Goal: Information Seeking & Learning: Compare options

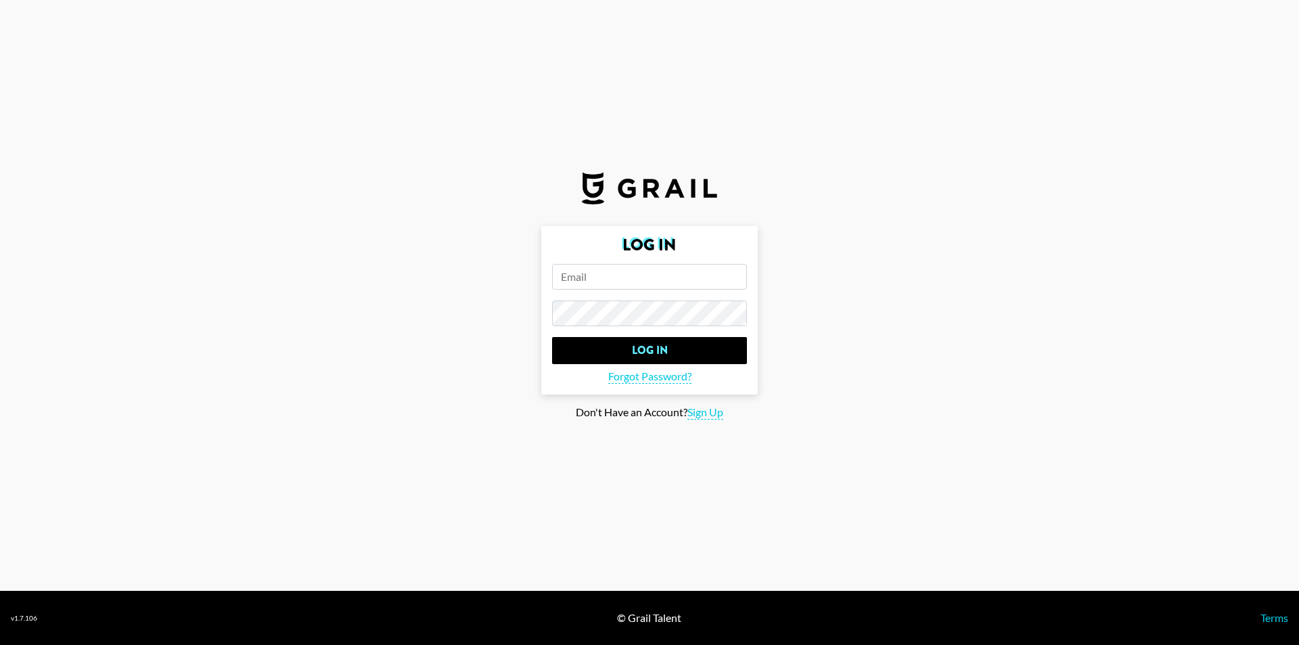
click at [605, 295] on form "Log In Log In Forgot Password?" at bounding box center [649, 310] width 216 height 168
click at [616, 281] on input "email" at bounding box center [649, 277] width 195 height 26
type input "[EMAIL_ADDRESS][DOMAIN_NAME]"
click at [621, 299] on form "Log In [EMAIL_ADDRESS][DOMAIN_NAME] Log In Forgot Password?" at bounding box center [649, 310] width 216 height 168
click at [552, 337] on input "Log In" at bounding box center [649, 350] width 195 height 27
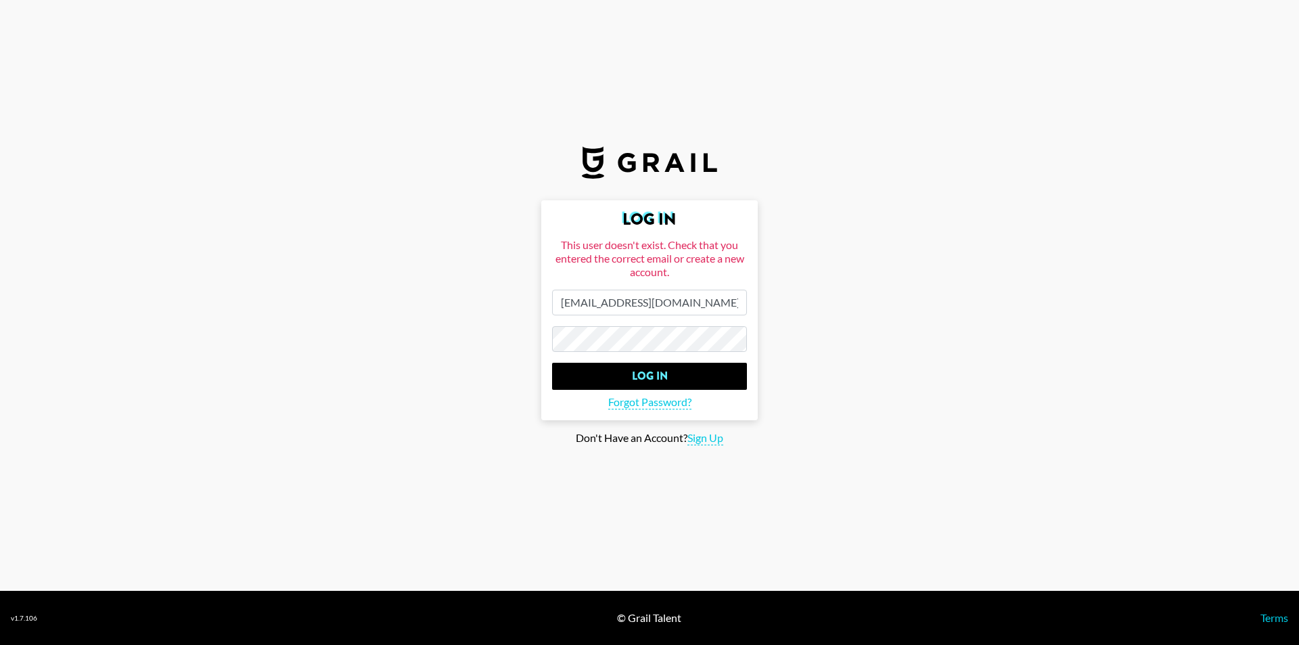
click at [424, 280] on main "Log In This user doesn't exist. Check that you entered the correct email or cre…" at bounding box center [649, 322] width 1277 height 245
click at [608, 386] on input "Log In" at bounding box center [649, 376] width 195 height 27
click at [655, 374] on input "Log In" at bounding box center [649, 376] width 195 height 27
click at [662, 405] on span "Forgot Password?" at bounding box center [649, 402] width 83 height 14
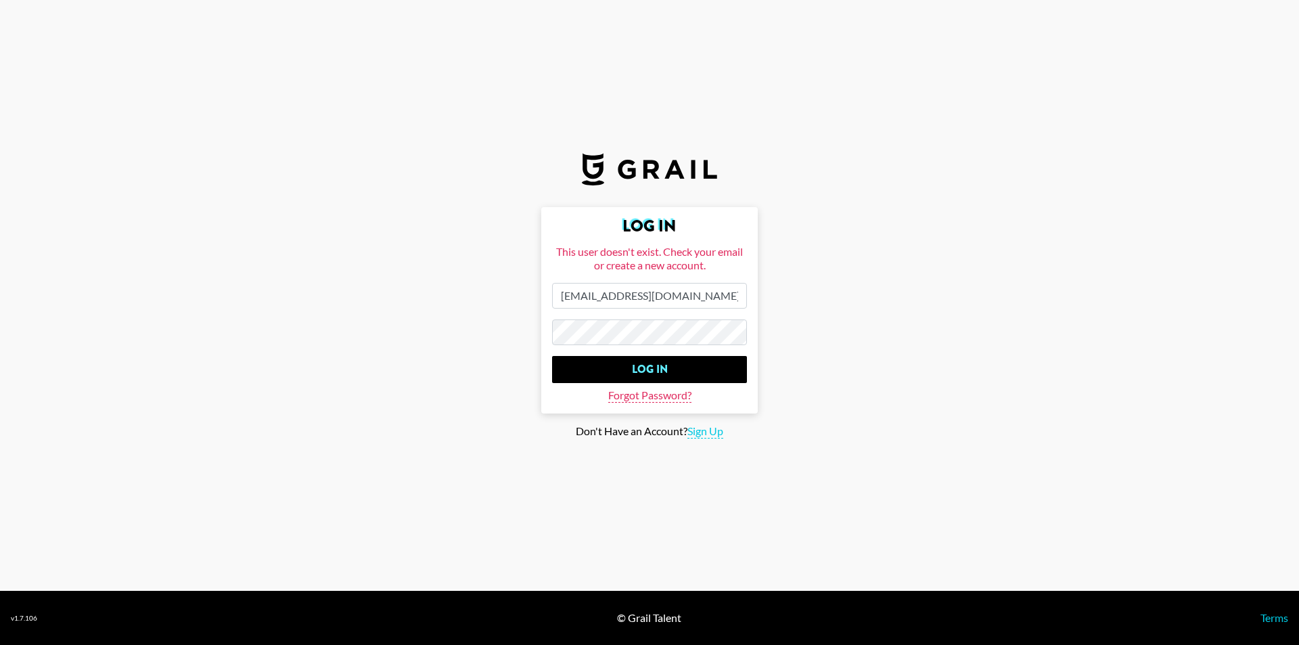
click at [666, 388] on span "Forgot Password?" at bounding box center [649, 395] width 83 height 14
click at [695, 298] on input "[EMAIL_ADDRESS][DOMAIN_NAME]" at bounding box center [649, 296] width 195 height 26
click at [573, 300] on input "[EMAIL_ADDRESS][DOMAIN_NAME]" at bounding box center [649, 296] width 195 height 26
drag, startPoint x: 716, startPoint y: 446, endPoint x: 712, endPoint y: 437, distance: 9.7
click at [716, 444] on section "Log In This user doesn't exist. Check your email or create a new account. [EMAI…" at bounding box center [649, 295] width 1299 height 591
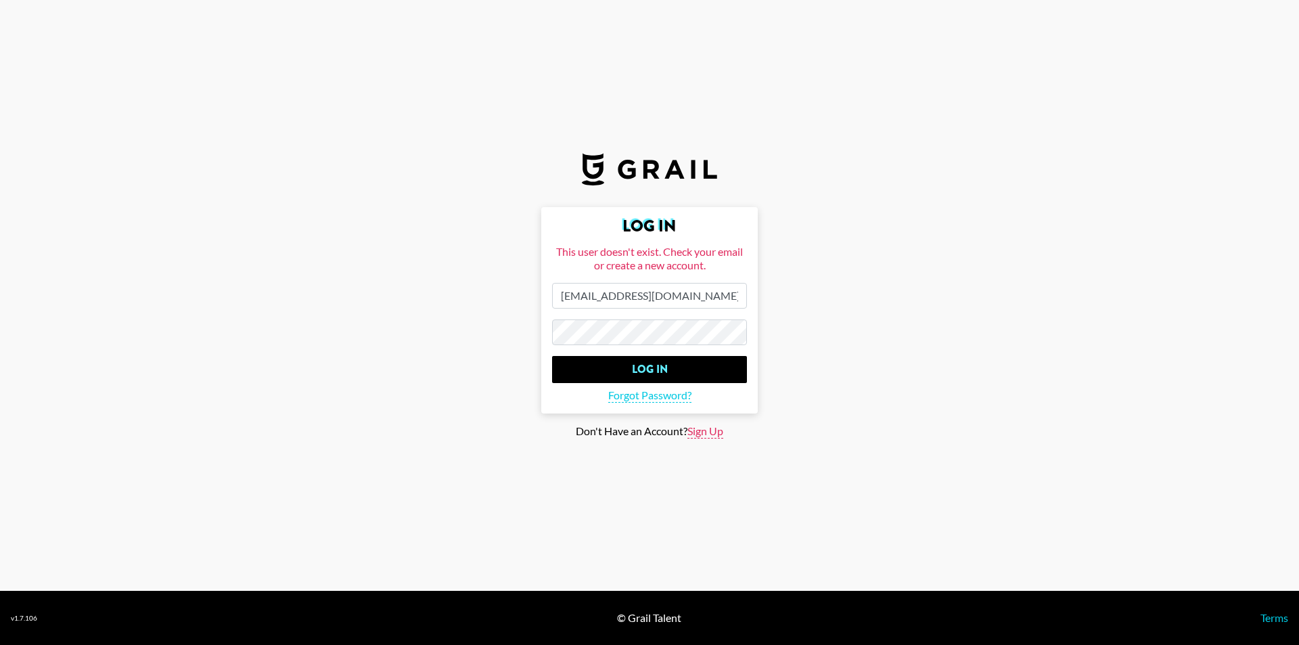
click at [712, 437] on span "Sign Up" at bounding box center [705, 431] width 36 height 14
type input "Sign Up"
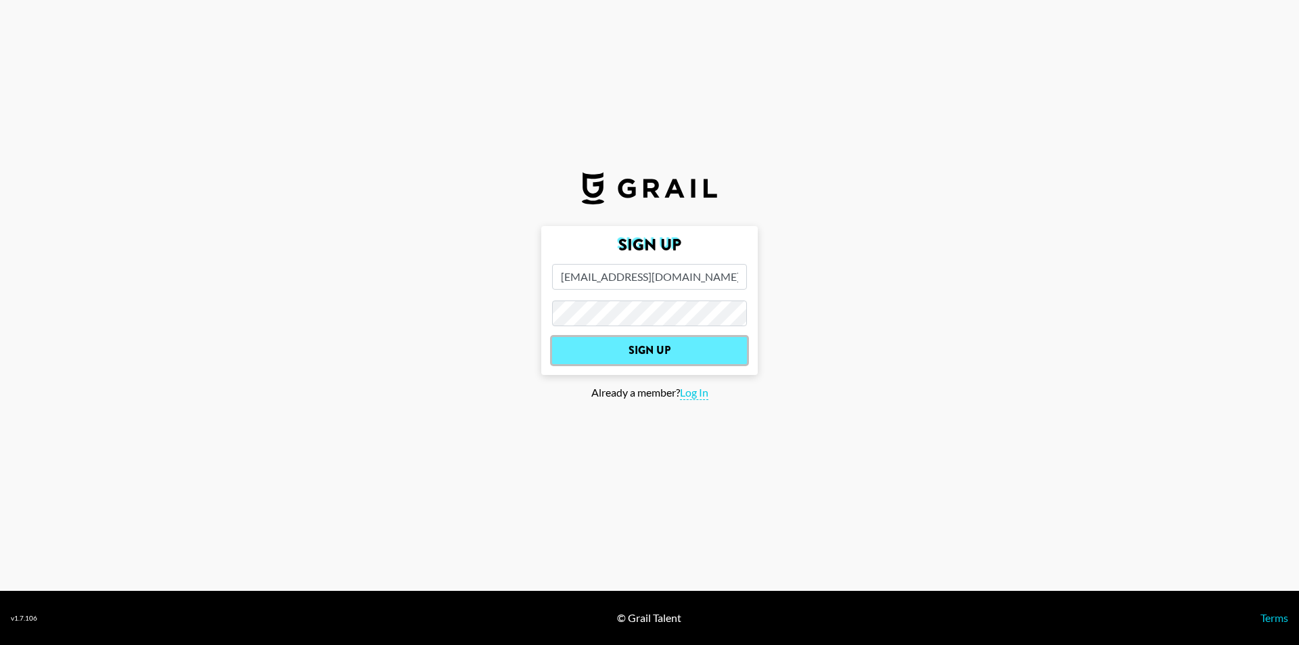
click at [643, 353] on input "Sign Up" at bounding box center [649, 350] width 195 height 27
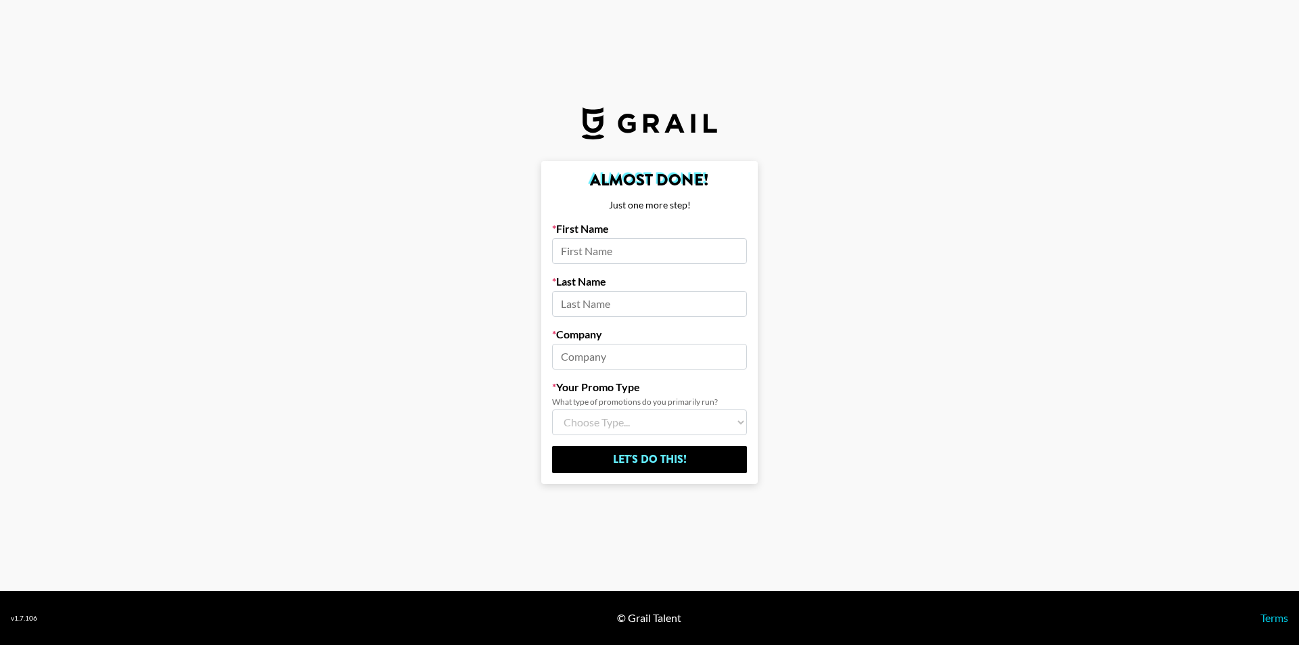
click at [639, 260] on input at bounding box center [649, 251] width 195 height 26
click at [636, 252] on input at bounding box center [649, 251] width 195 height 26
type input "[PERSON_NAME]"
click at [589, 306] on input at bounding box center [649, 304] width 195 height 26
type input "D'Emic"
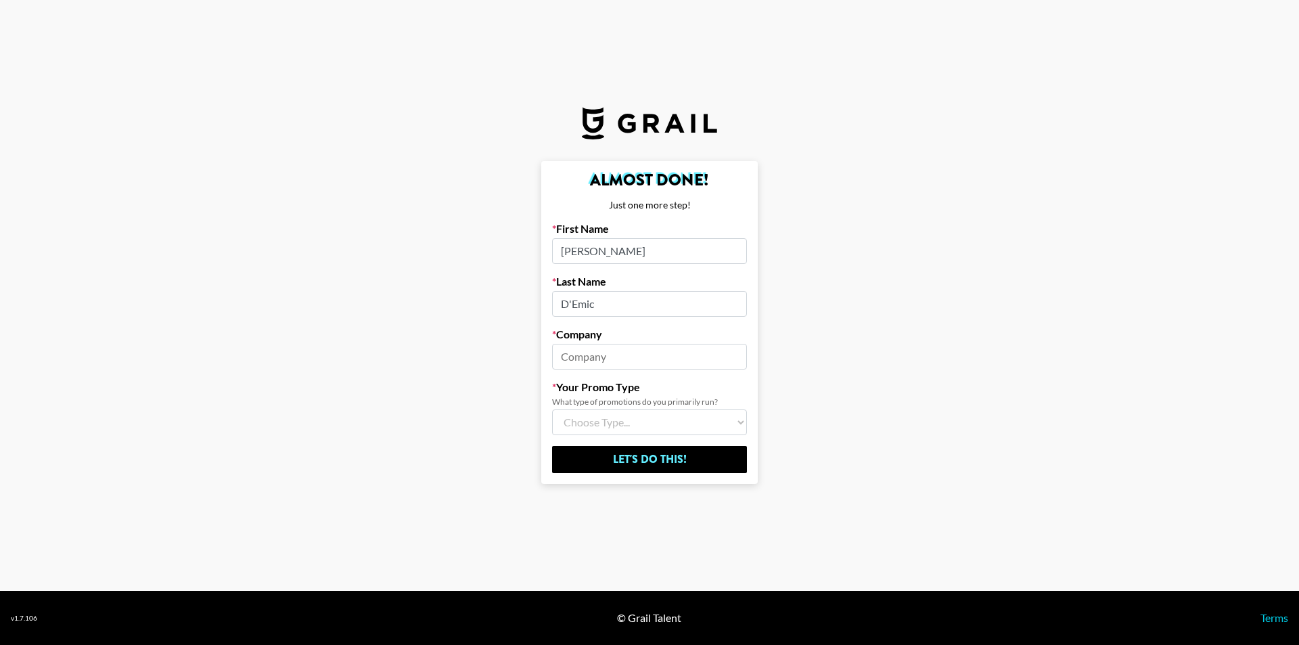
click at [595, 347] on input at bounding box center [649, 357] width 195 height 26
type input "Tracktion"
drag, startPoint x: 604, startPoint y: 411, endPoint x: 608, endPoint y: 417, distance: 7.0
click at [604, 412] on select "Choose Type... Song Promos Brand Promos Both (I work at an Agency)" at bounding box center [649, 422] width 195 height 26
click at [608, 420] on select "Choose Type... Song Promos Brand Promos Both (I work at an Agency)" at bounding box center [649, 422] width 195 height 26
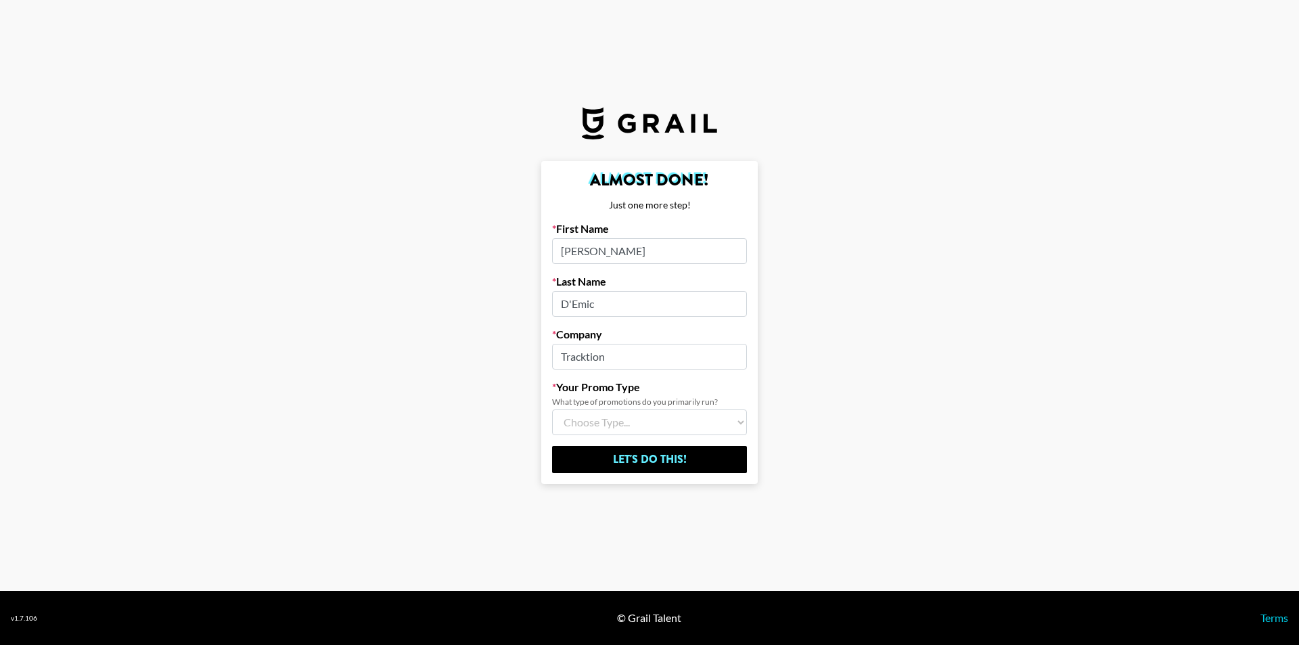
click at [608, 420] on select "Choose Type... Song Promos Brand Promos Both (I work at an Agency)" at bounding box center [649, 422] width 195 height 26
select select "Multi"
click at [552, 409] on select "Choose Type... Song Promos Brand Promos Both (I work at an Agency)" at bounding box center [649, 422] width 195 height 26
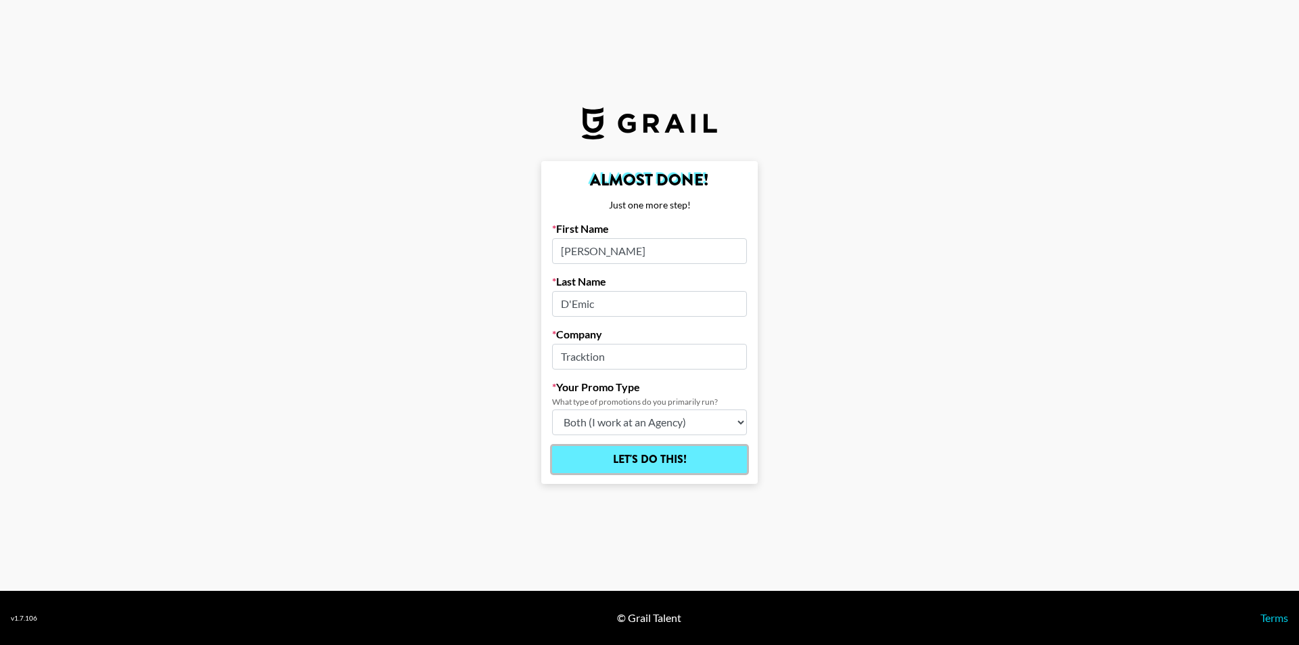
click at [625, 460] on input "Let's Do This!" at bounding box center [649, 459] width 195 height 27
select select "Song"
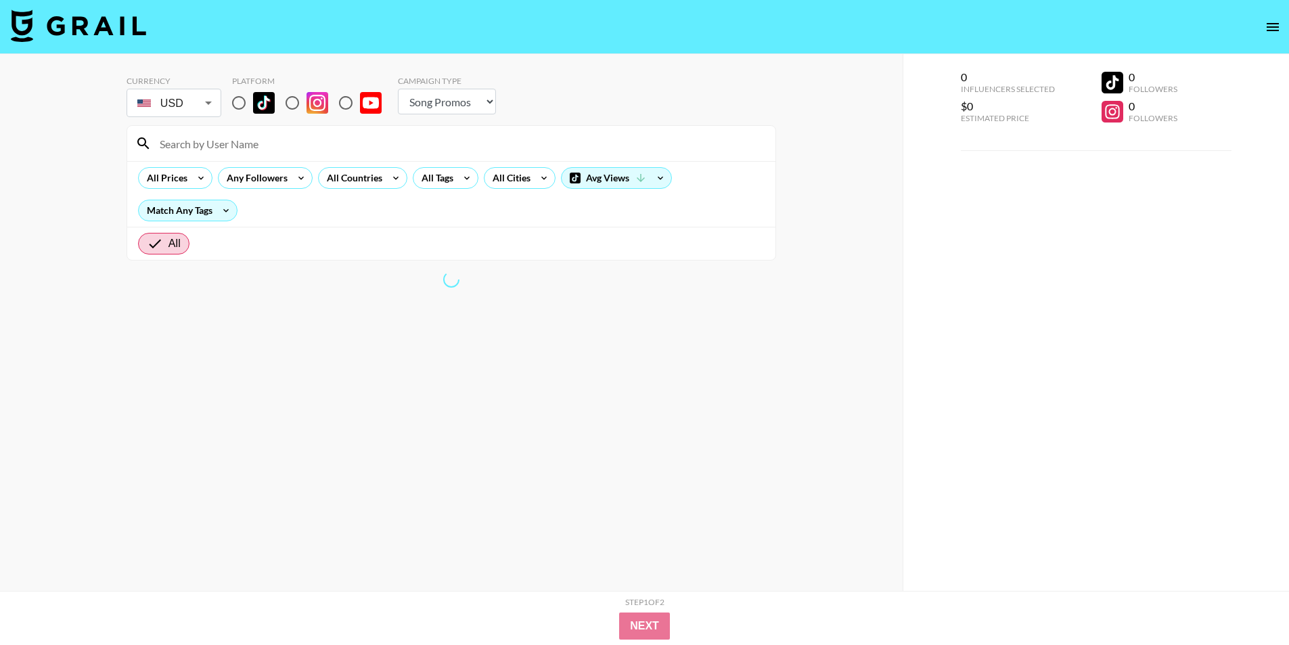
drag, startPoint x: 1285, startPoint y: 206, endPoint x: 374, endPoint y: 141, distance: 913.6
click at [1266, 206] on div "0 Influencers Selected $0 Estimated Price 0 Followers 0 Followers" at bounding box center [1095, 349] width 387 height 591
click at [251, 104] on input "radio" at bounding box center [239, 103] width 28 height 28
radio input "true"
click at [240, 104] on input "radio" at bounding box center [239, 103] width 28 height 28
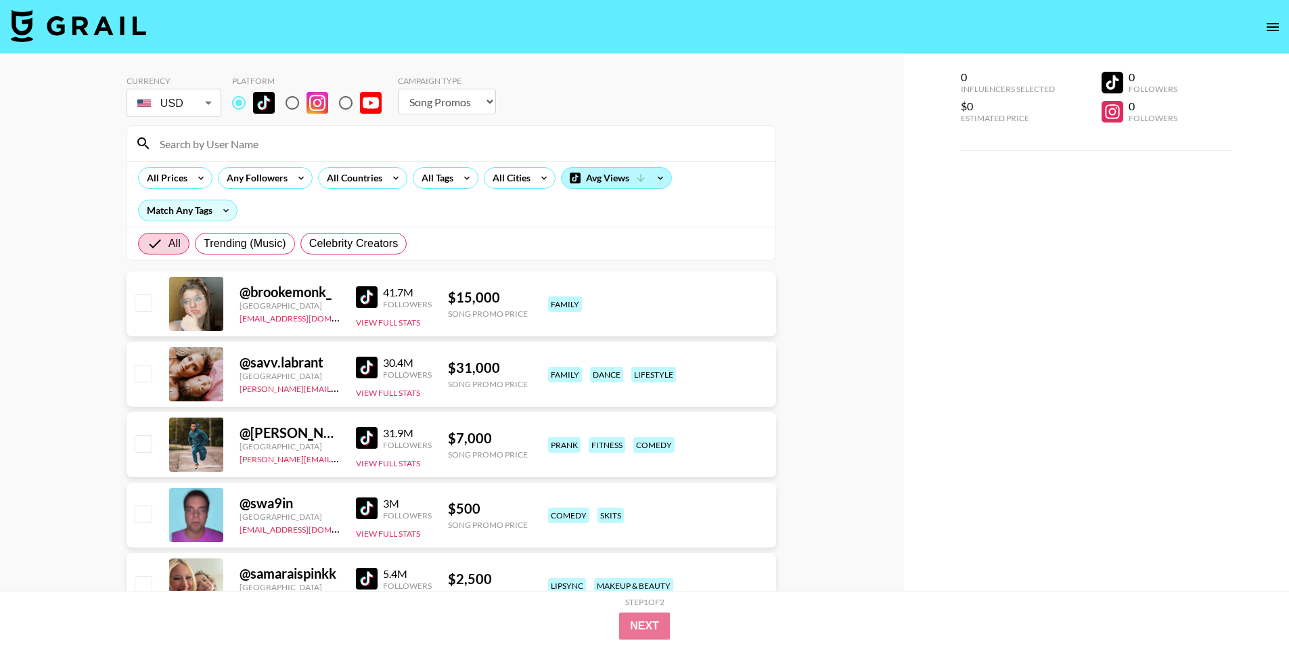
click at [632, 173] on div "Avg Views" at bounding box center [617, 178] width 110 height 20
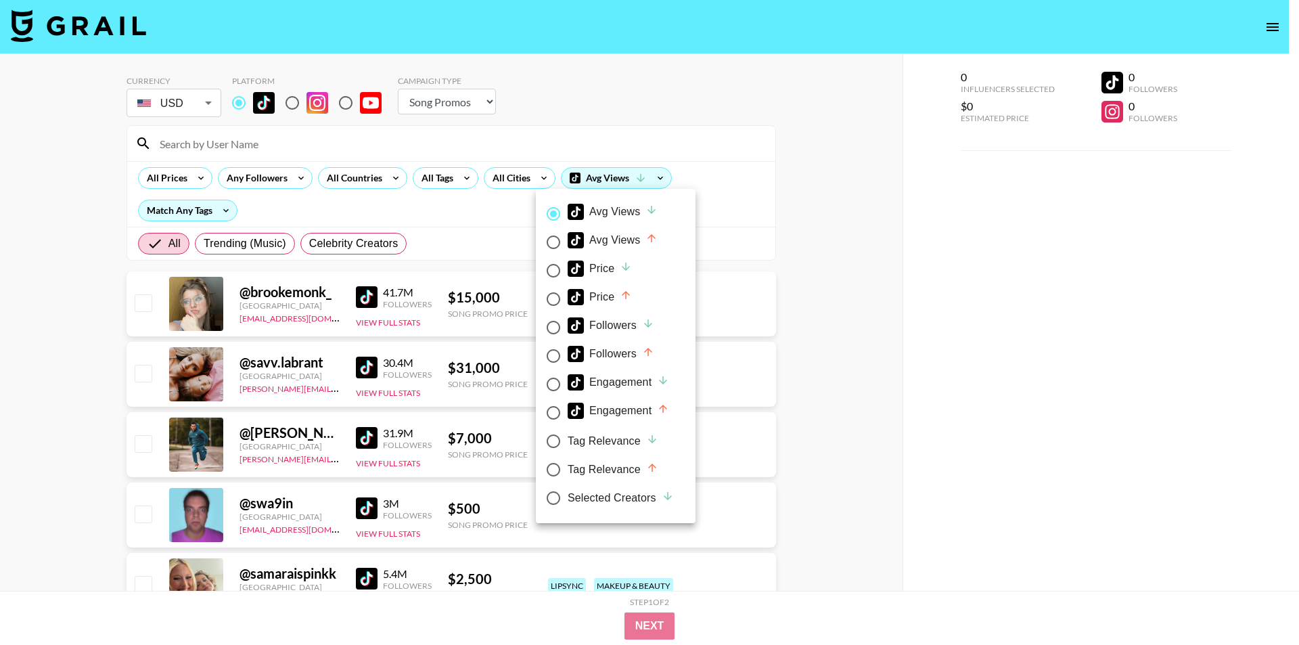
click at [654, 182] on div at bounding box center [649, 322] width 1299 height 645
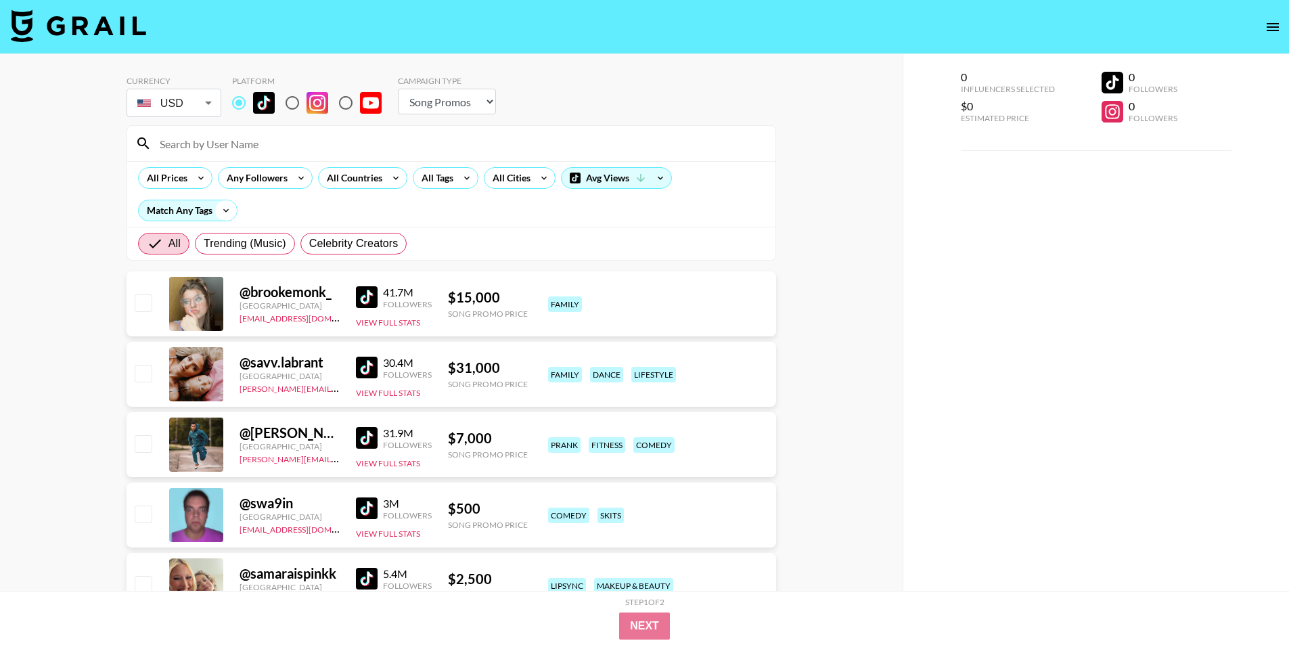
click at [217, 210] on icon at bounding box center [226, 210] width 22 height 20
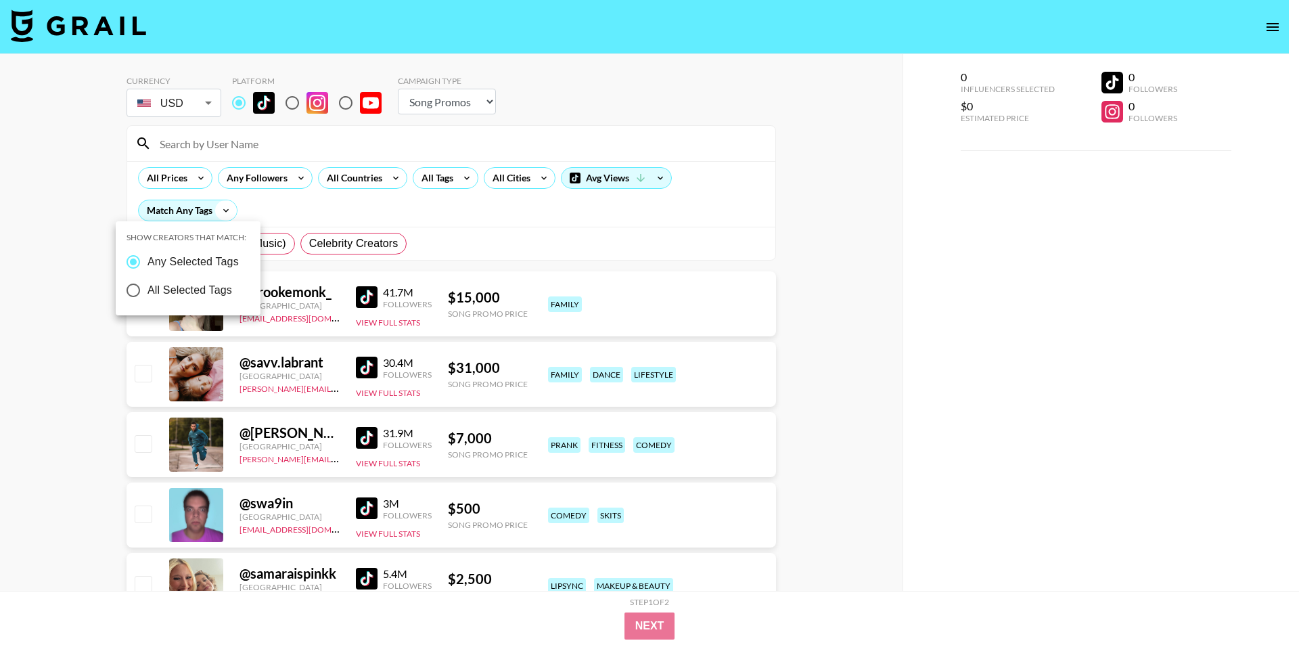
click at [217, 210] on div at bounding box center [649, 322] width 1299 height 645
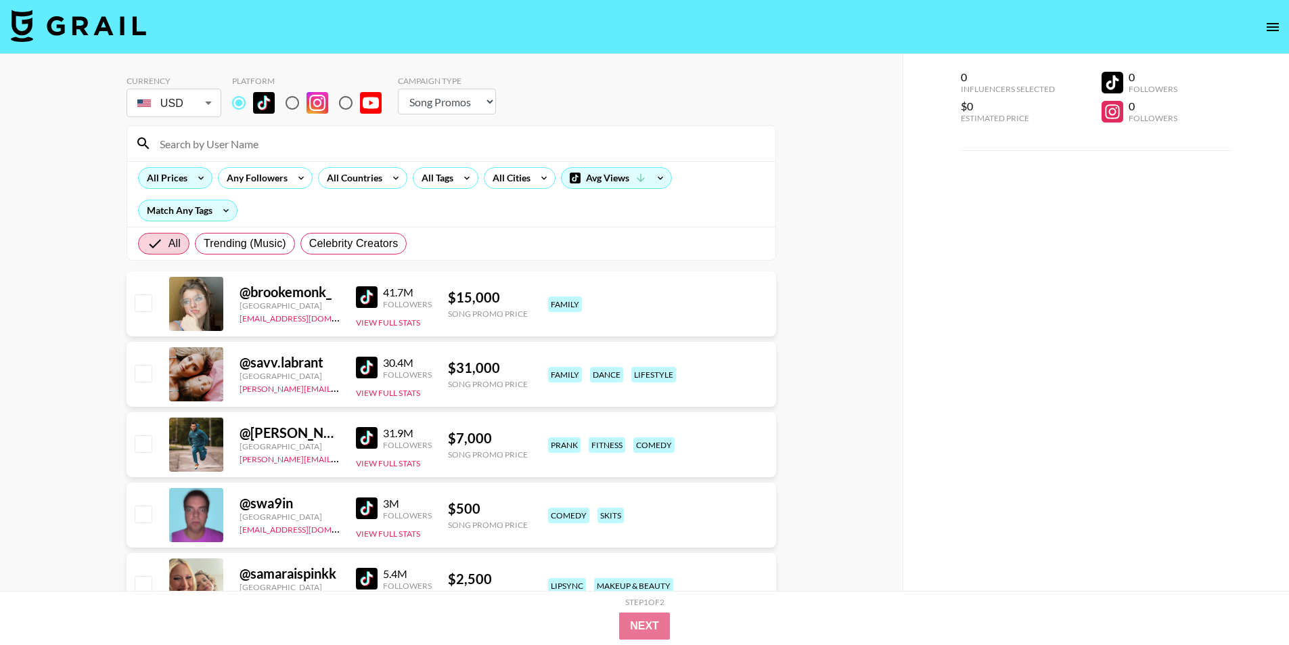
click at [186, 188] on div "All Prices" at bounding box center [175, 178] width 74 height 22
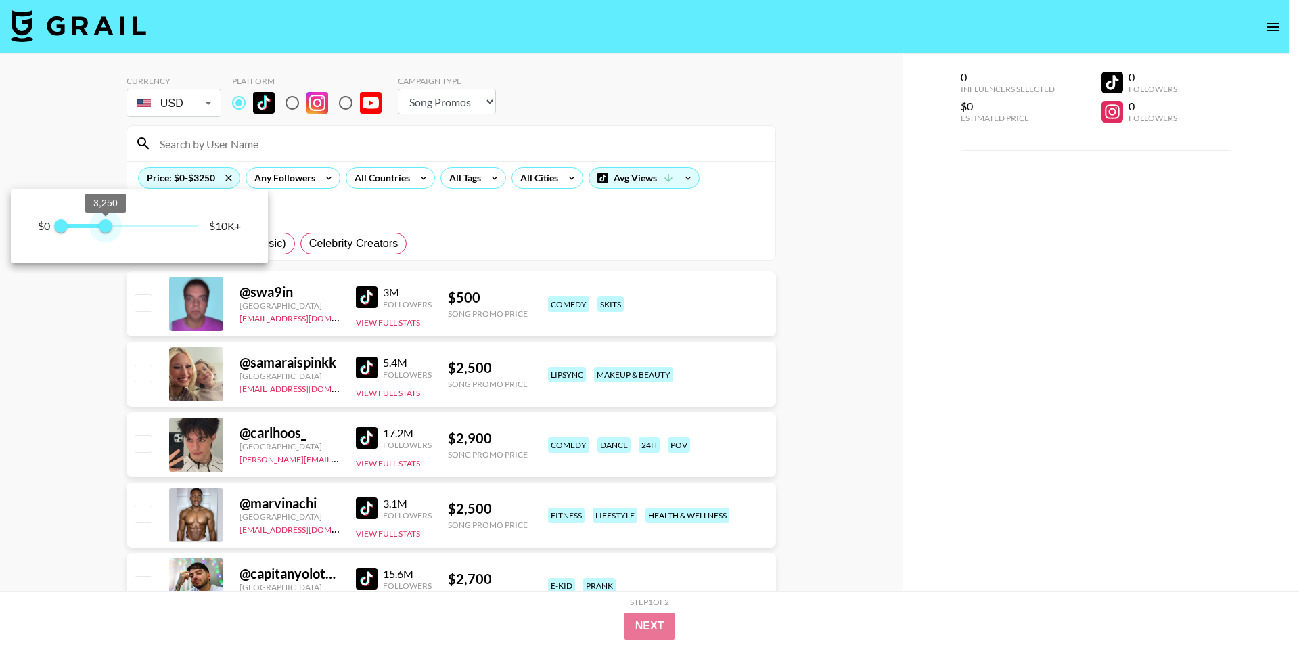
type input "2000"
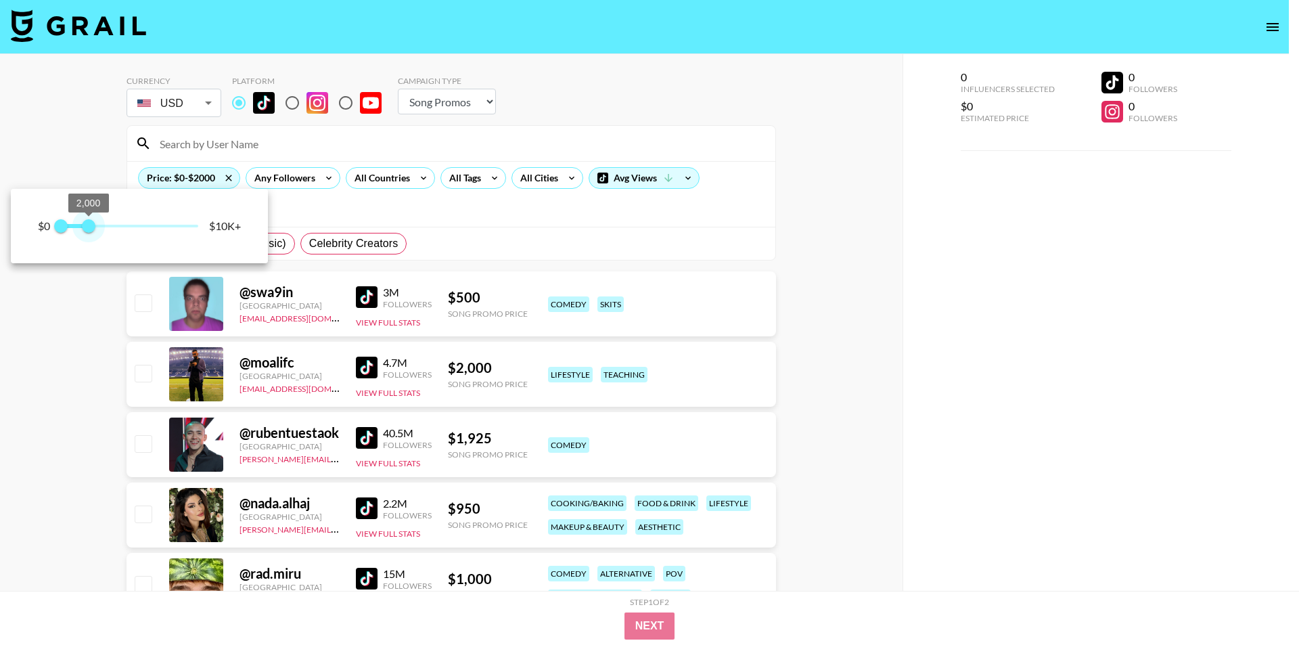
drag, startPoint x: 162, startPoint y: 235, endPoint x: 89, endPoint y: 235, distance: 73.1
click at [89, 233] on span "2,000" at bounding box center [89, 226] width 14 height 14
click at [310, 177] on div at bounding box center [649, 322] width 1299 height 645
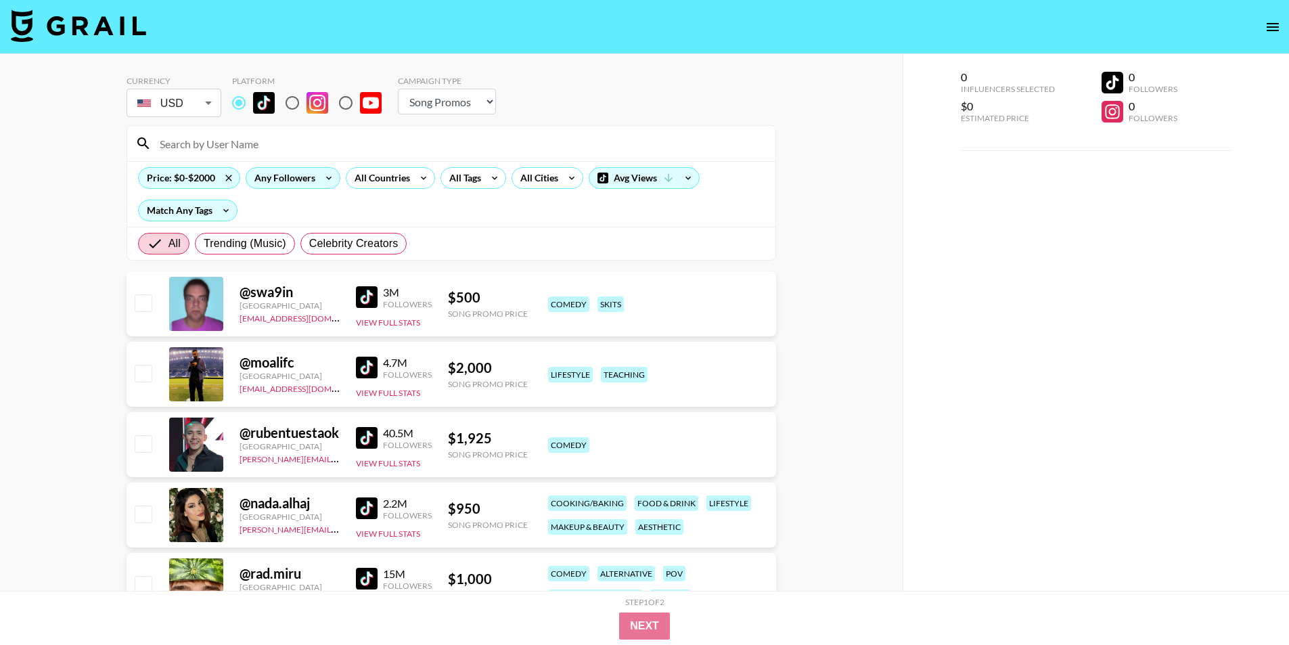
click at [316, 175] on div "Any Followers" at bounding box center [282, 178] width 72 height 20
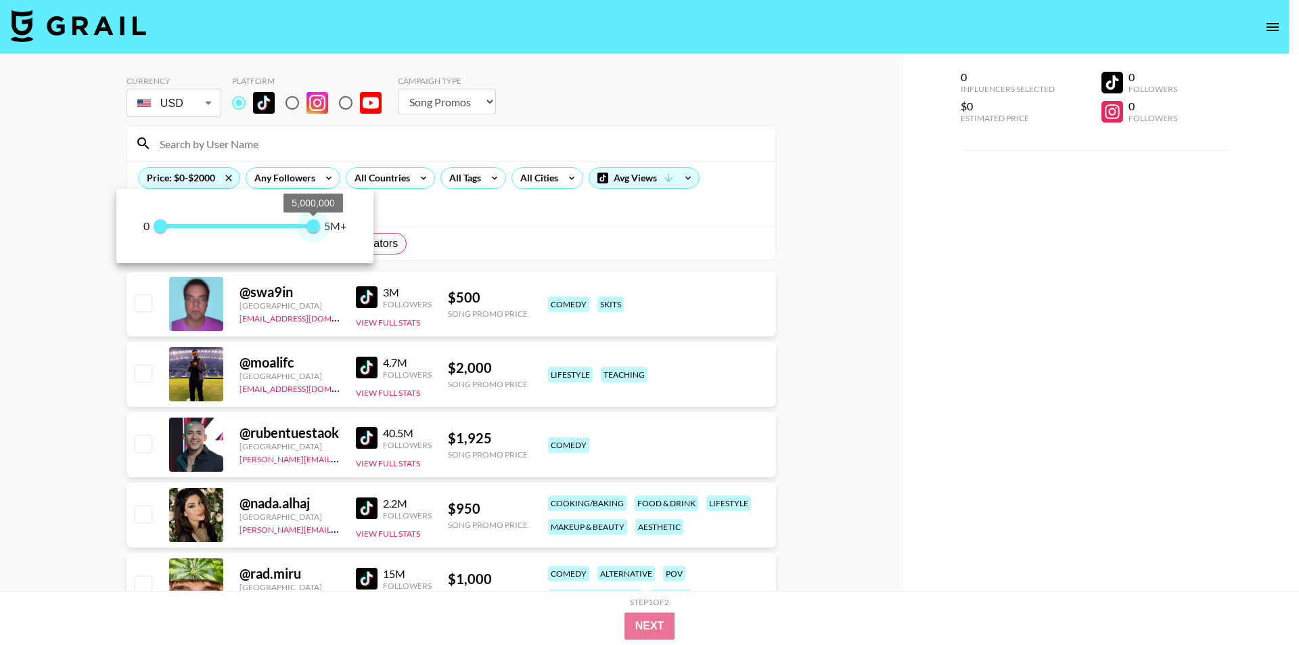
type input "5000000"
drag, startPoint x: 313, startPoint y: 234, endPoint x: 403, endPoint y: 228, distance: 89.5
click at [403, 228] on div "0 0 5,000,000 5M+" at bounding box center [649, 322] width 1299 height 645
click at [416, 210] on div at bounding box center [649, 322] width 1299 height 645
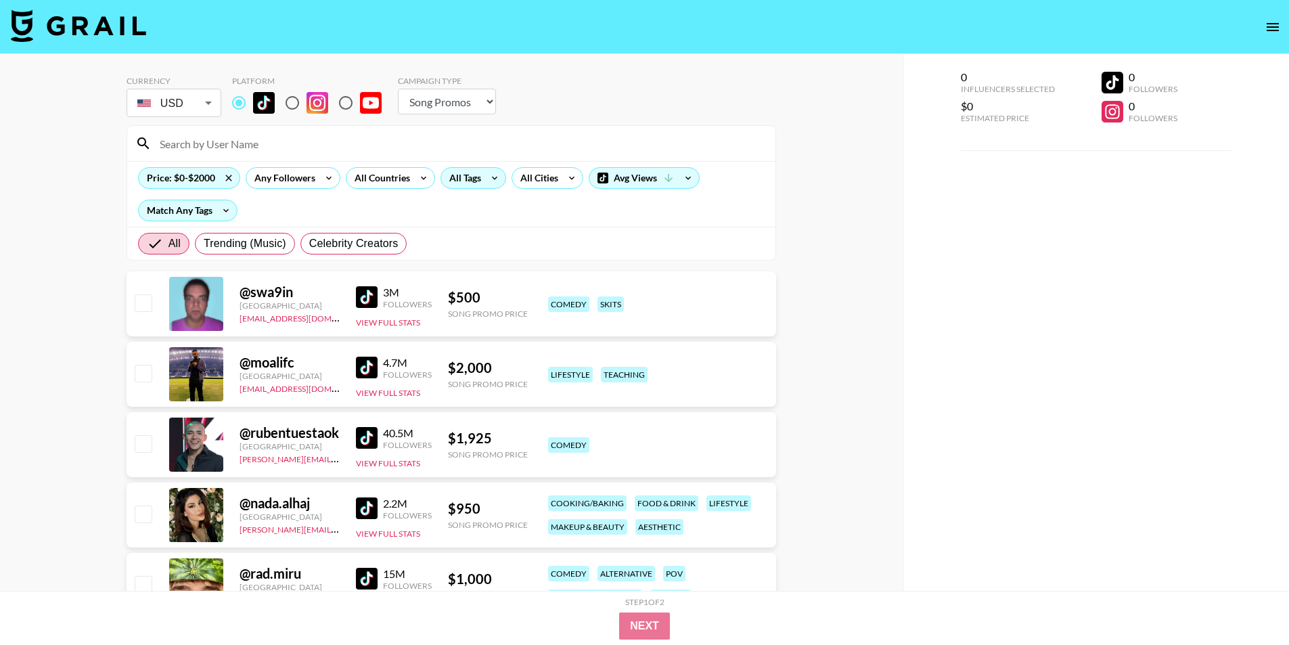
click at [484, 175] on icon at bounding box center [495, 178] width 22 height 20
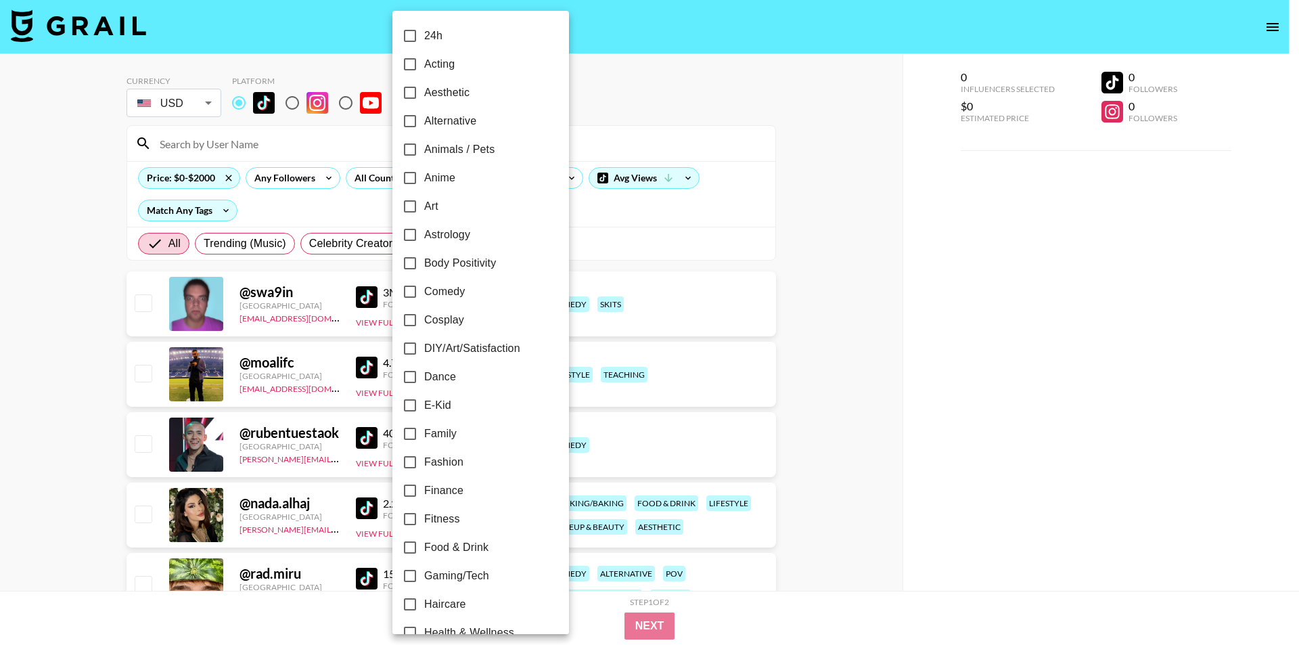
drag, startPoint x: 304, startPoint y: 216, endPoint x: 317, endPoint y: 219, distance: 13.1
click at [304, 216] on div at bounding box center [649, 322] width 1299 height 645
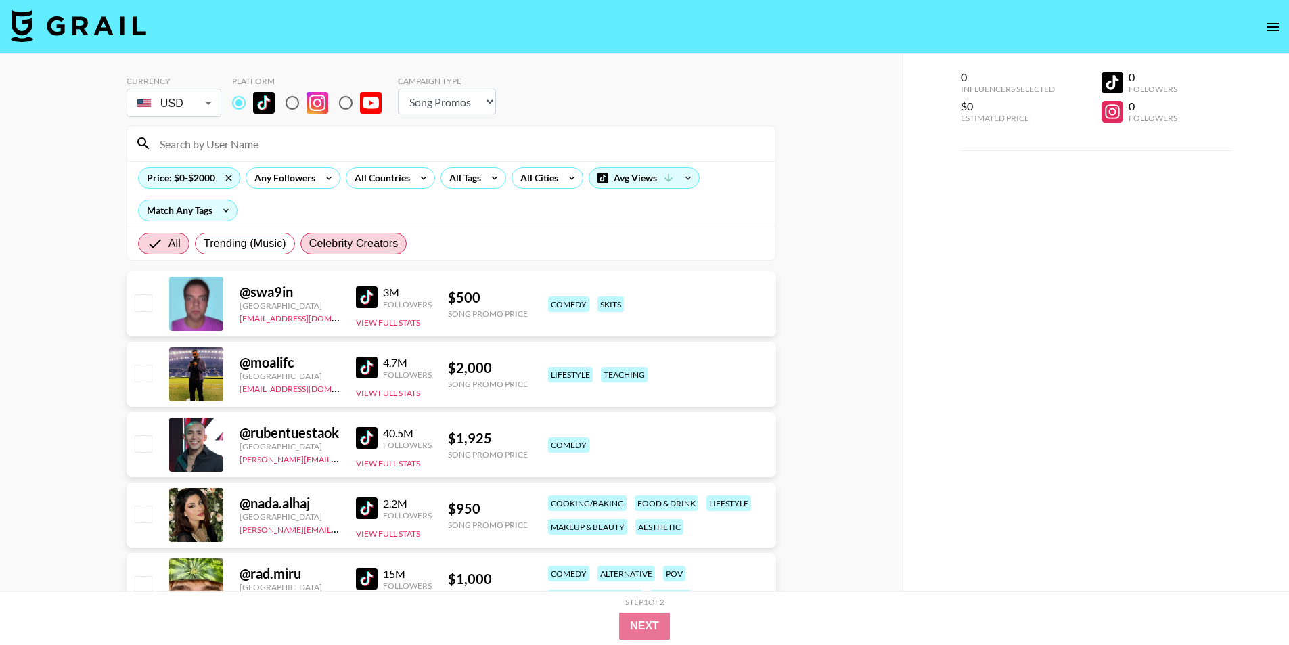
click at [347, 246] on span "Celebrity Creators" at bounding box center [353, 243] width 89 height 16
click at [309, 244] on input "Celebrity Creators" at bounding box center [309, 244] width 0 height 0
radio input "true"
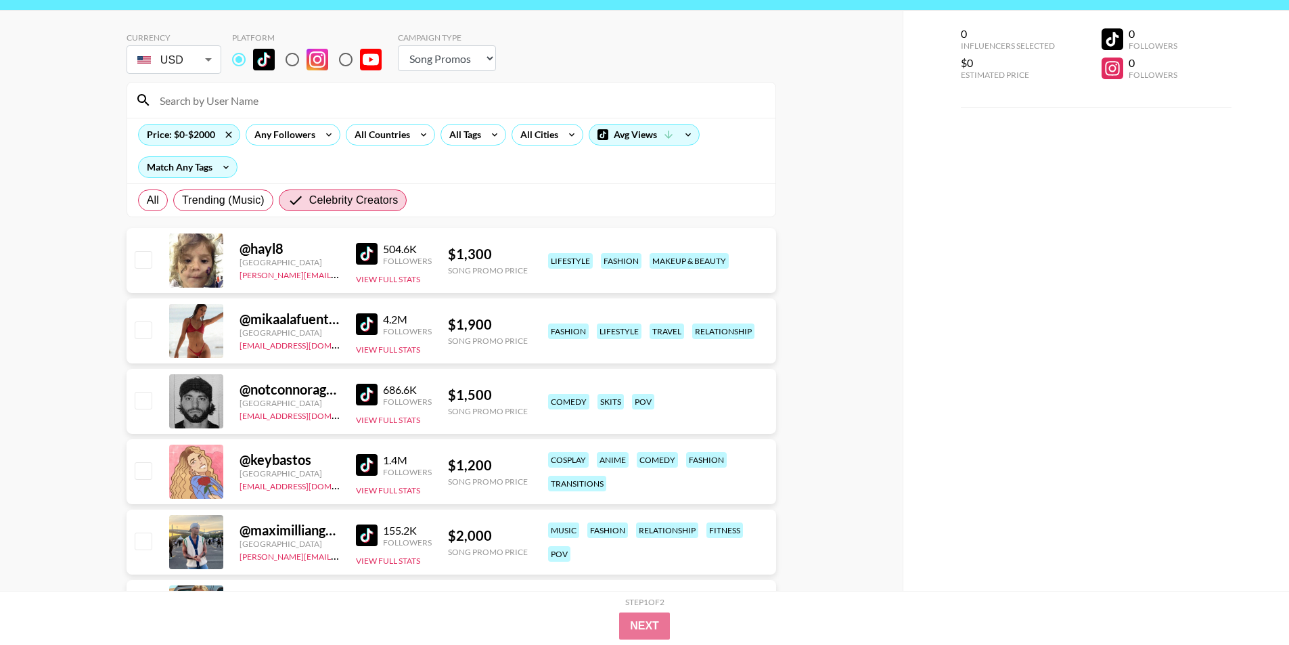
scroll to position [68, 0]
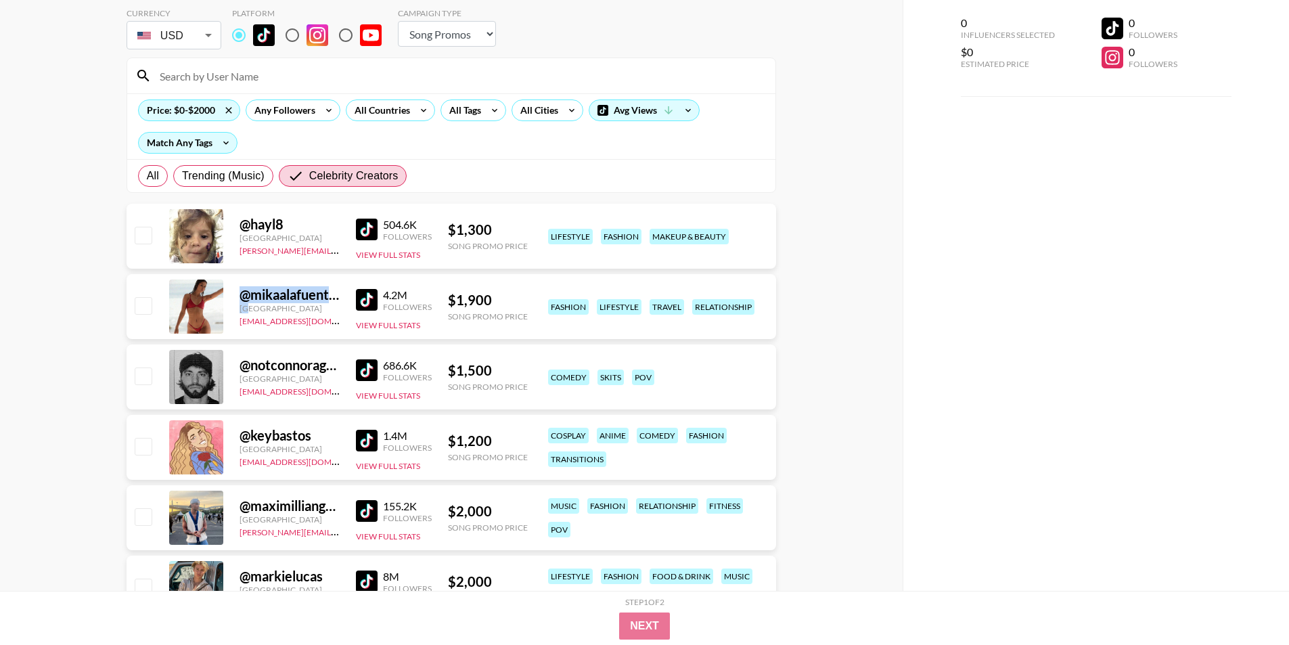
drag, startPoint x: 212, startPoint y: 303, endPoint x: 250, endPoint y: 308, distance: 38.9
click at [250, 308] on div "@ mikaalafuente_ [GEOGRAPHIC_DATA] [EMAIL_ADDRESS][DOMAIN_NAME] 4.2M Followers …" at bounding box center [451, 306] width 649 height 65
click at [482, 303] on div "$ 1,900" at bounding box center [488, 300] width 80 height 17
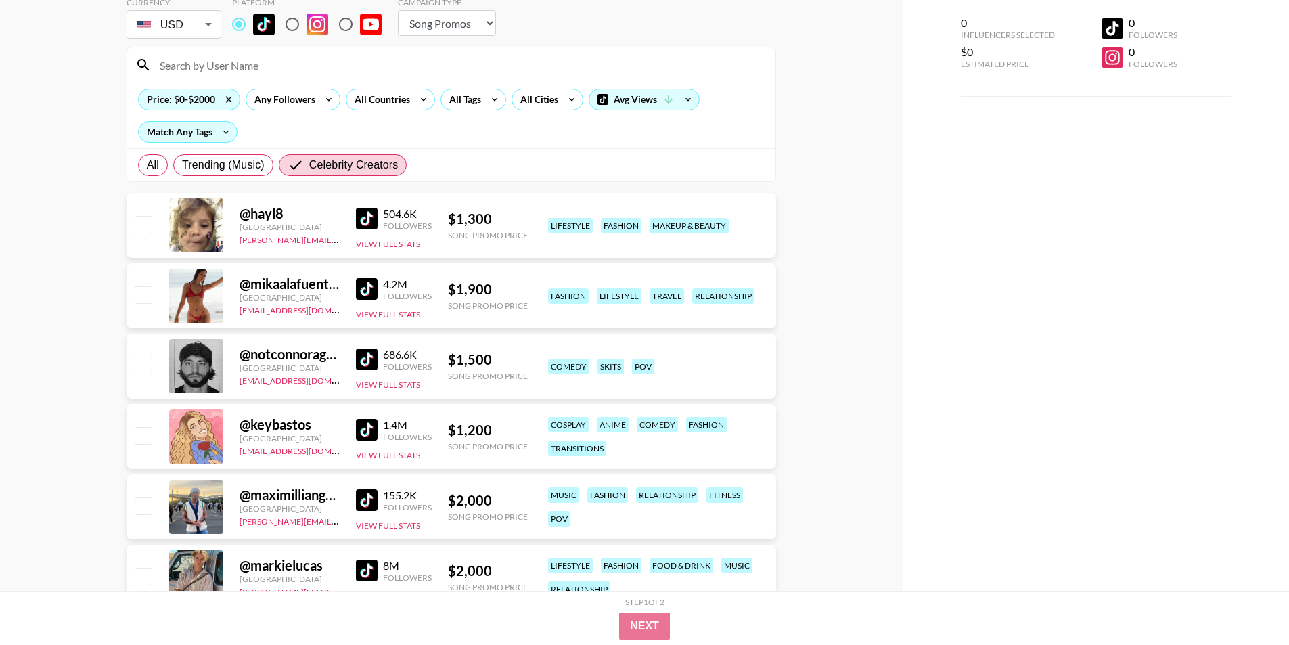
scroll to position [0, 0]
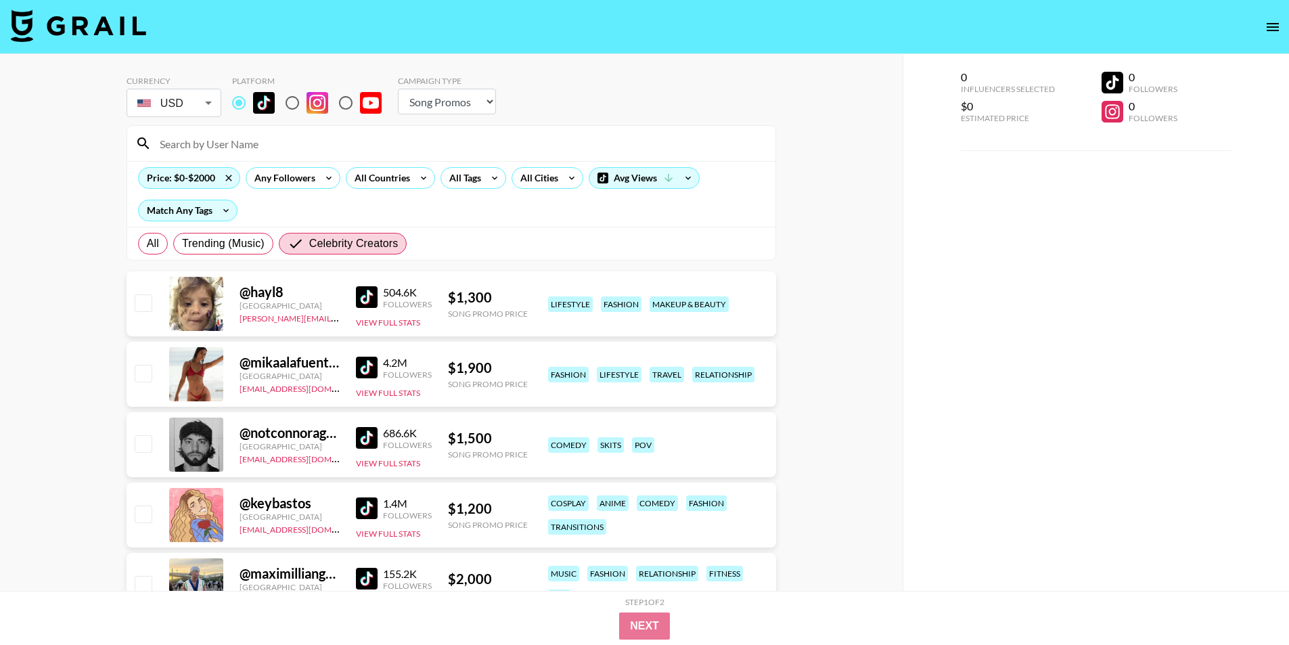
click at [443, 104] on select "Choose Type... Song Promos Brand Promos" at bounding box center [447, 102] width 98 height 26
select select "Brand"
click at [398, 89] on select "Choose Type... Song Promos Brand Promos" at bounding box center [447, 102] width 98 height 26
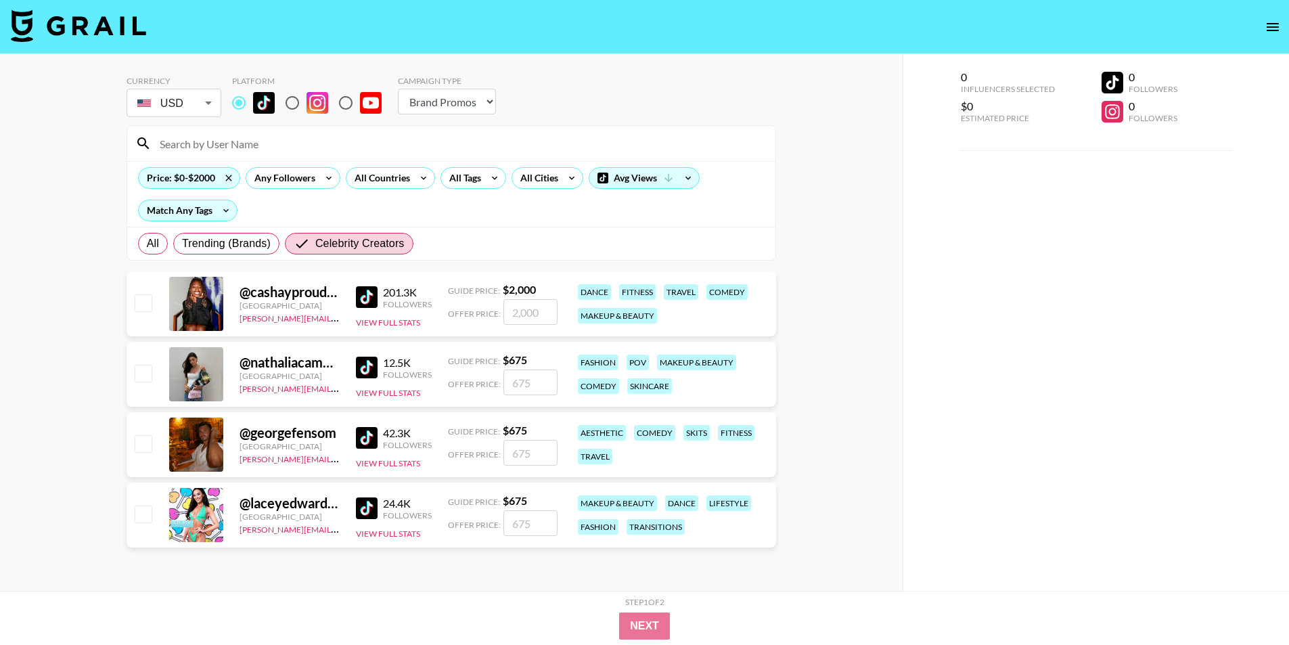
scroll to position [54, 0]
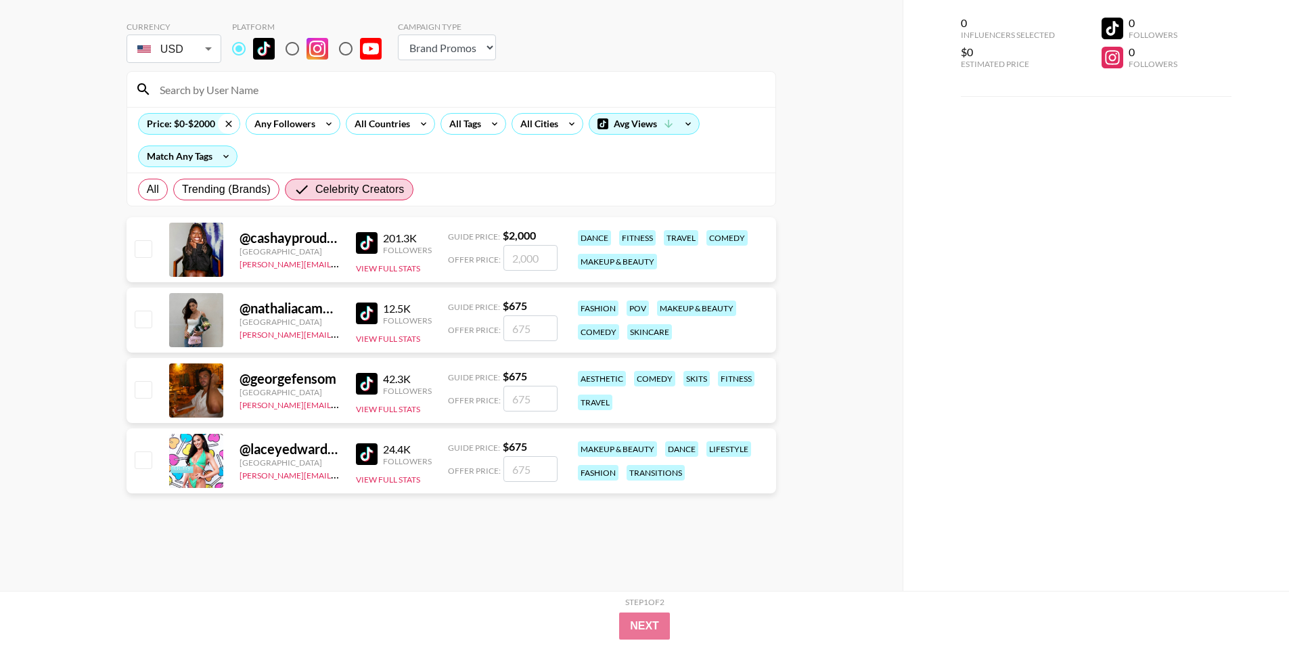
click at [227, 126] on icon at bounding box center [228, 123] width 6 height 6
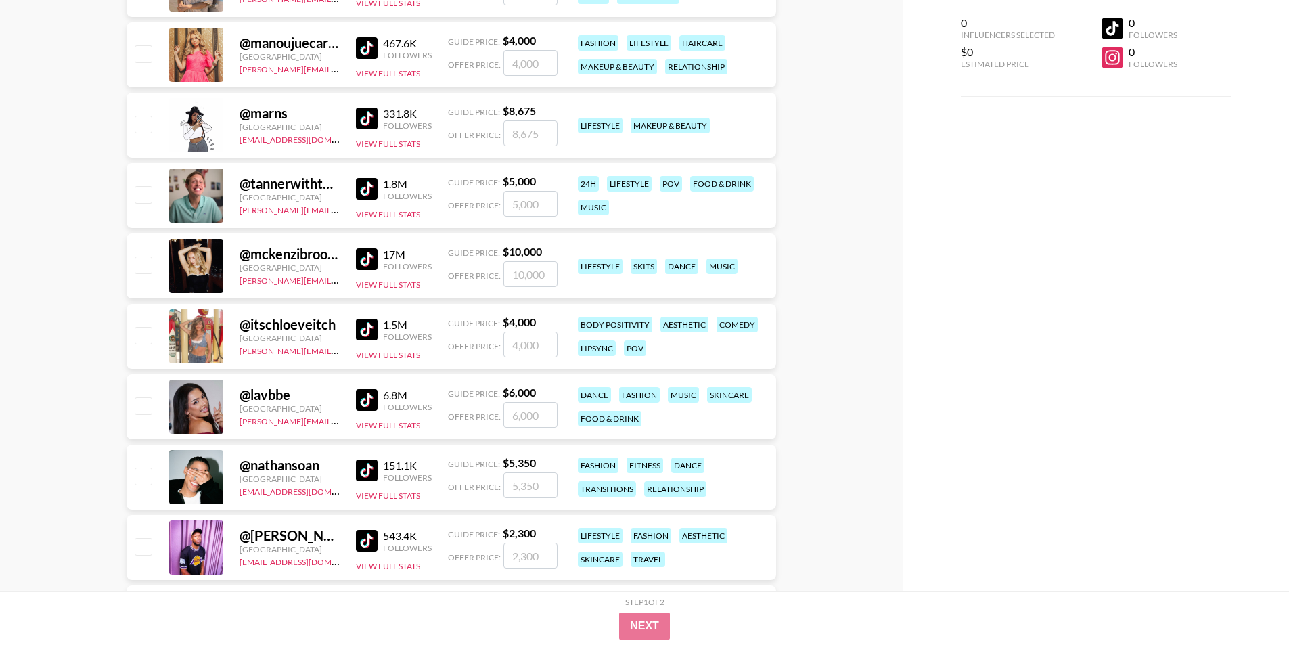
scroll to position [2016, 0]
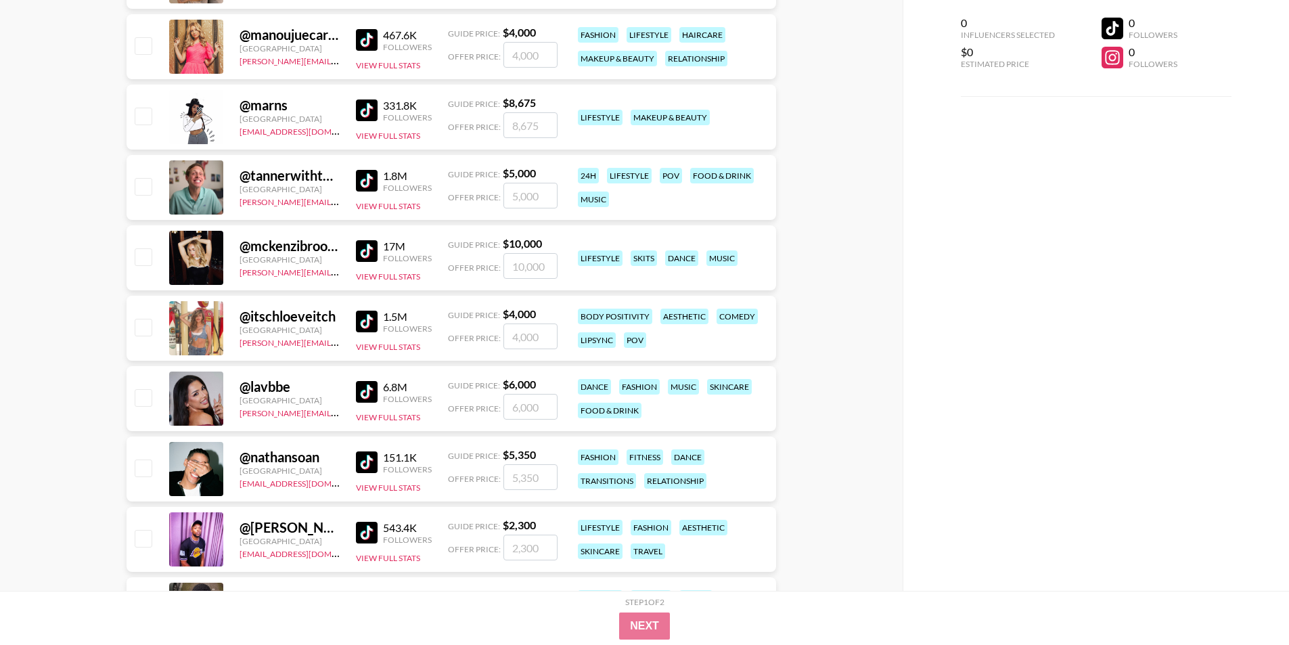
click at [209, 326] on div at bounding box center [196, 328] width 54 height 54
click at [375, 338] on div "1.5M Followers View Full Stats" at bounding box center [394, 328] width 76 height 48
click at [377, 346] on button "View Full Stats" at bounding box center [388, 347] width 64 height 10
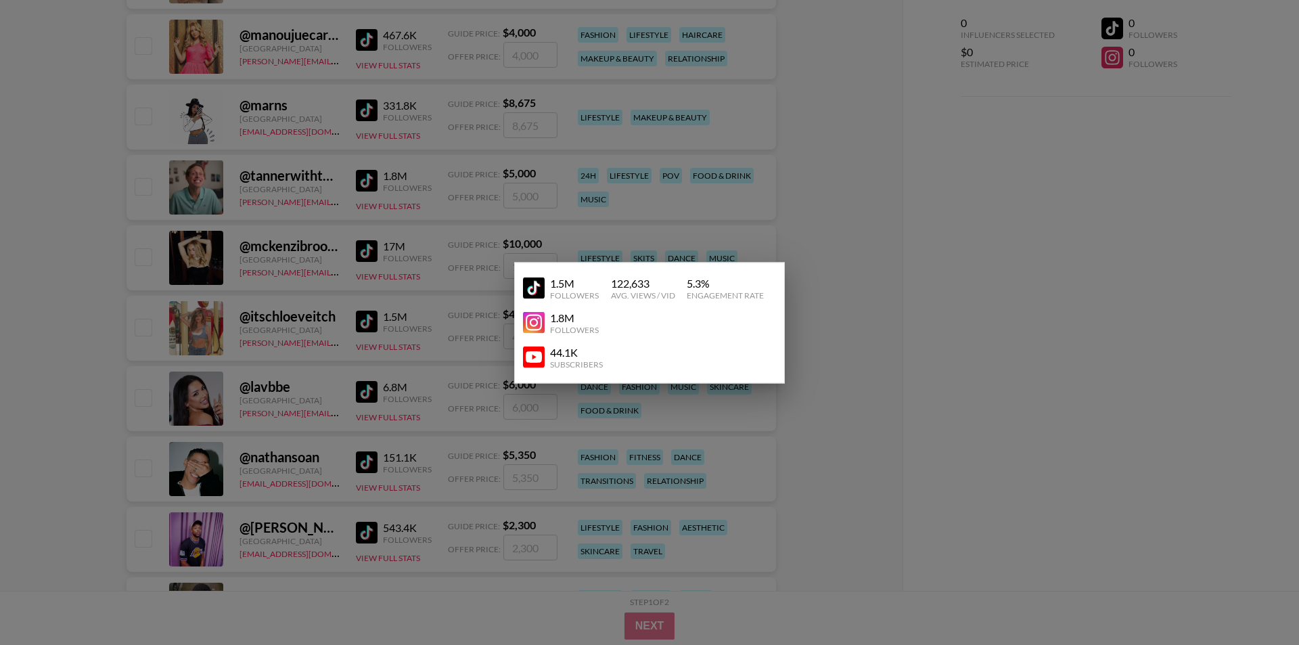
click at [545, 291] on link at bounding box center [536, 288] width 27 height 22
click at [374, 313] on div at bounding box center [649, 322] width 1299 height 645
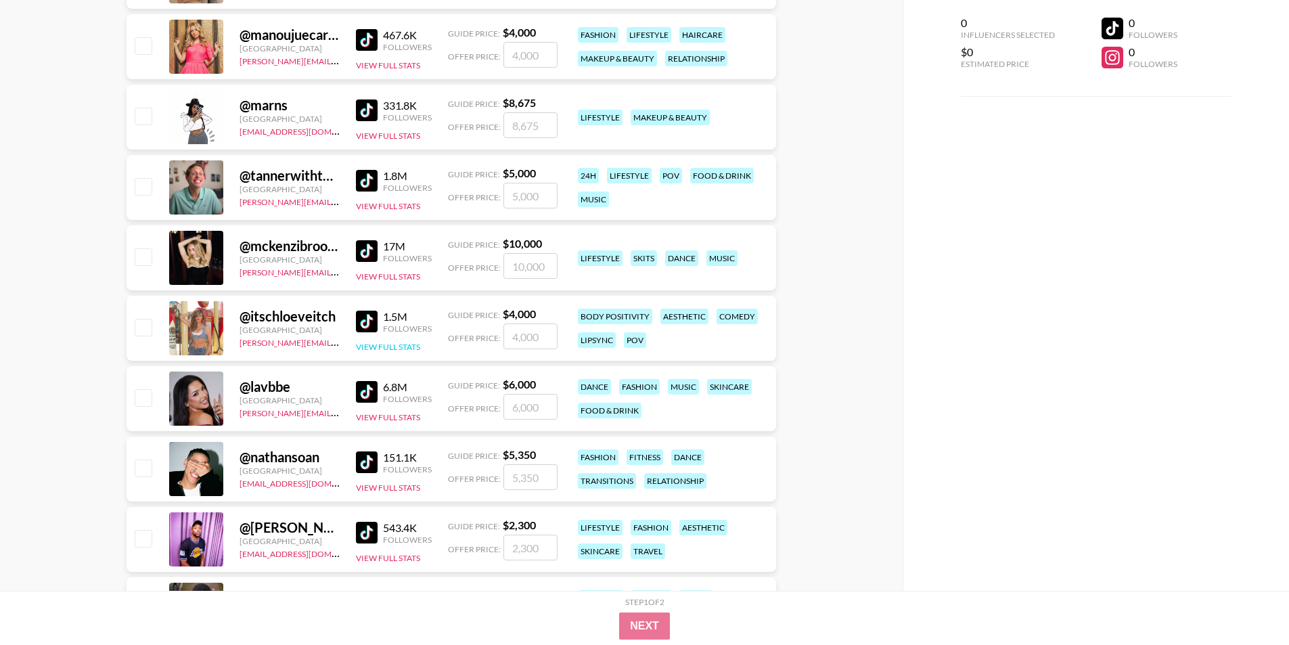
scroll to position [2219, 0]
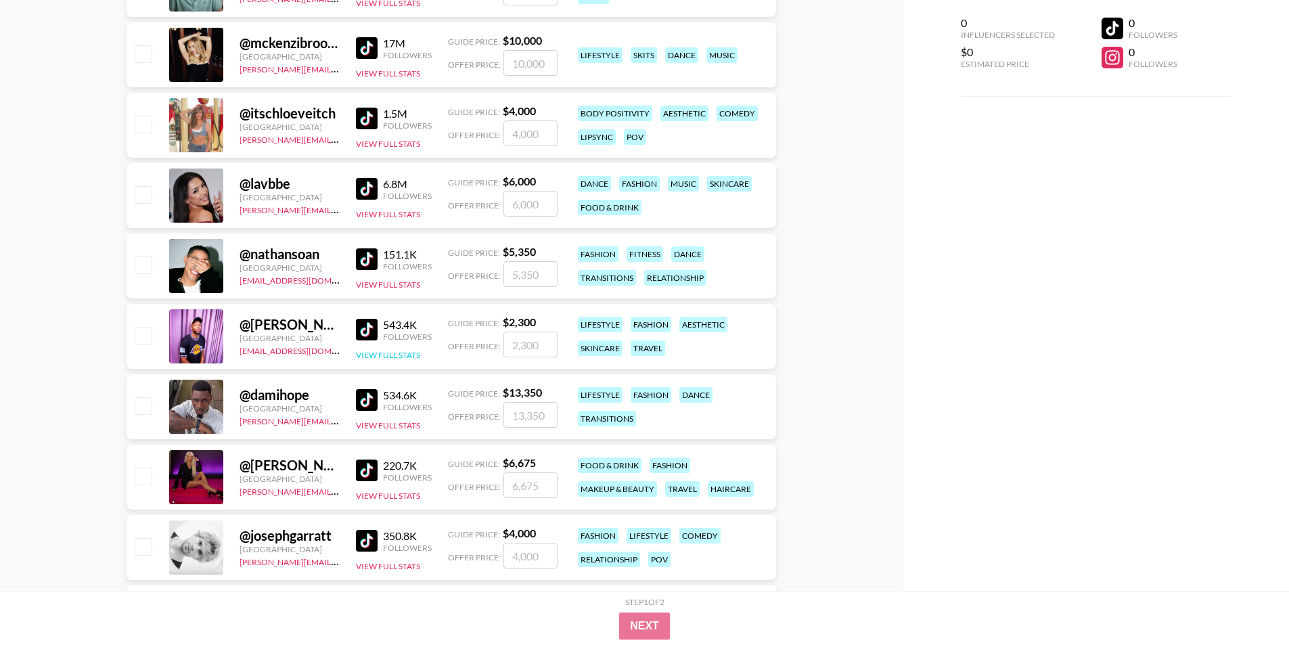
click at [375, 358] on button "View Full Stats" at bounding box center [388, 355] width 64 height 10
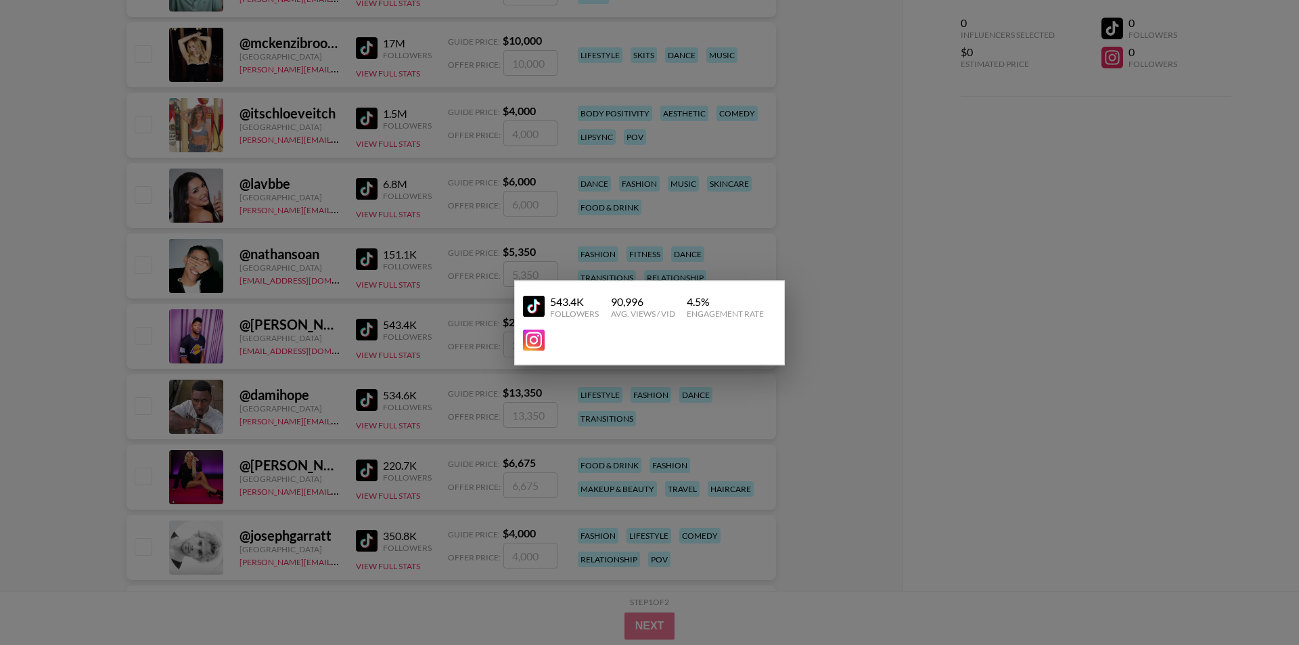
click at [530, 311] on img at bounding box center [534, 307] width 22 height 22
click at [417, 308] on div at bounding box center [649, 322] width 1299 height 645
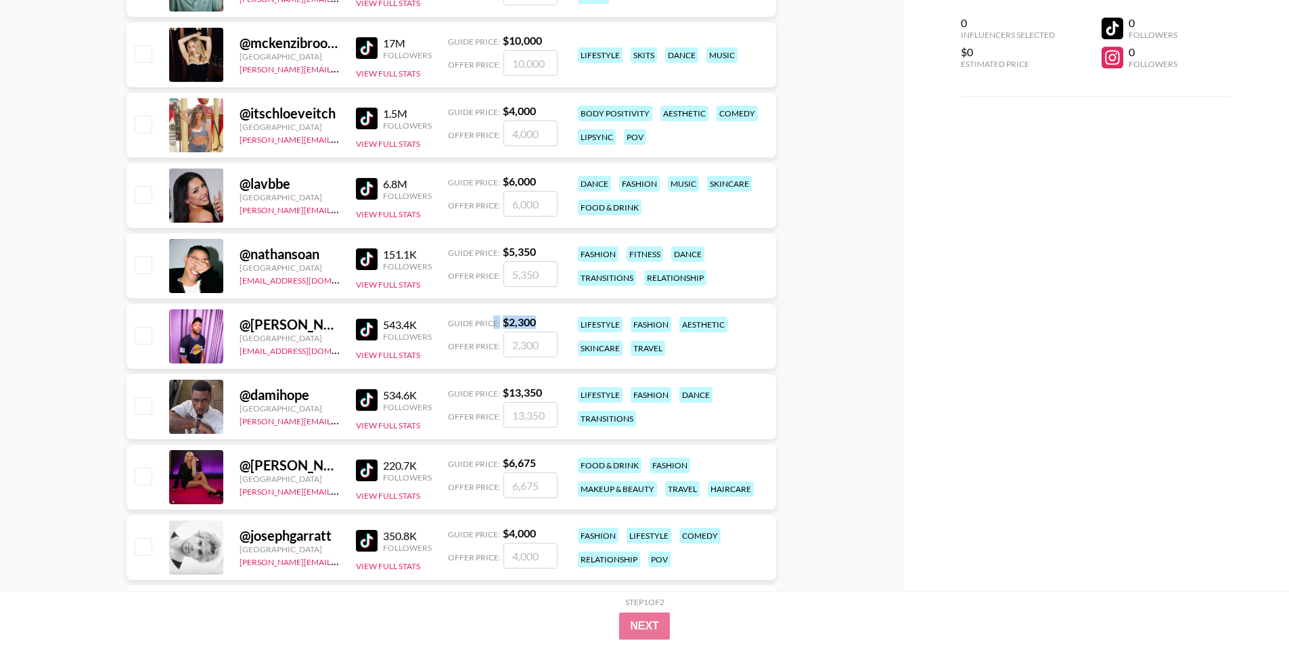
drag, startPoint x: 494, startPoint y: 323, endPoint x: 553, endPoint y: 317, distance: 59.8
click at [553, 317] on div "Guide Price: $ 2,300" at bounding box center [503, 322] width 110 height 14
click at [537, 316] on div "Guide Price: $ 2,300" at bounding box center [503, 322] width 110 height 14
drag, startPoint x: 537, startPoint y: 316, endPoint x: 505, endPoint y: 323, distance: 32.7
click at [505, 323] on div "Guide Price: $ 2,300" at bounding box center [503, 322] width 110 height 14
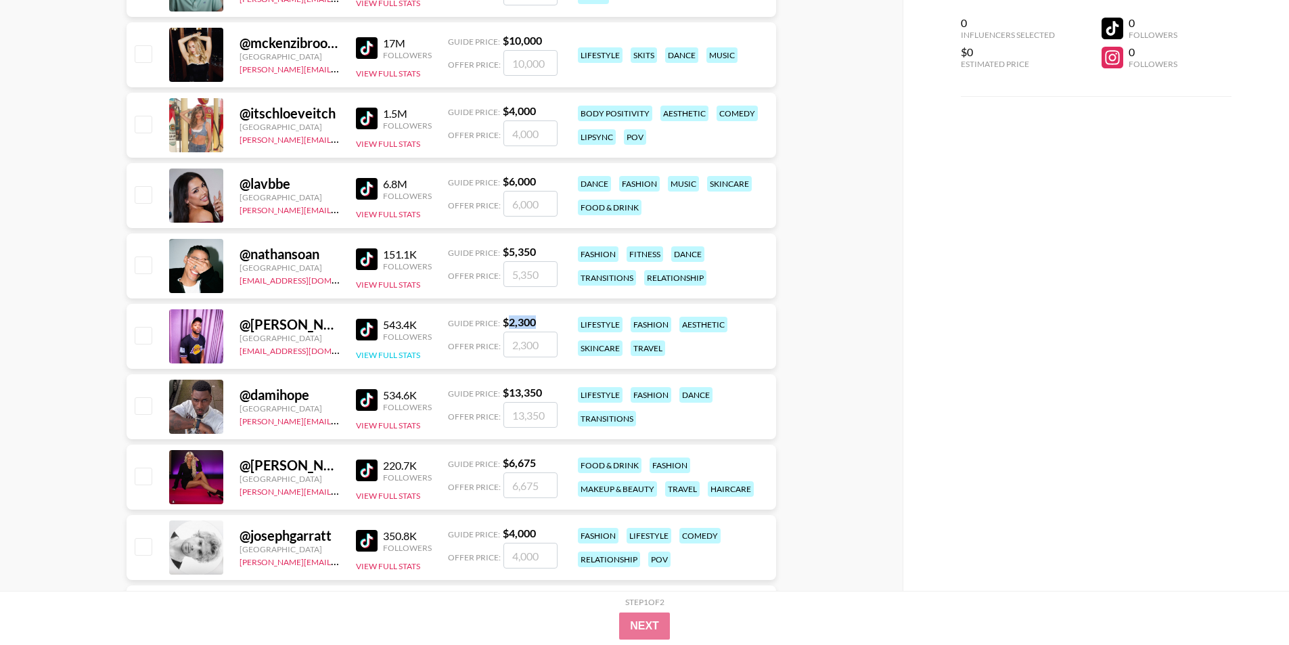
click at [384, 352] on button "View Full Stats" at bounding box center [388, 355] width 64 height 10
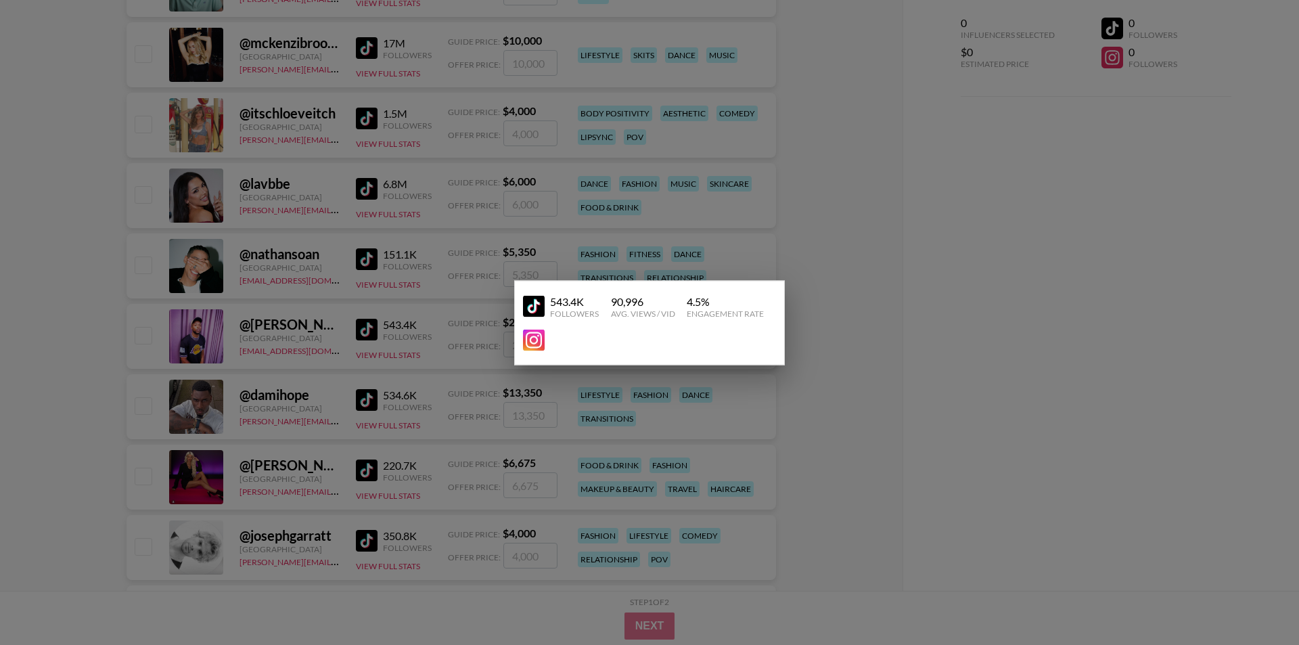
click at [576, 346] on div at bounding box center [644, 340] width 242 height 22
drag, startPoint x: 516, startPoint y: 344, endPoint x: 523, endPoint y: 340, distance: 7.9
click at [519, 341] on div "543.4K Followers 90,996 Avg. Views / Vid 4.5 % Engagement Rate" at bounding box center [649, 322] width 271 height 85
click at [534, 339] on img at bounding box center [534, 340] width 22 height 22
click at [180, 384] on div at bounding box center [649, 322] width 1299 height 645
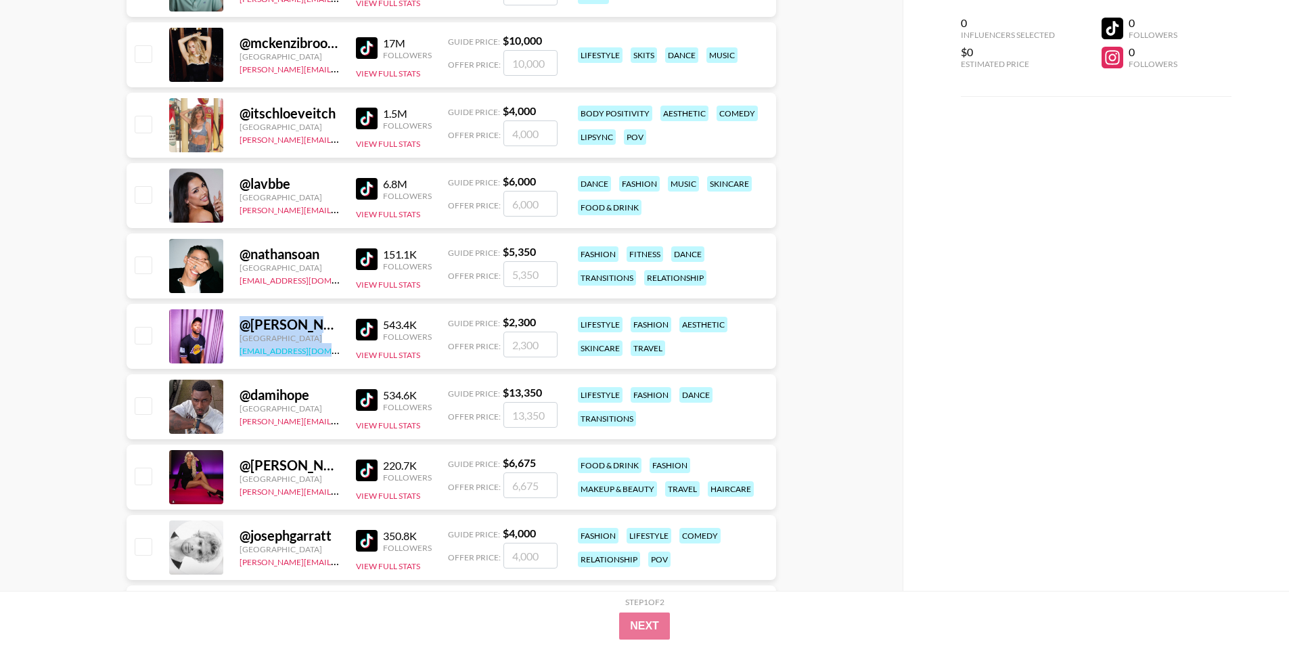
drag, startPoint x: 231, startPoint y: 350, endPoint x: 319, endPoint y: 348, distance: 88.0
click at [319, 348] on div "@ [PERSON_NAME].[PERSON_NAME] United States [EMAIL_ADDRESS][DOMAIN_NAME] 543.4K…" at bounding box center [451, 336] width 649 height 65
drag, startPoint x: 342, startPoint y: 346, endPoint x: 237, endPoint y: 354, distance: 104.5
click at [237, 354] on div "@ [PERSON_NAME].[PERSON_NAME] United States [EMAIL_ADDRESS][DOMAIN_NAME] 543.4K…" at bounding box center [451, 336] width 649 height 65
copy link "[EMAIL_ADDRESS][DOMAIN_NAME]"
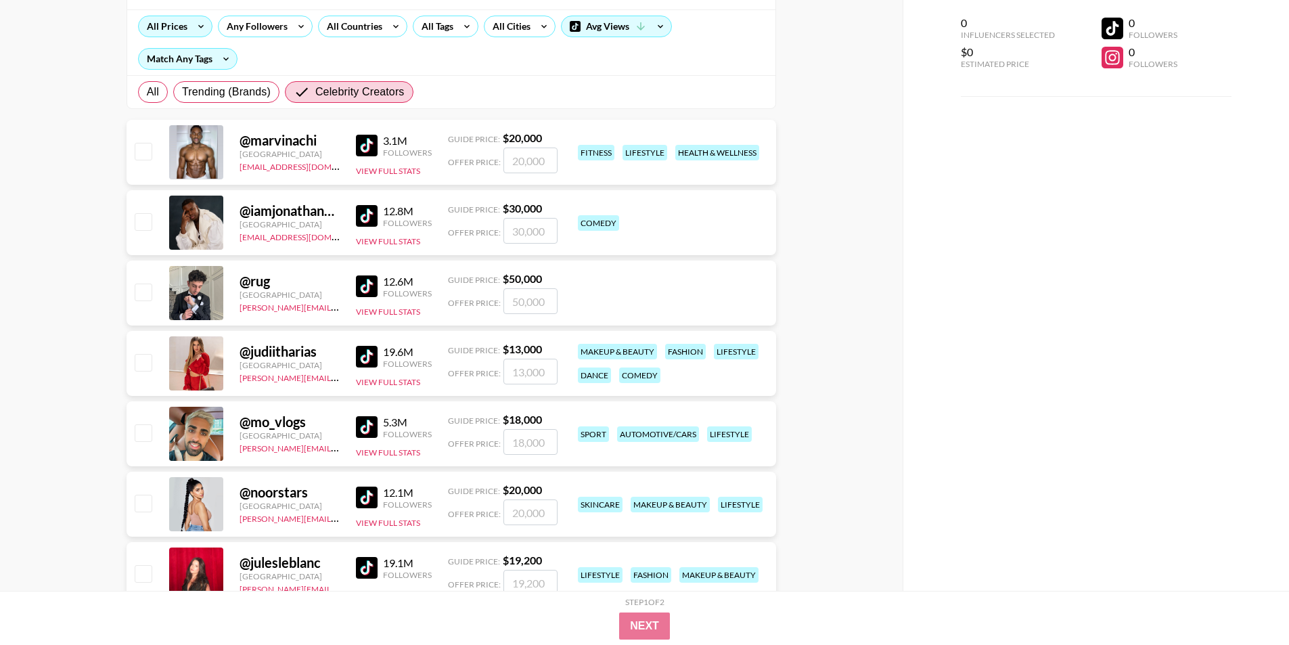
scroll to position [0, 0]
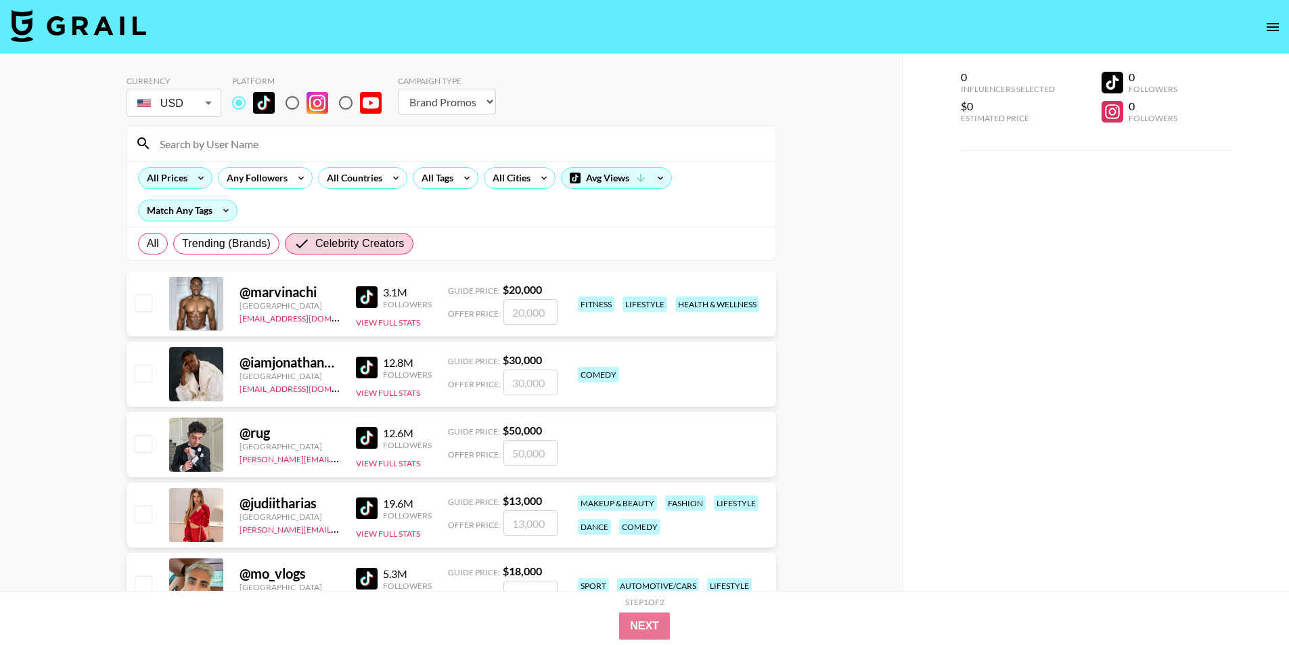
click at [308, 245] on input "Celebrity Creators" at bounding box center [305, 243] width 22 height 16
click at [321, 248] on span "Celebrity Creators" at bounding box center [359, 243] width 89 height 16
click at [315, 248] on input "Celebrity Creators" at bounding box center [305, 243] width 22 height 16
click at [231, 248] on span "Trending (Brands)" at bounding box center [226, 243] width 89 height 16
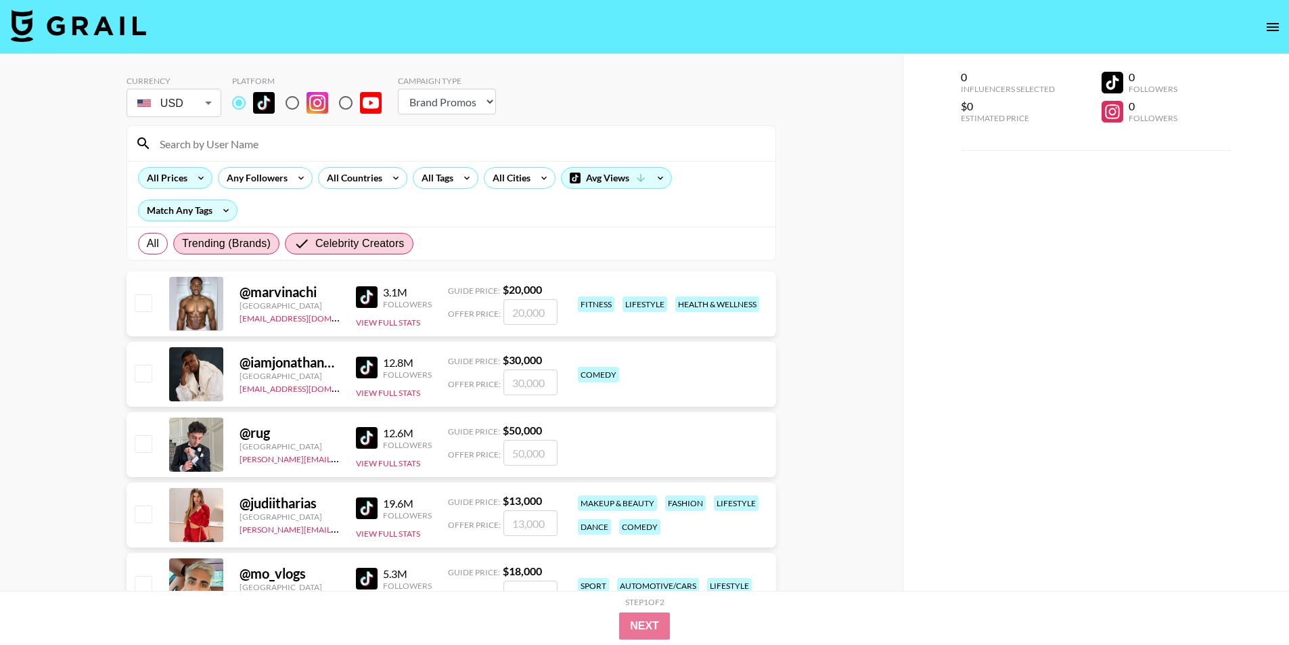
click at [182, 244] on input "Trending (Brands)" at bounding box center [182, 244] width 0 height 0
radio input "true"
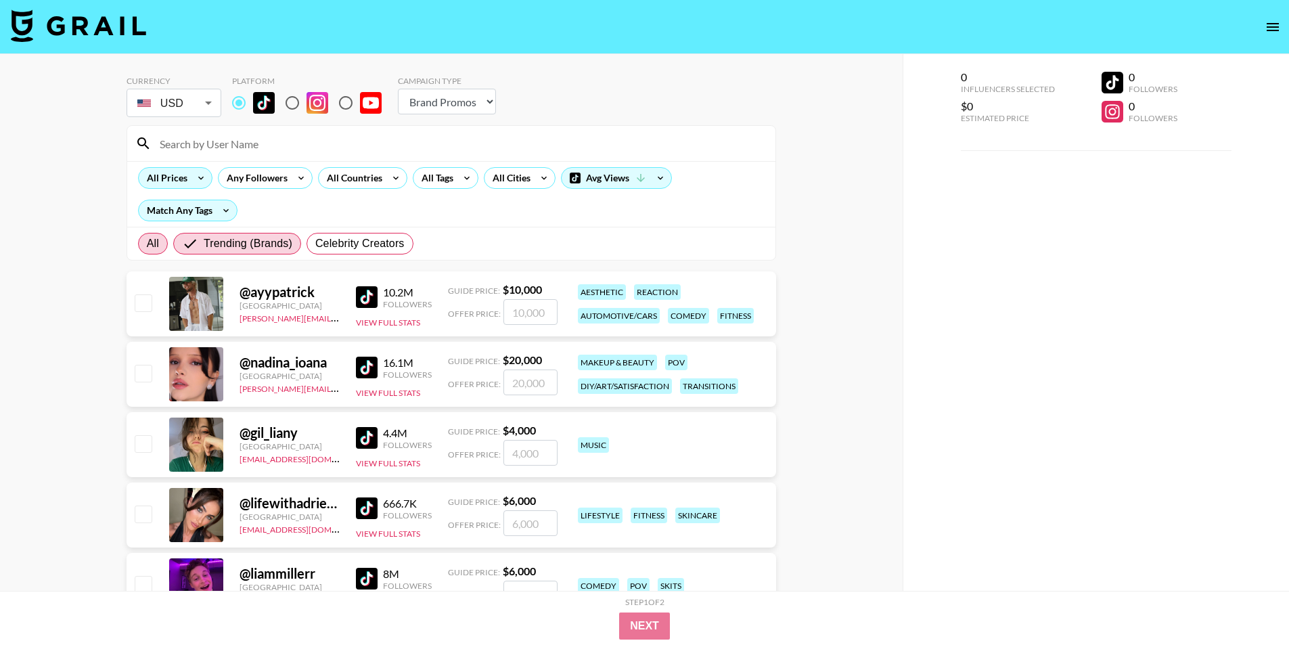
click at [160, 247] on label "All" at bounding box center [153, 244] width 30 height 22
click at [147, 244] on input "All" at bounding box center [147, 244] width 0 height 0
radio input "true"
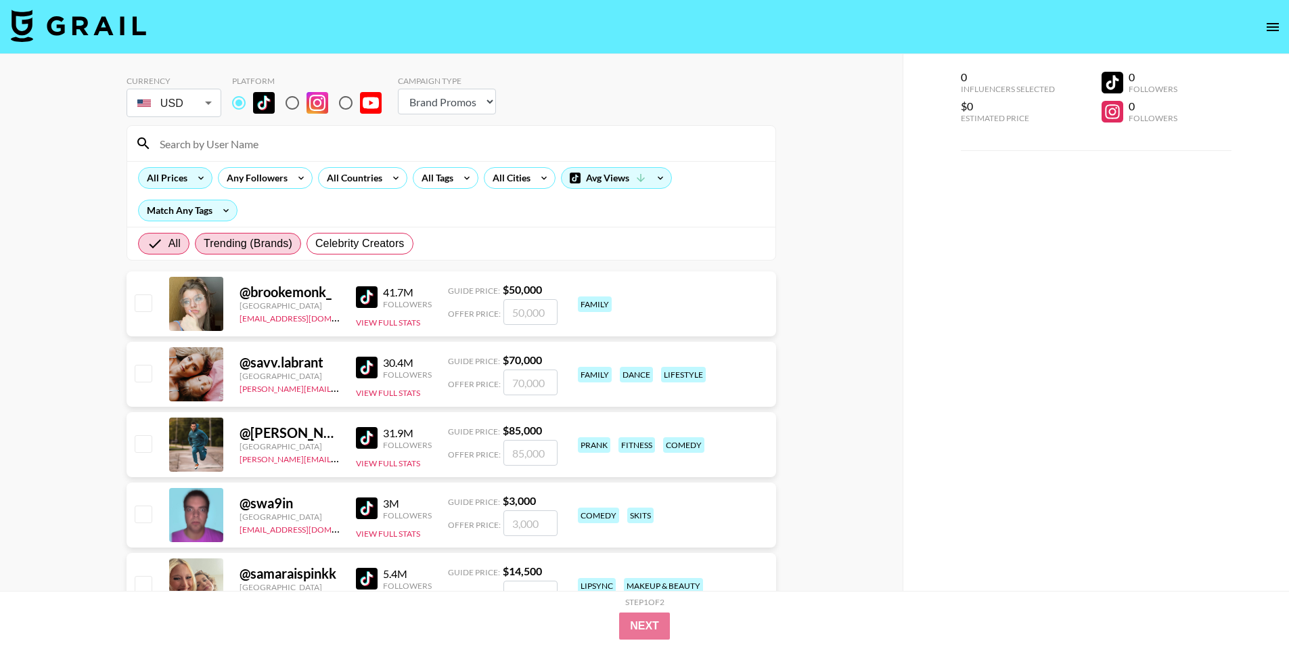
click at [231, 237] on span "Trending (Brands)" at bounding box center [248, 243] width 89 height 16
click at [204, 244] on input "Trending (Brands)" at bounding box center [204, 244] width 0 height 0
radio input "true"
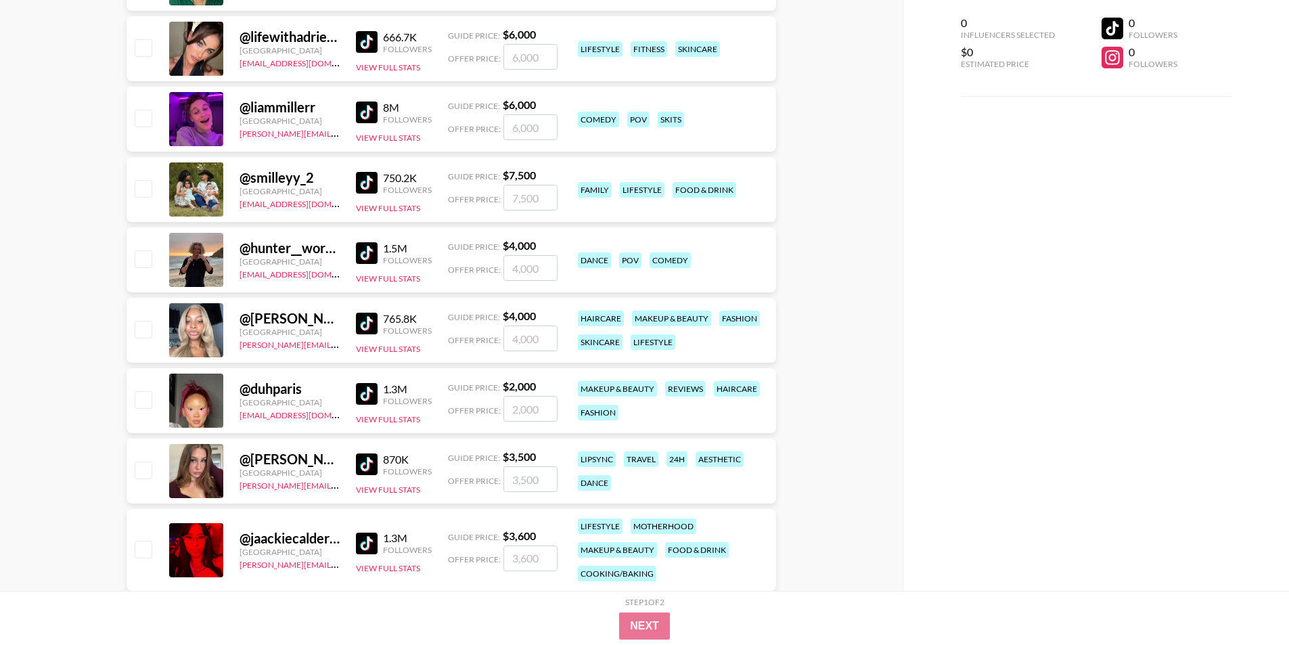
scroll to position [474, 0]
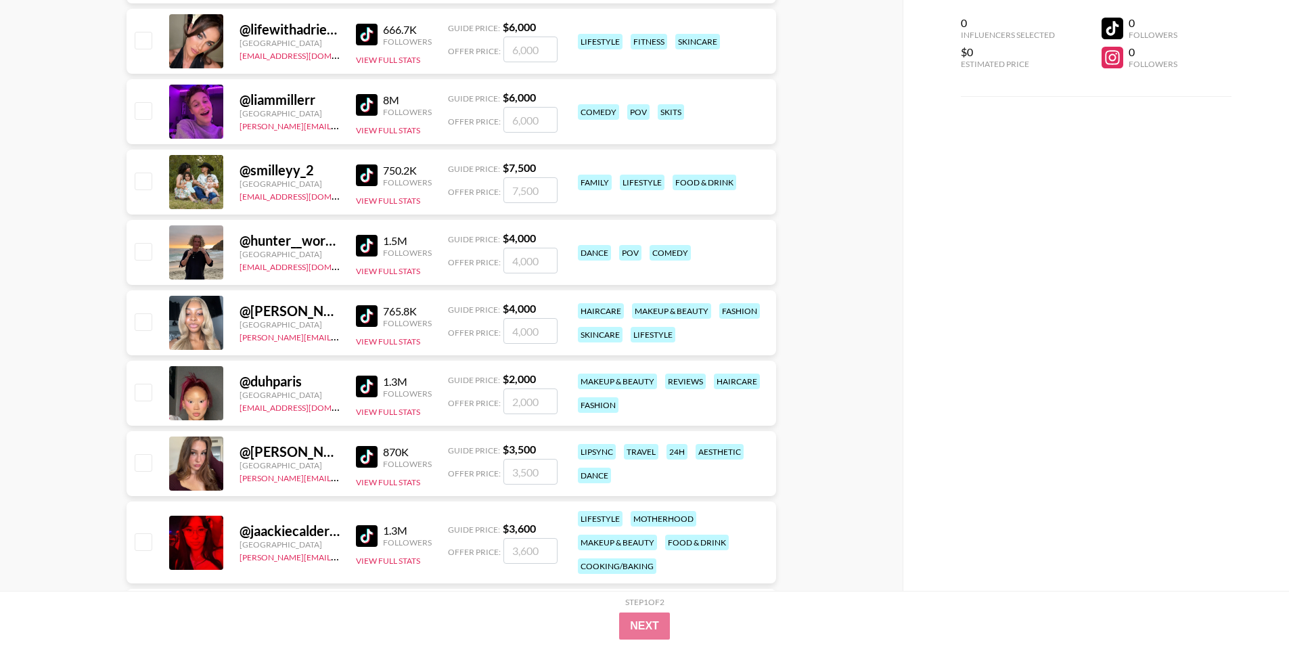
click at [371, 382] on img at bounding box center [367, 386] width 22 height 22
drag, startPoint x: 303, startPoint y: 382, endPoint x: 254, endPoint y: 388, distance: 49.7
click at [254, 388] on div "@ duhparis" at bounding box center [289, 381] width 100 height 17
copy div "duhparis"
click at [434, 375] on div "@ duhparis [GEOGRAPHIC_DATA] [EMAIL_ADDRESS][DOMAIN_NAME] 1.3M Followers View F…" at bounding box center [451, 393] width 649 height 65
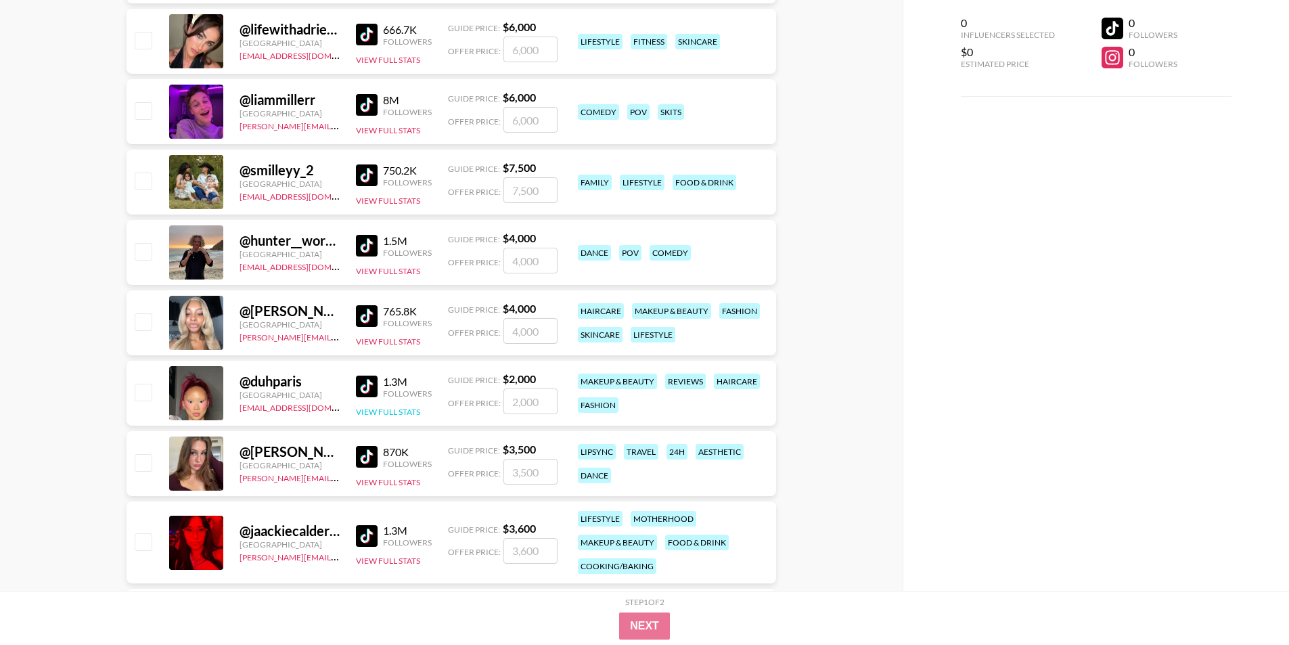
click at [390, 412] on button "View Full Stats" at bounding box center [388, 412] width 64 height 10
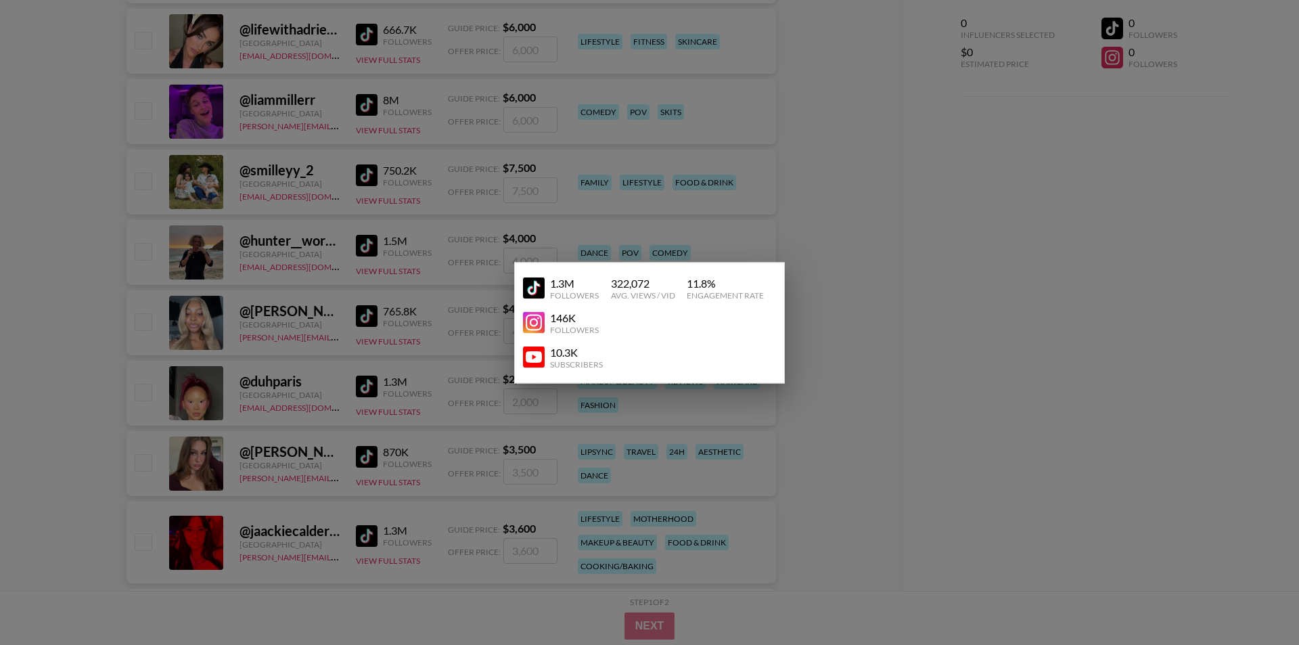
click at [532, 319] on img at bounding box center [534, 323] width 22 height 22
click at [165, 228] on div at bounding box center [649, 322] width 1299 height 645
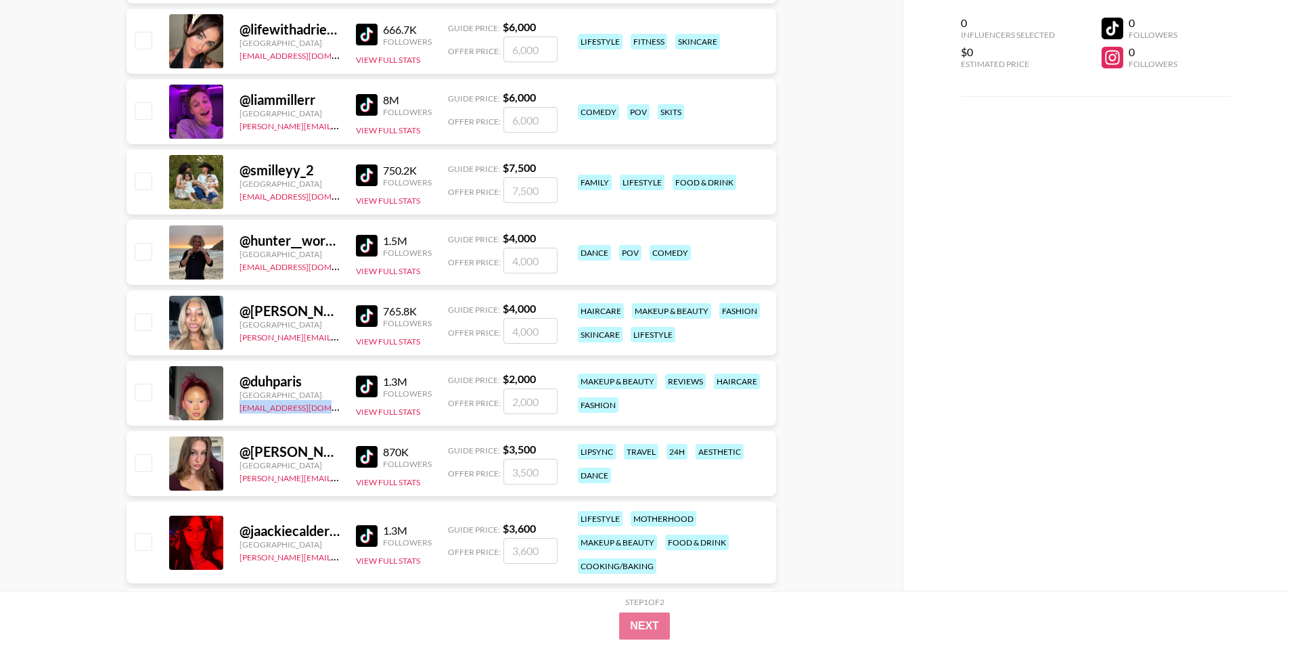
drag, startPoint x: 241, startPoint y: 413, endPoint x: 331, endPoint y: 413, distance: 90.0
click at [331, 413] on div "@ duhparis [GEOGRAPHIC_DATA] [EMAIL_ADDRESS][DOMAIN_NAME] 1.3M Followers View F…" at bounding box center [451, 393] width 649 height 65
copy link "[EMAIL_ADDRESS][DOMAIN_NAME]"
click at [365, 408] on button "View Full Stats" at bounding box center [388, 412] width 64 height 10
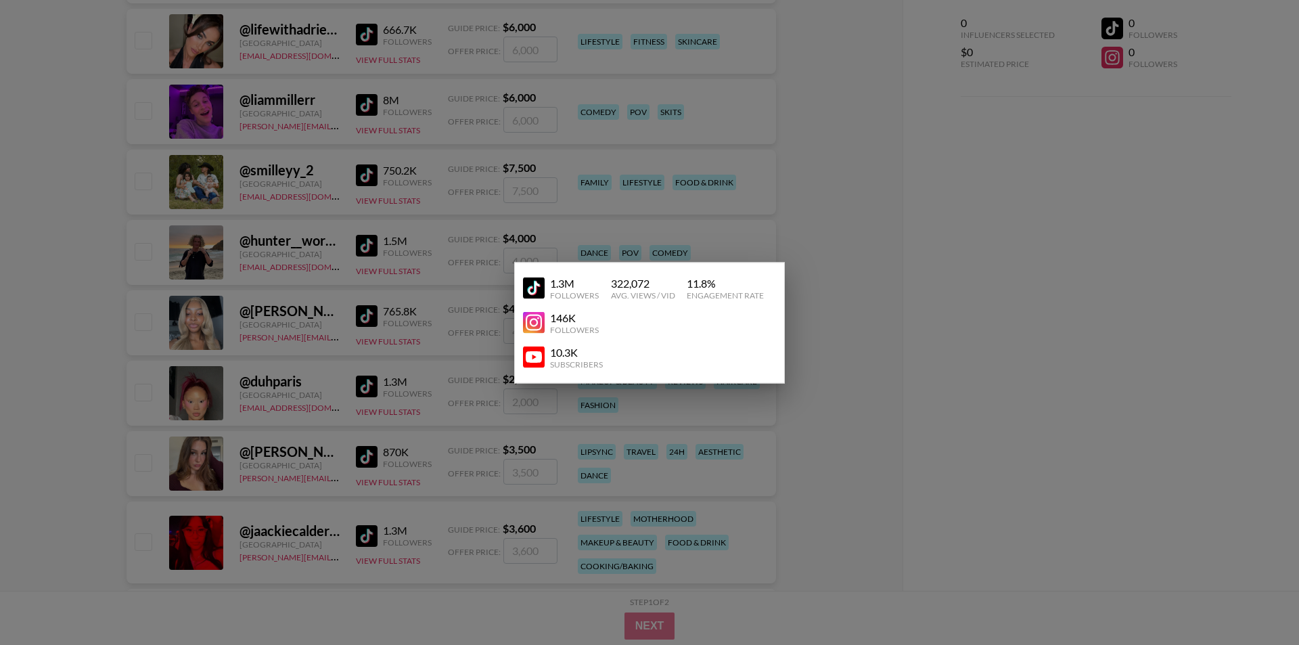
drag, startPoint x: 593, startPoint y: 316, endPoint x: 585, endPoint y: 317, distance: 8.1
click at [585, 317] on div "146K" at bounding box center [574, 318] width 49 height 14
drag, startPoint x: 562, startPoint y: 313, endPoint x: 551, endPoint y: 314, distance: 10.9
click at [551, 314] on div "146K" at bounding box center [574, 318] width 49 height 14
copy div "146K"
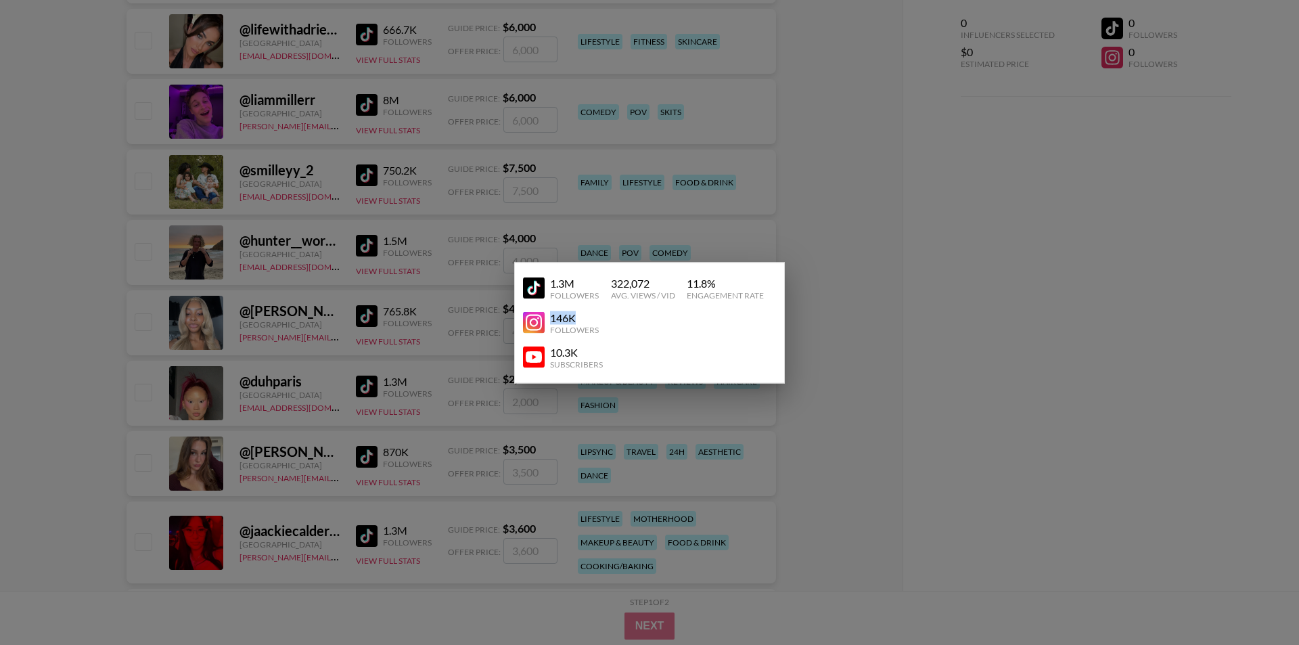
click at [534, 325] on img at bounding box center [534, 323] width 22 height 22
click at [188, 131] on div at bounding box center [649, 322] width 1299 height 645
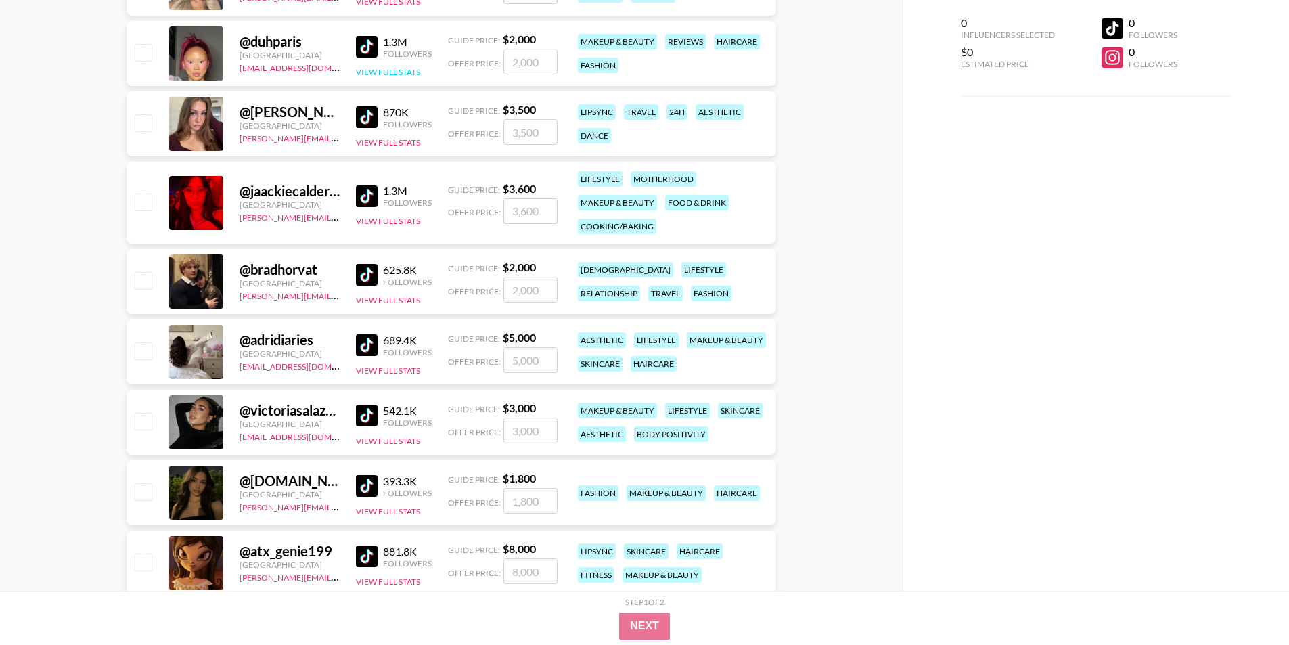
scroll to position [879, 0]
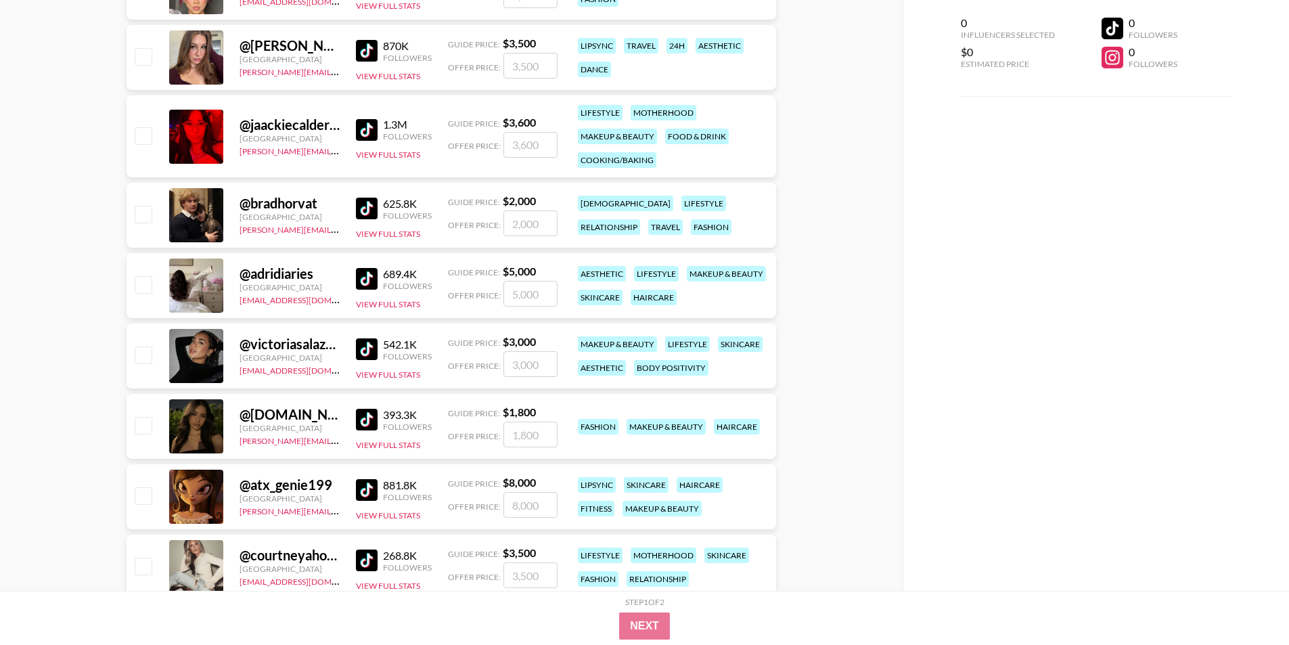
click at [361, 418] on img at bounding box center [367, 420] width 22 height 22
click at [528, 353] on input "number" at bounding box center [530, 364] width 54 height 26
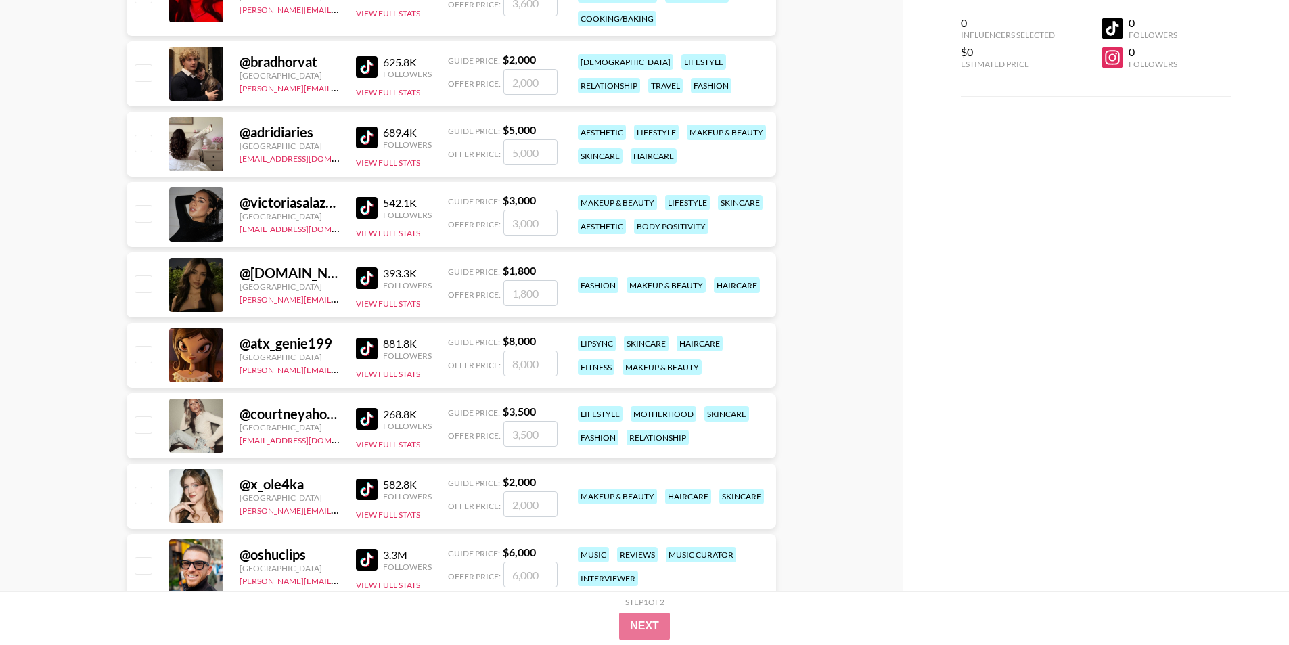
scroll to position [1015, 0]
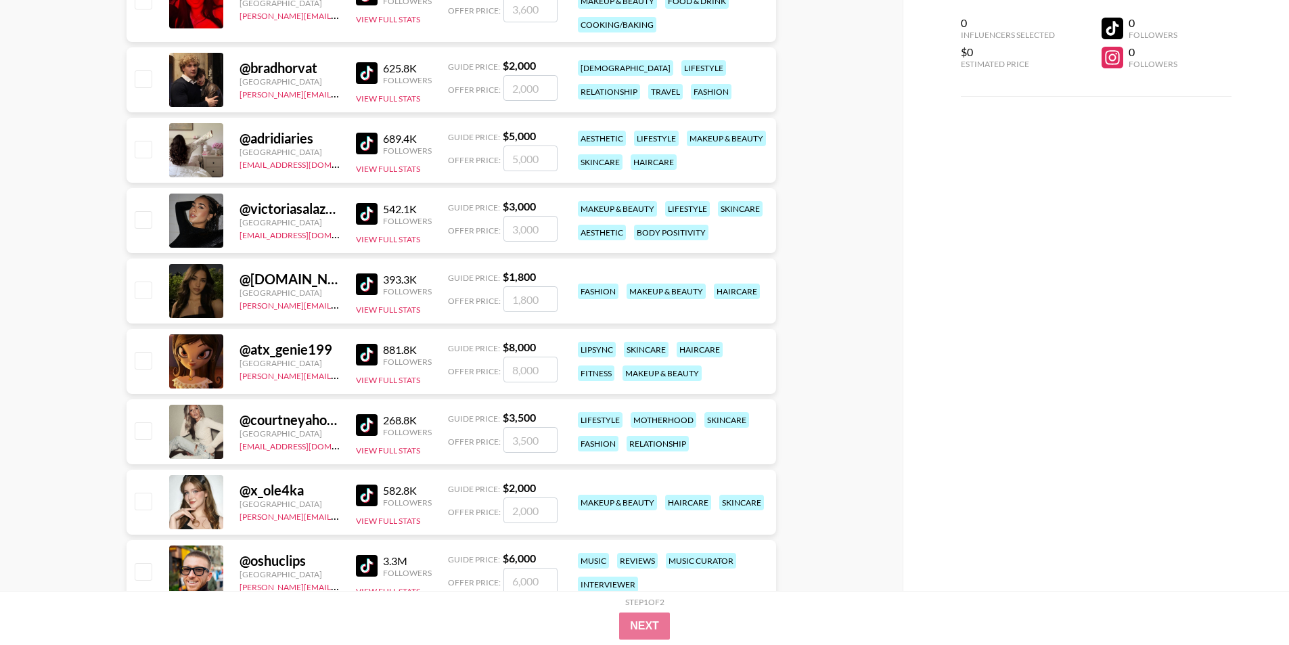
click at [373, 216] on img at bounding box center [367, 214] width 22 height 22
click at [393, 321] on div "@ [DOMAIN_NAME] [GEOGRAPHIC_DATA] [PERSON_NAME][EMAIL_ADDRESS][PERSON_NAME][PER…" at bounding box center [451, 290] width 649 height 65
click at [392, 321] on div "@ [DOMAIN_NAME] [GEOGRAPHIC_DATA] [PERSON_NAME][EMAIL_ADDRESS][PERSON_NAME][PER…" at bounding box center [451, 290] width 649 height 65
click at [393, 309] on button "View Full Stats" at bounding box center [388, 309] width 64 height 10
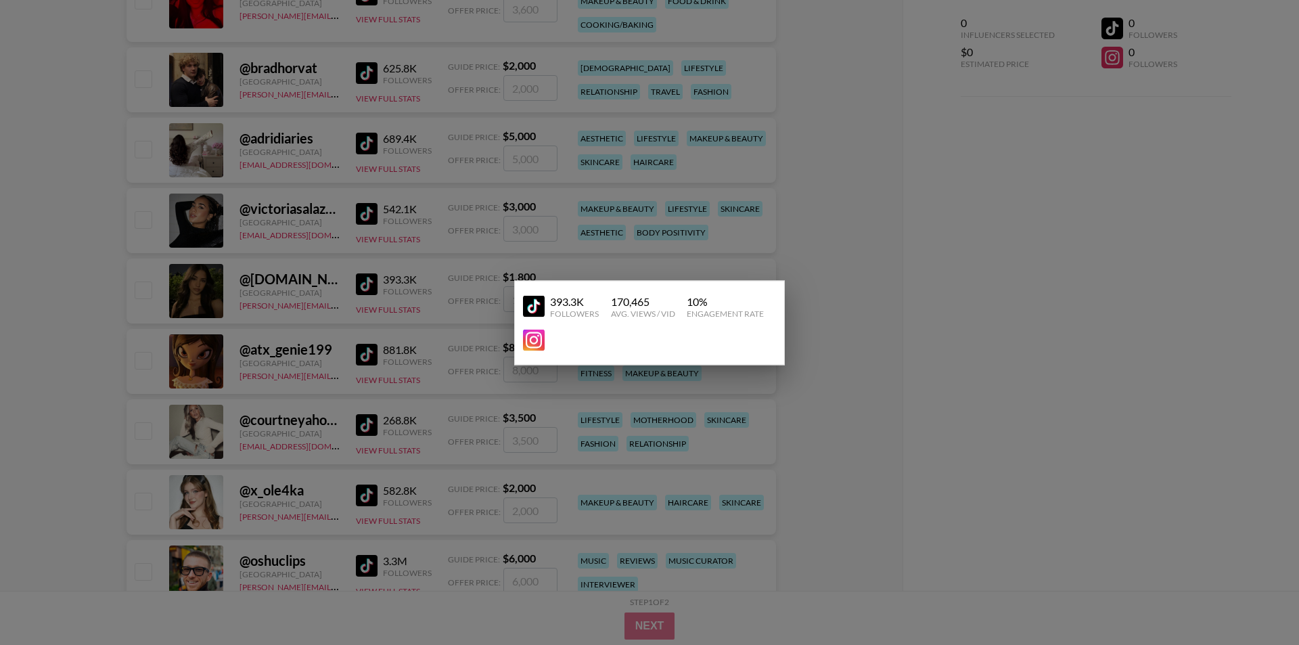
click at [530, 307] on img at bounding box center [534, 307] width 22 height 22
click at [530, 343] on img at bounding box center [534, 340] width 22 height 22
click at [242, 254] on div at bounding box center [649, 322] width 1299 height 645
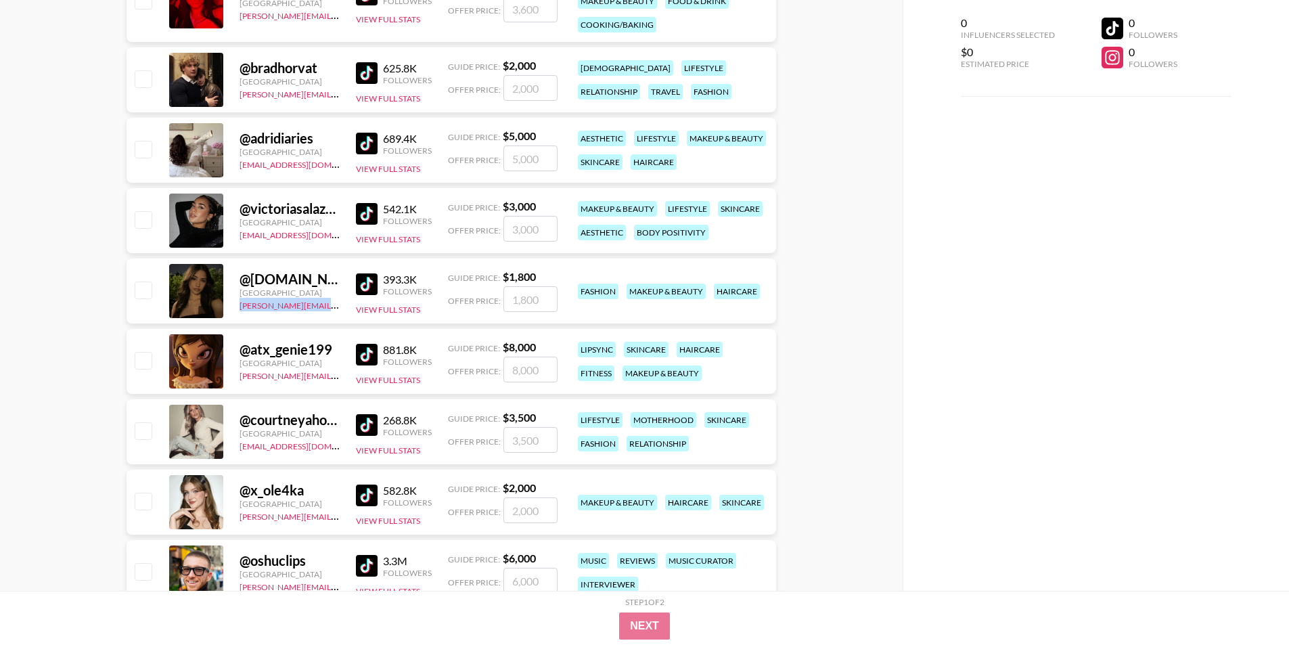
drag, startPoint x: 231, startPoint y: 305, endPoint x: 334, endPoint y: 311, distance: 103.0
click at [334, 311] on div "@ [DOMAIN_NAME] [GEOGRAPHIC_DATA] [PERSON_NAME][EMAIL_ADDRESS][PERSON_NAME][PER…" at bounding box center [451, 290] width 649 height 65
click at [335, 308] on link "[PERSON_NAME][EMAIL_ADDRESS][PERSON_NAME][PERSON_NAME][DOMAIN_NAME]" at bounding box center [403, 304] width 329 height 13
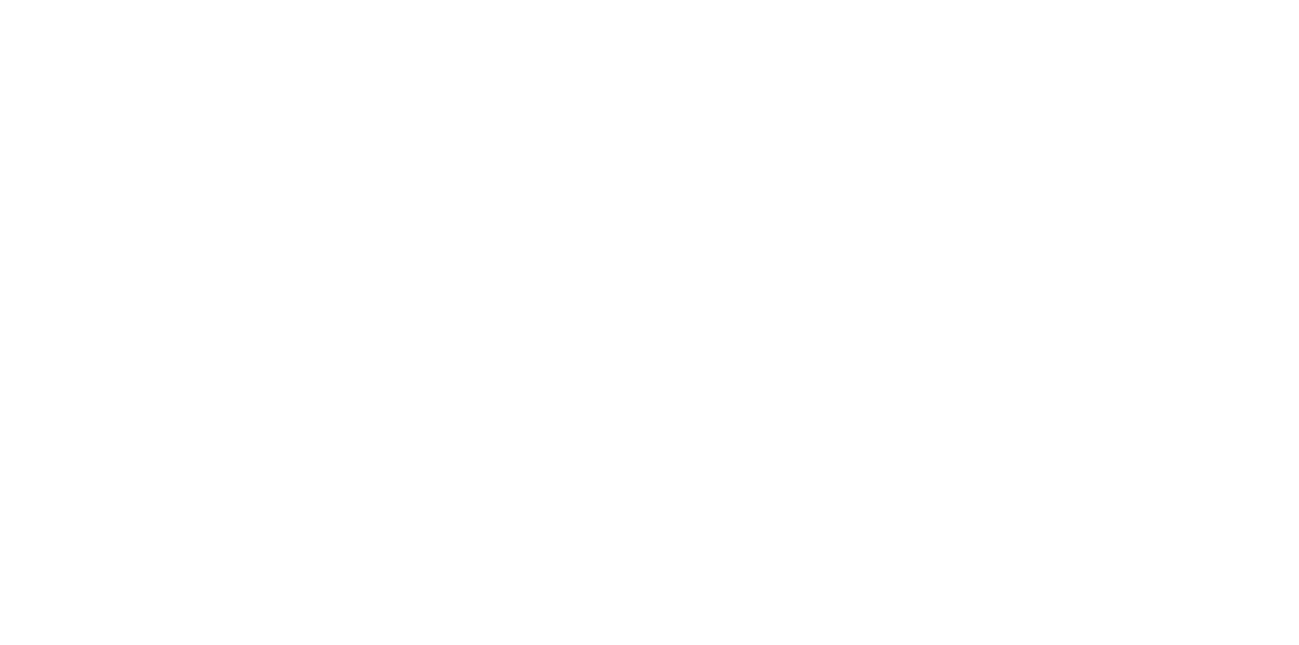
select select "Song"
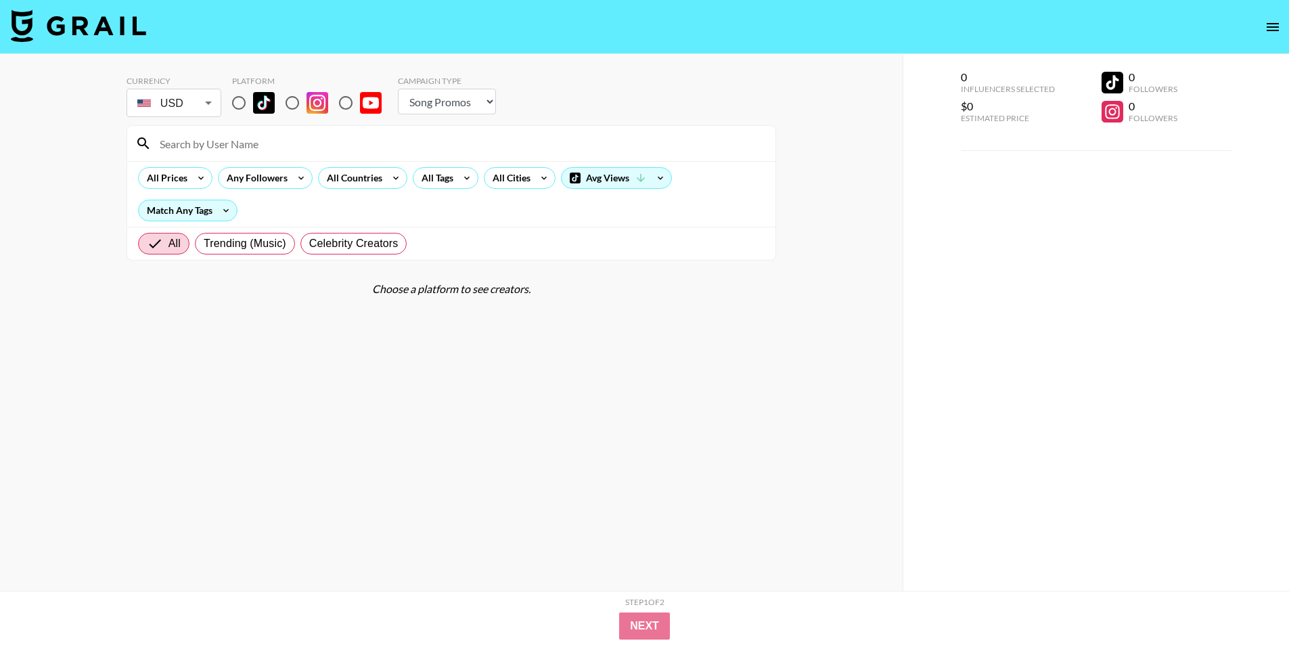
click at [175, 255] on div "All Trending (Music) Celebrity Creators" at bounding box center [272, 243] width 275 height 32
click at [170, 248] on span "All" at bounding box center [174, 243] width 12 height 16
click at [168, 248] on input "All" at bounding box center [158, 243] width 22 height 16
click at [167, 246] on input "All" at bounding box center [158, 243] width 22 height 16
click at [247, 107] on input "radio" at bounding box center [239, 103] width 28 height 28
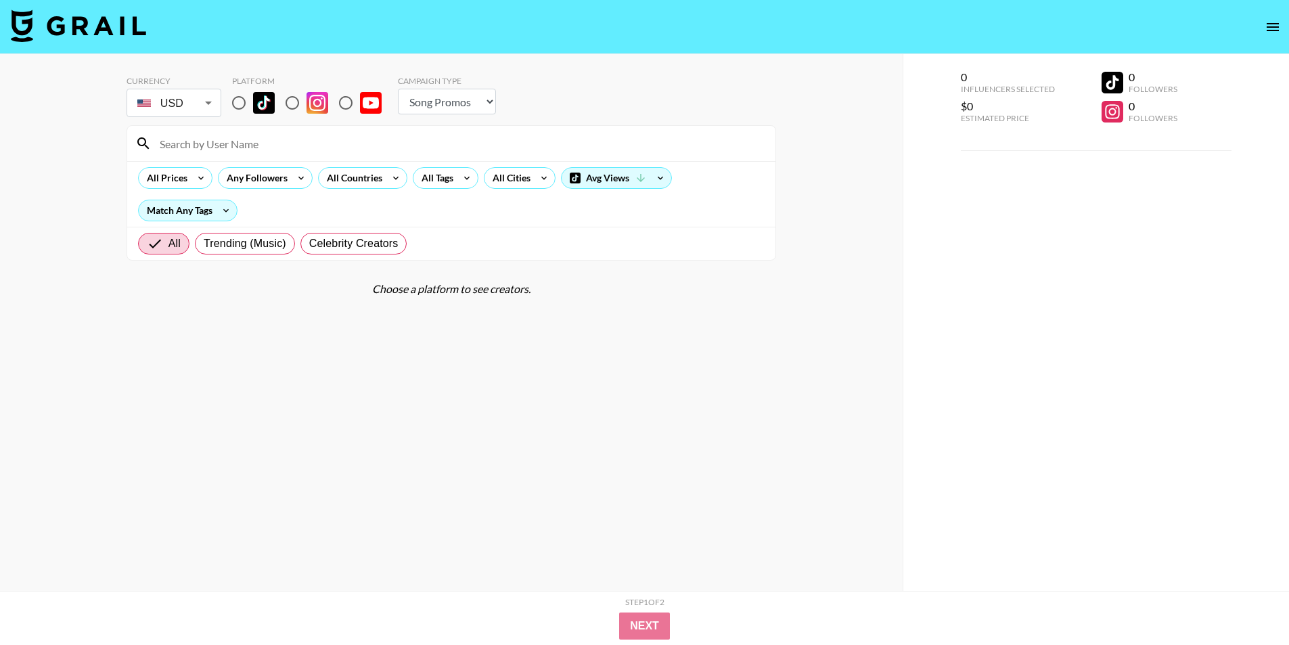
radio input "true"
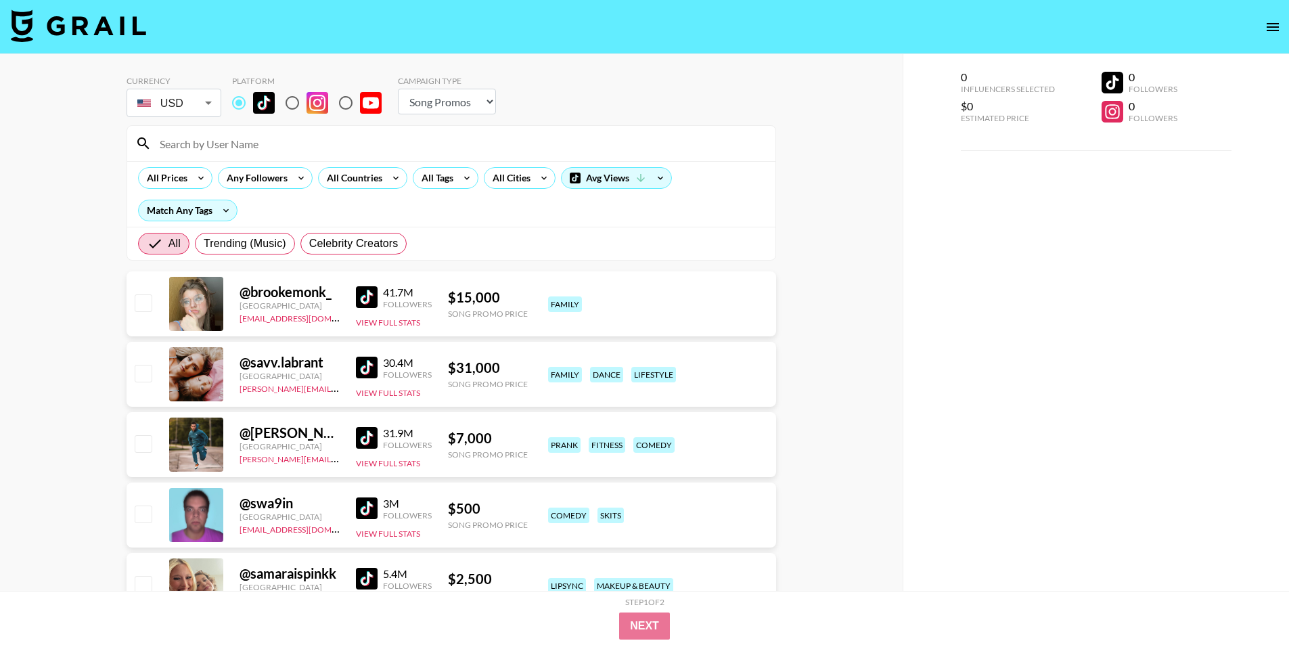
click at [436, 117] on div "Campaign Type Choose Type... Song Promos Brand Promos" at bounding box center [447, 98] width 98 height 44
click at [436, 102] on select "Choose Type... Song Promos Brand Promos" at bounding box center [447, 102] width 98 height 26
select select "Brand"
click at [398, 89] on select "Choose Type... Song Promos Brand Promos" at bounding box center [447, 102] width 98 height 26
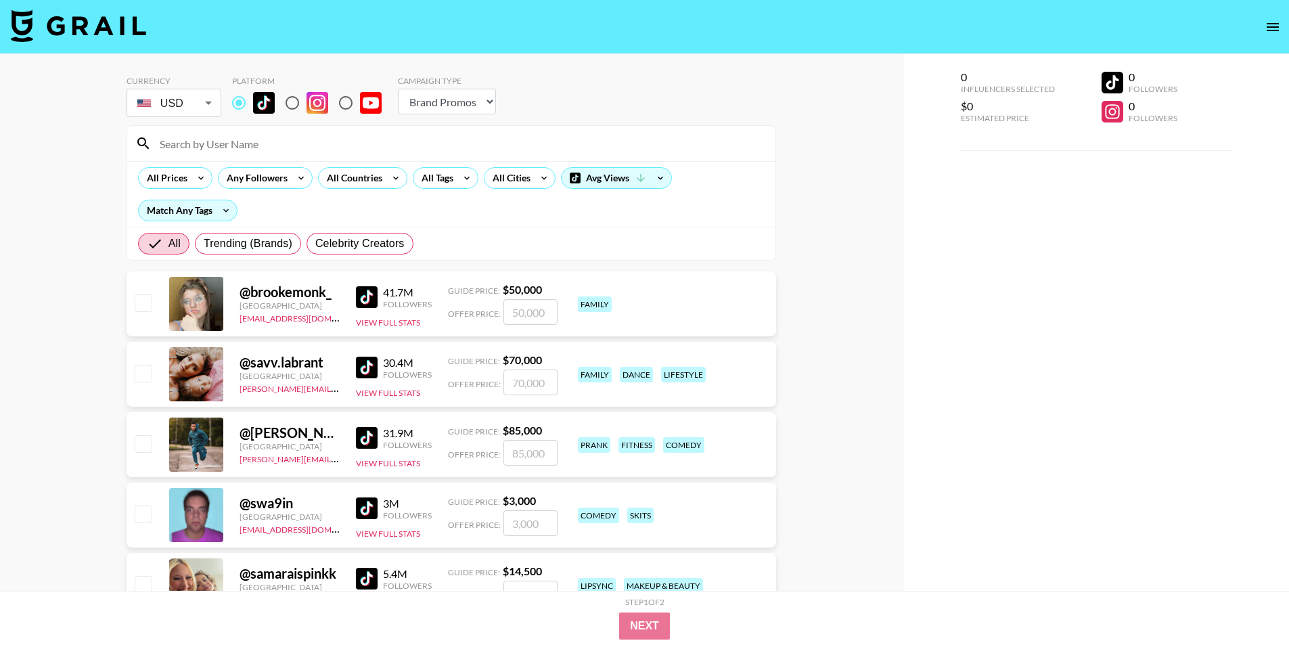
click at [239, 139] on input at bounding box center [460, 144] width 616 height 22
paste input "[DOMAIN_NAME]"
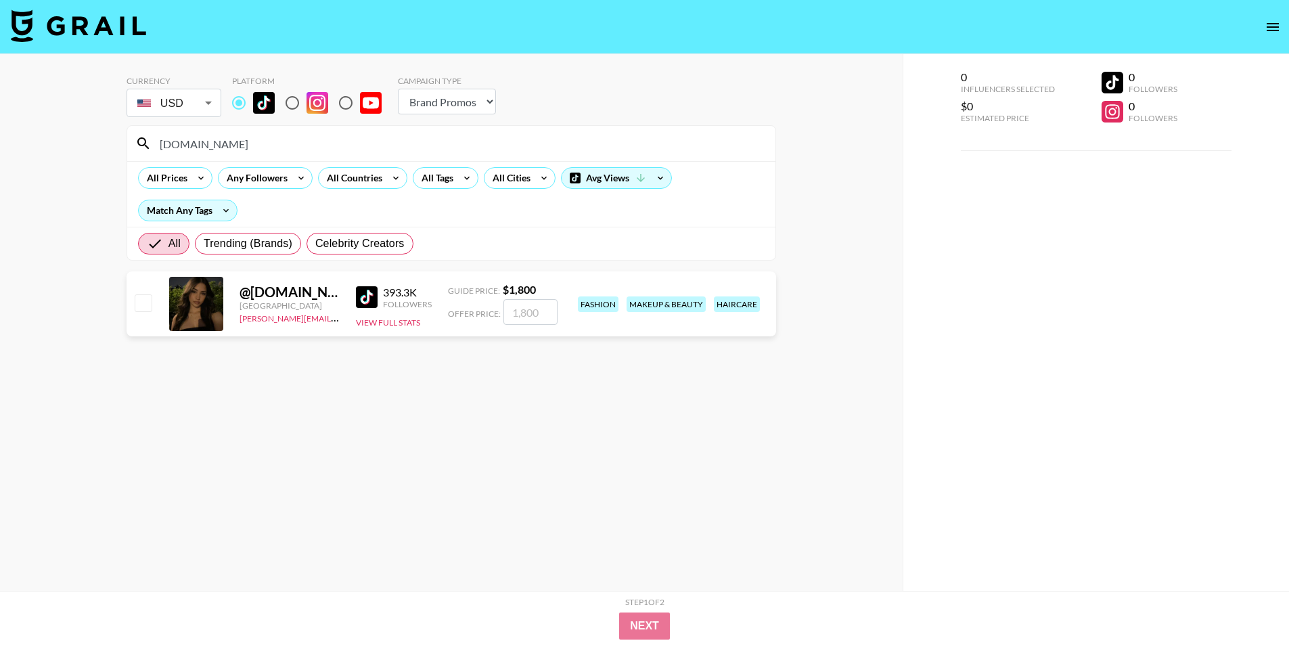
type input "[DOMAIN_NAME]"
drag, startPoint x: 236, startPoint y: 317, endPoint x: 338, endPoint y: 316, distance: 102.2
click at [338, 316] on div "@ [DOMAIN_NAME] [GEOGRAPHIC_DATA] [PERSON_NAME][EMAIL_ADDRESS][PERSON_NAME][PER…" at bounding box center [451, 303] width 649 height 65
copy link "phuong.linh.nhu@grail-talen"
select select "Song"
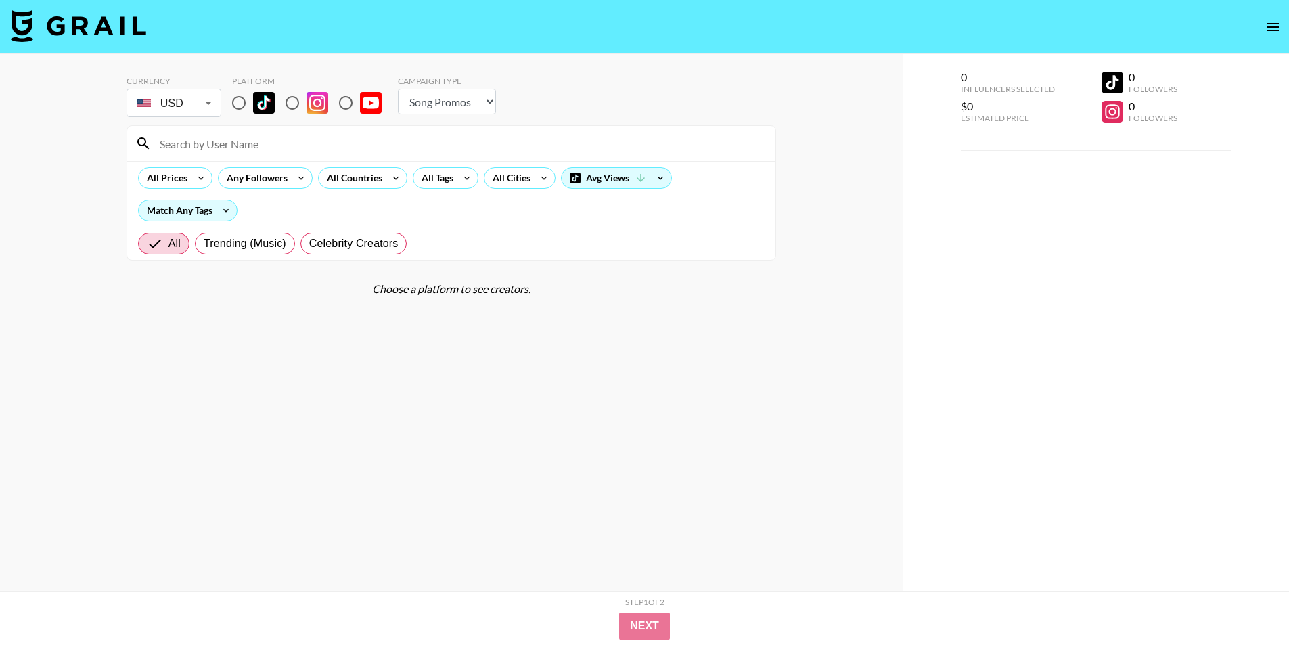
click at [328, 232] on div "All Trending (Music) Celebrity Creators" at bounding box center [272, 243] width 275 height 32
click at [327, 240] on span "Celebrity Creators" at bounding box center [353, 243] width 89 height 16
click at [309, 244] on input "Celebrity Creators" at bounding box center [309, 244] width 0 height 0
radio input "true"
click at [150, 239] on span "All" at bounding box center [153, 243] width 12 height 16
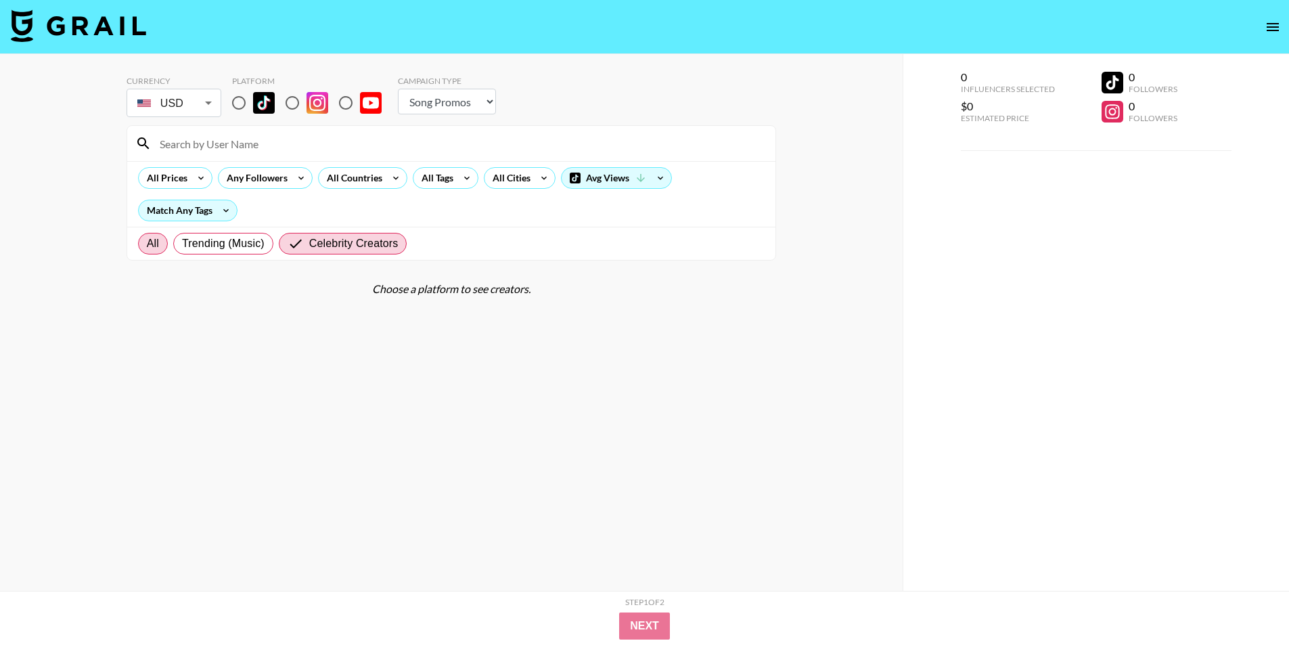
click at [147, 244] on input "All" at bounding box center [147, 244] width 0 height 0
radio input "true"
click at [200, 206] on div "Match Any Tags" at bounding box center [188, 210] width 98 height 20
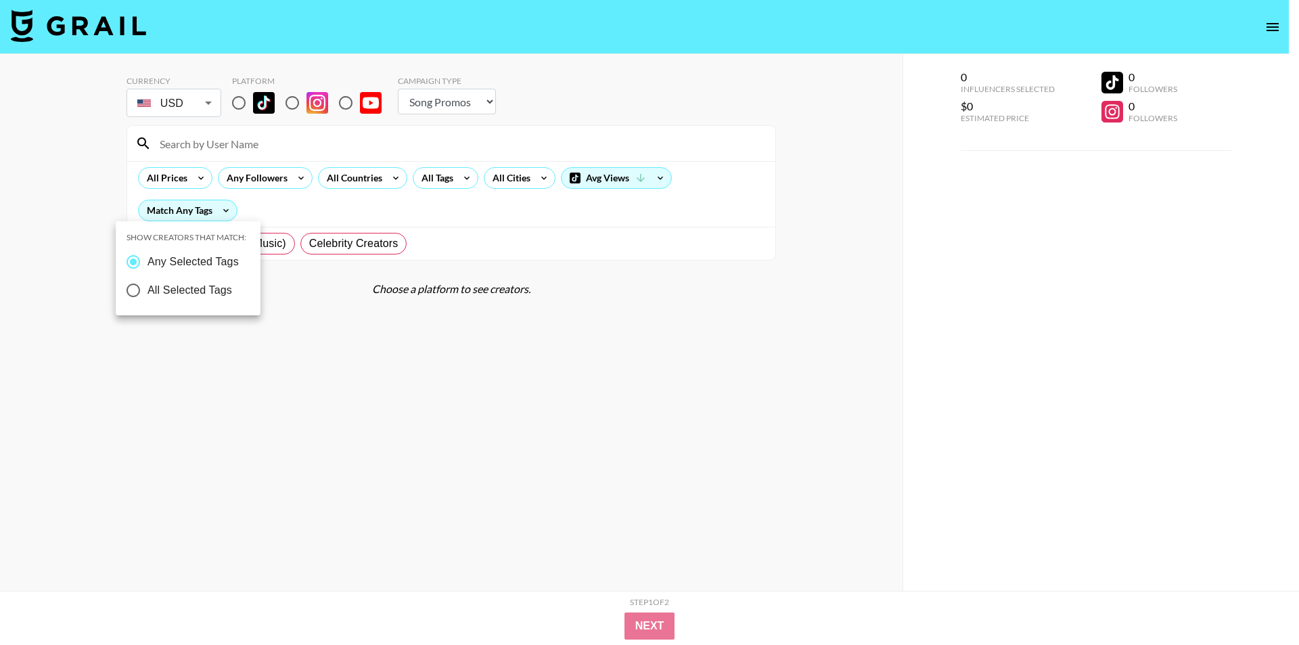
click at [199, 209] on div at bounding box center [649, 322] width 1299 height 645
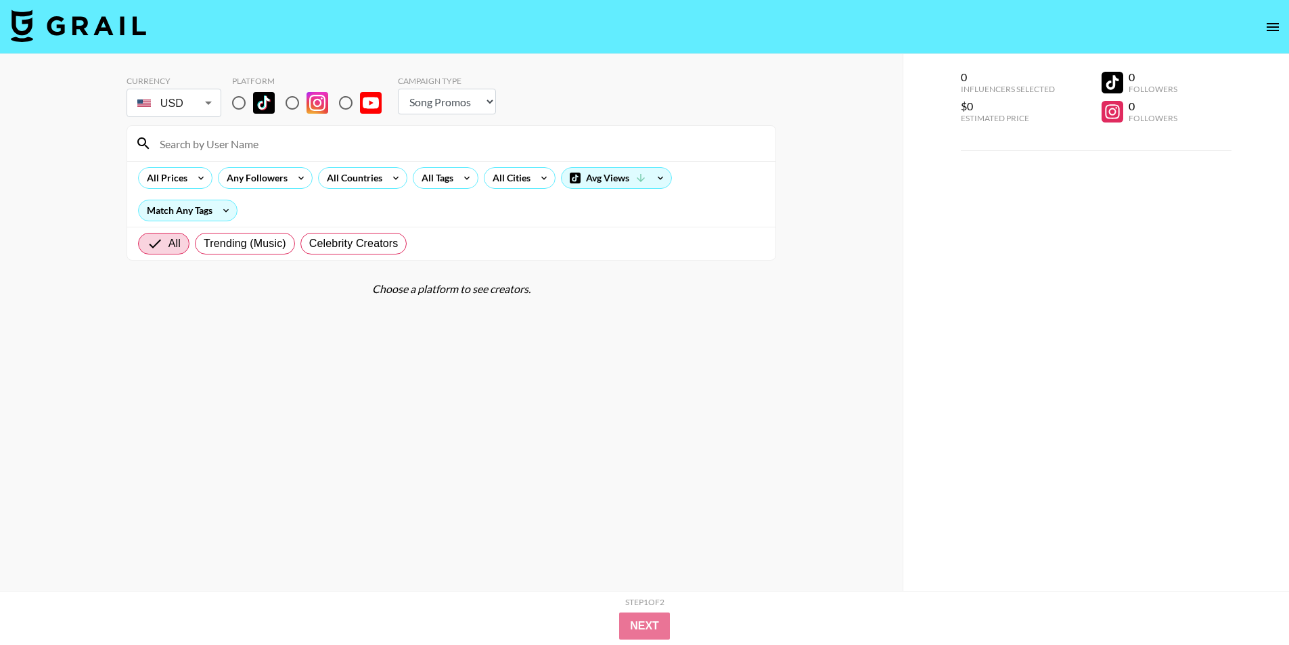
drag, startPoint x: 251, startPoint y: 106, endPoint x: 242, endPoint y: 105, distance: 8.9
click at [250, 107] on input "radio" at bounding box center [239, 103] width 28 height 28
radio input "true"
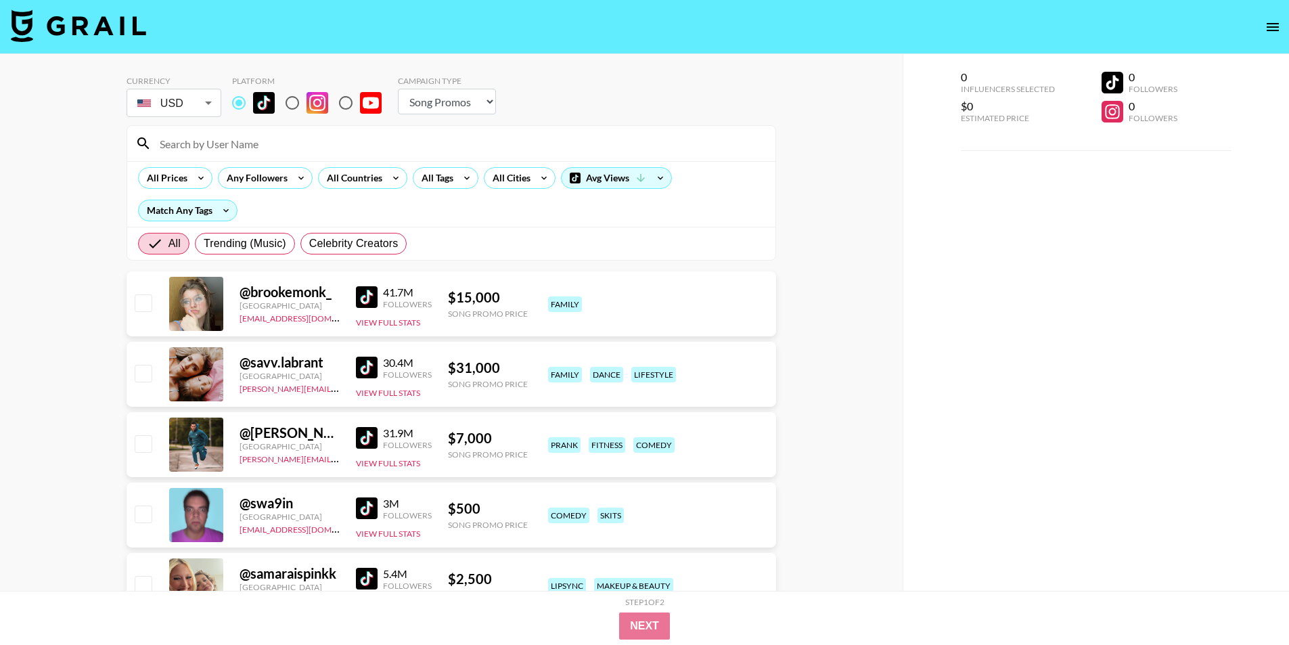
click at [231, 199] on div "All Prices Any Followers All Countries All Tags All Cities Avg Views Match Any …" at bounding box center [451, 194] width 648 height 66
click at [452, 104] on select "Choose Type... Song Promos Brand Promos" at bounding box center [447, 102] width 98 height 26
select select "Brand"
click at [398, 89] on select "Choose Type... Song Promos Brand Promos" at bounding box center [447, 102] width 98 height 26
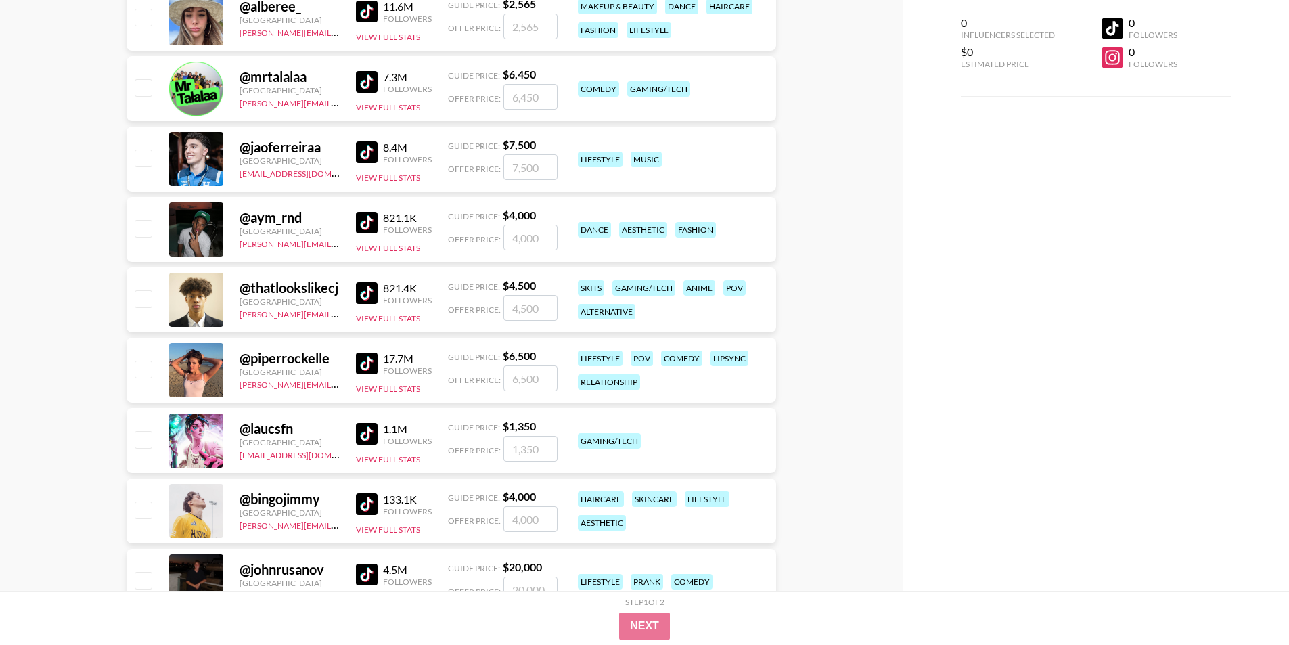
scroll to position [5886, 0]
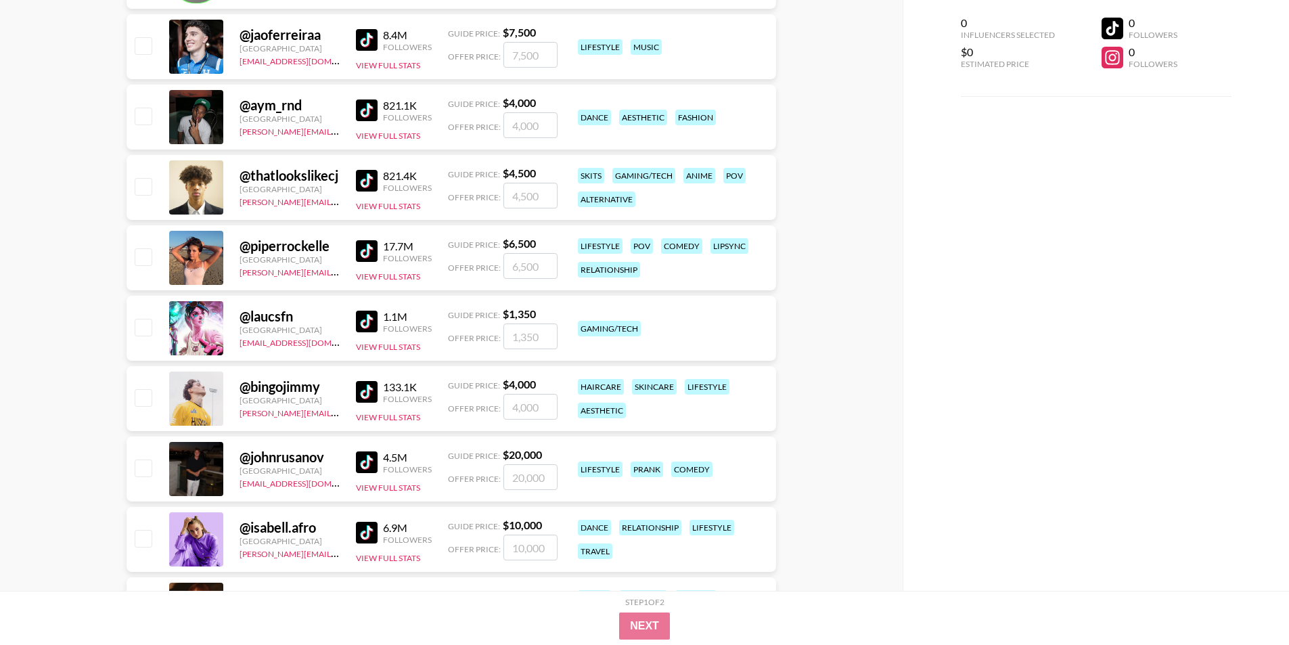
click at [371, 169] on div "821.4K Followers" at bounding box center [394, 181] width 76 height 24
click at [366, 185] on img at bounding box center [367, 181] width 22 height 22
click at [360, 244] on img at bounding box center [367, 251] width 22 height 22
drag, startPoint x: 236, startPoint y: 270, endPoint x: 340, endPoint y: 271, distance: 103.5
click at [340, 271] on div "@ piperrockelle United States tancredi@grail-talent.com 17.7M Followers View Fu…" at bounding box center [451, 257] width 649 height 65
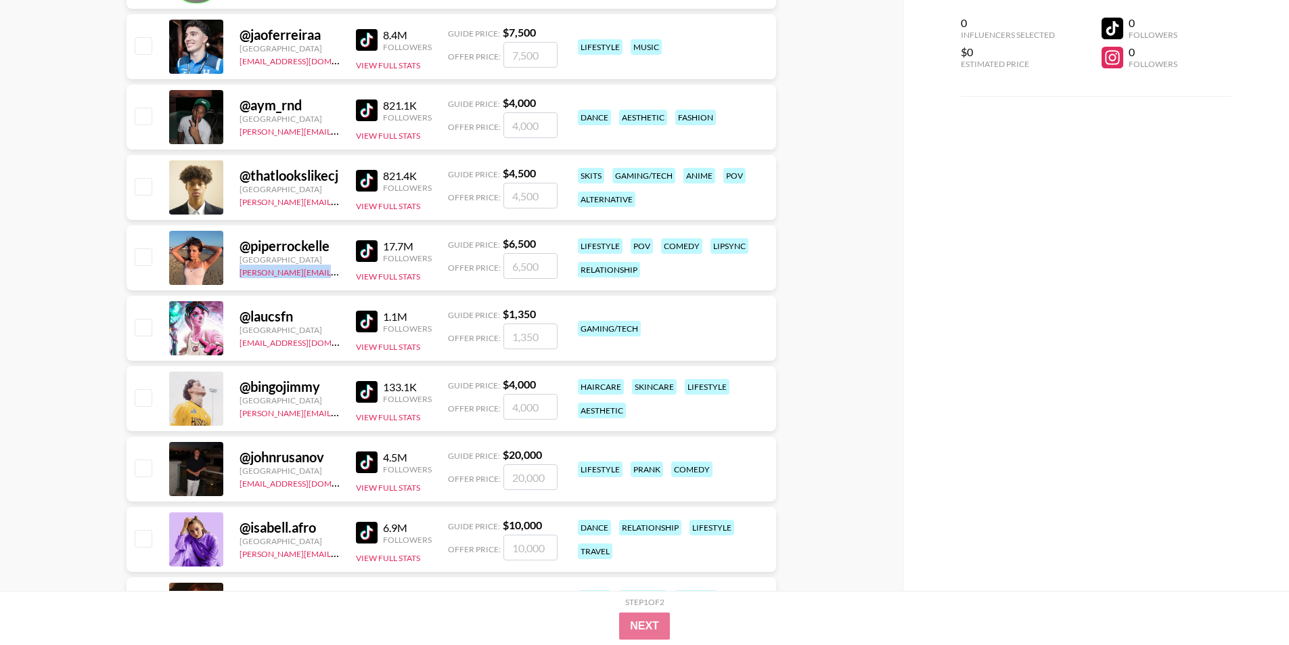
copy link "[PERSON_NAME][EMAIL_ADDRESS][DOMAIN_NAME]"
drag, startPoint x: 101, startPoint y: 297, endPoint x: 321, endPoint y: 274, distance: 221.7
click at [384, 274] on button "View Full Stats" at bounding box center [388, 276] width 64 height 10
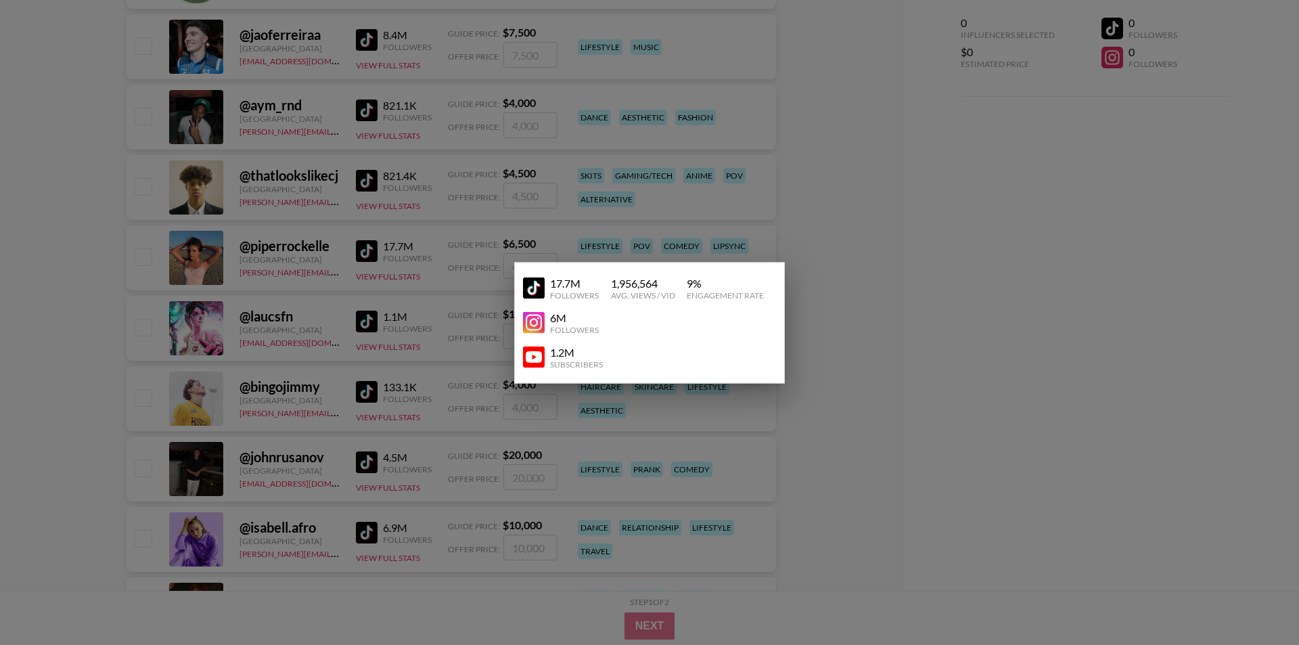
click at [239, 403] on div at bounding box center [649, 322] width 1299 height 645
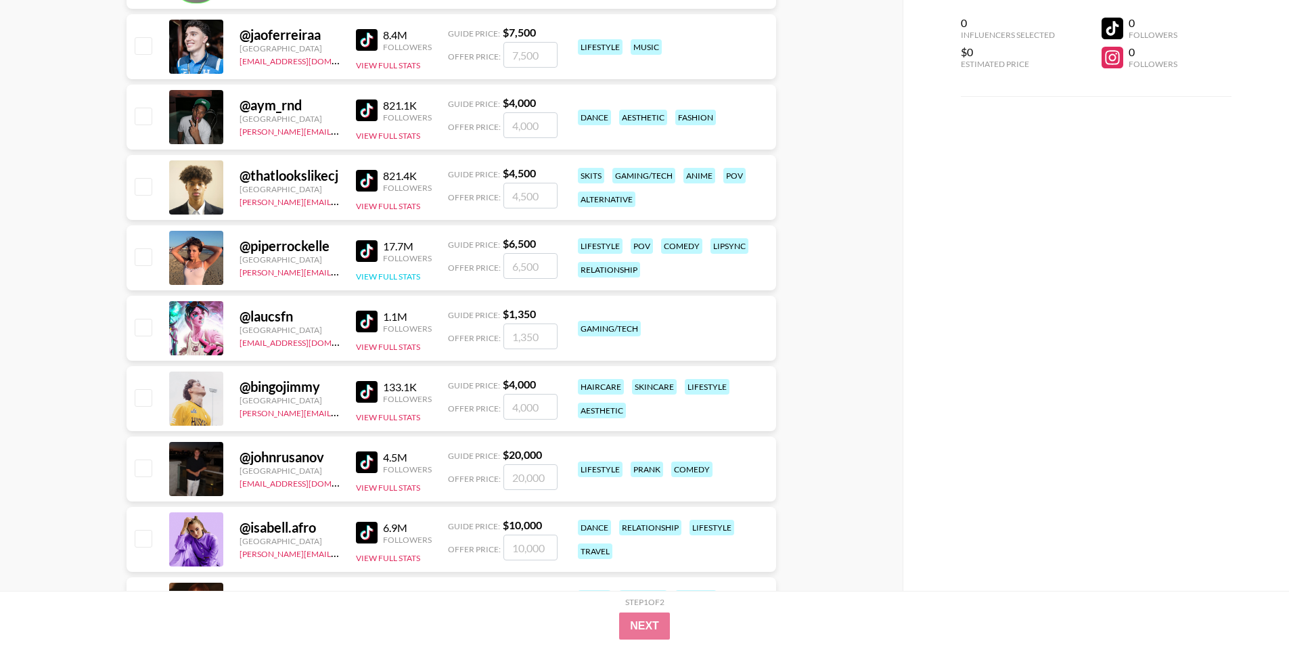
click at [378, 275] on button "View Full Stats" at bounding box center [388, 276] width 64 height 10
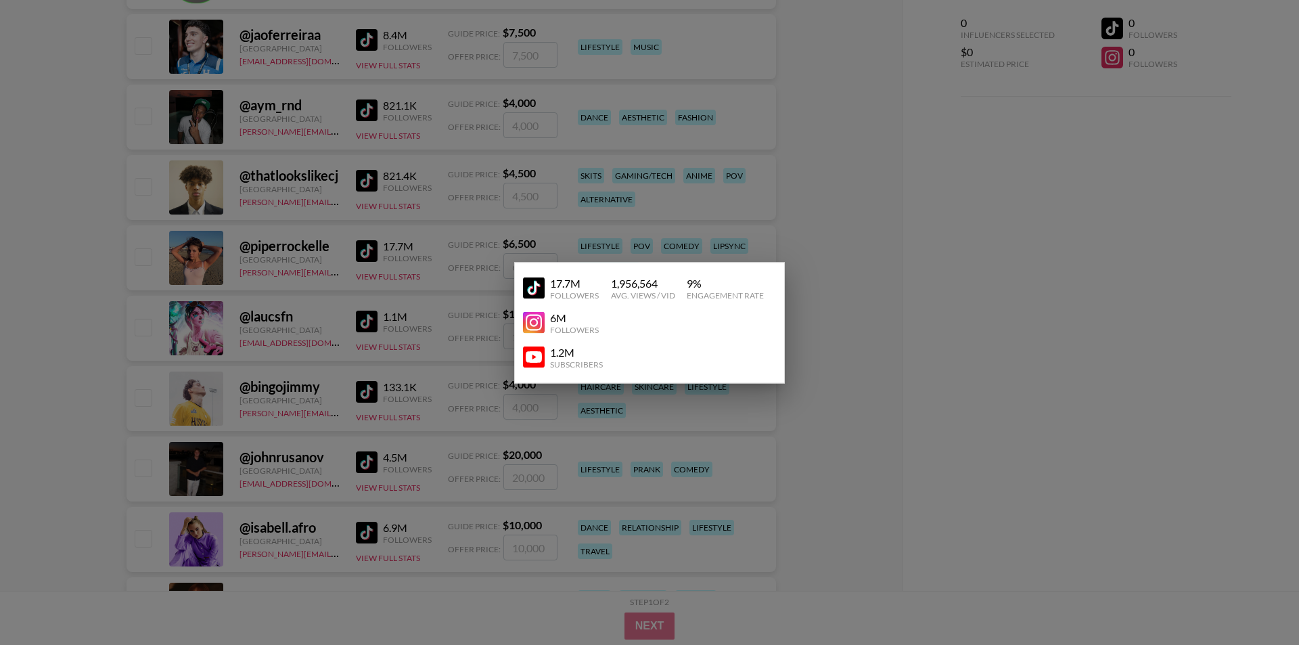
click at [545, 331] on link at bounding box center [536, 323] width 27 height 22
click at [211, 193] on div at bounding box center [649, 322] width 1299 height 645
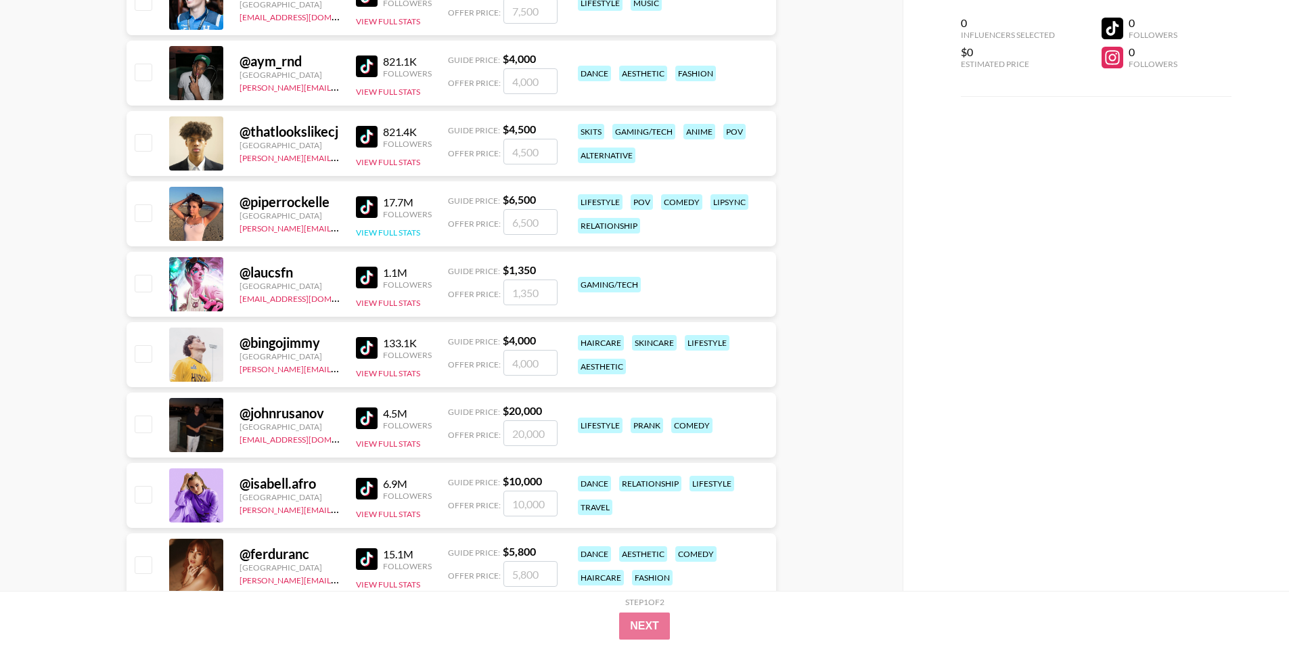
scroll to position [6021, 0]
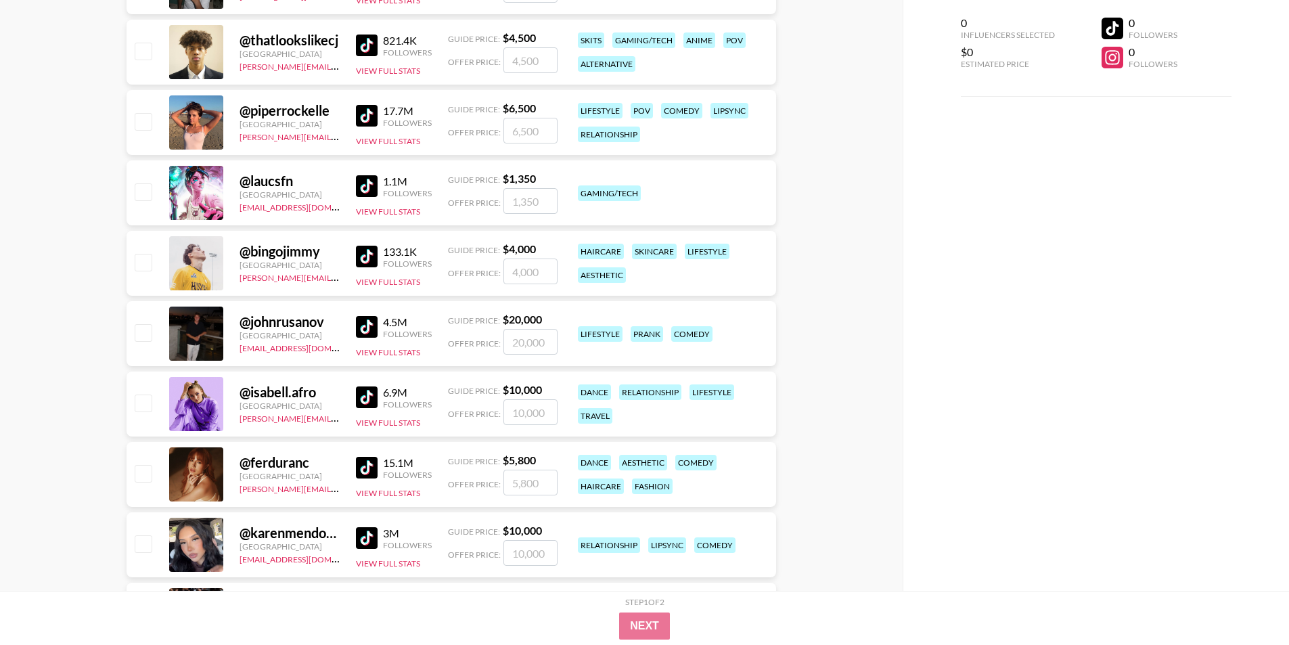
click at [357, 319] on img at bounding box center [367, 327] width 22 height 22
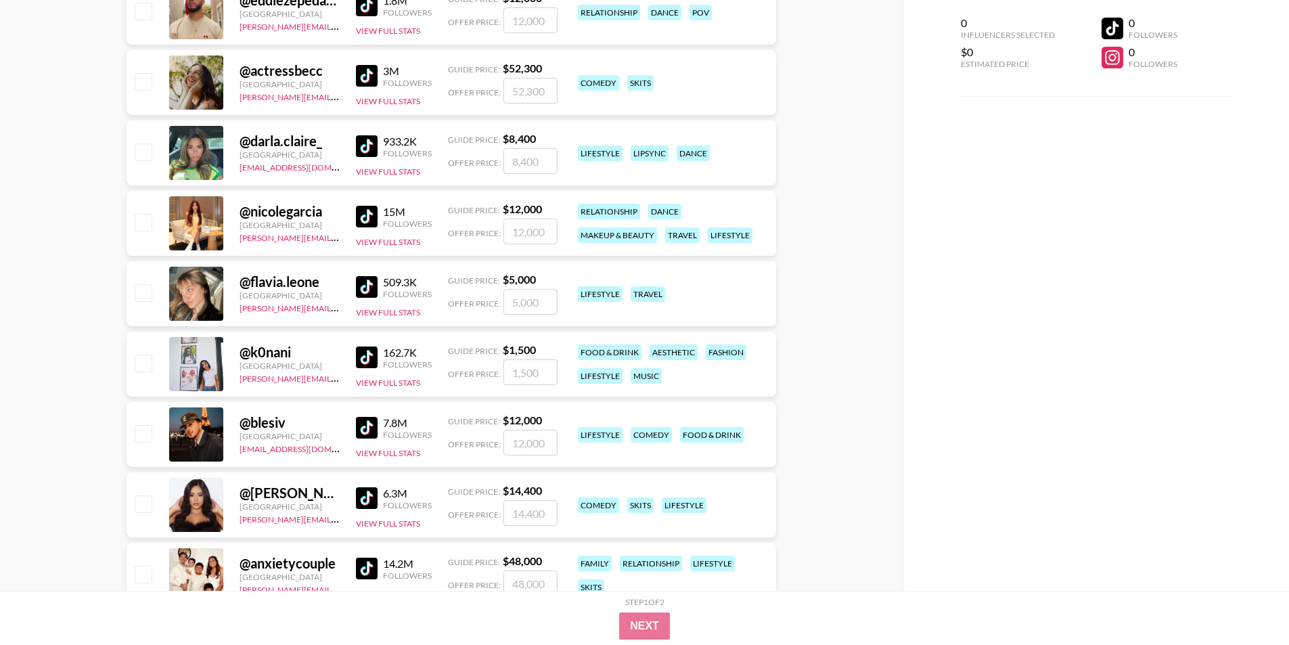
scroll to position [8795, 0]
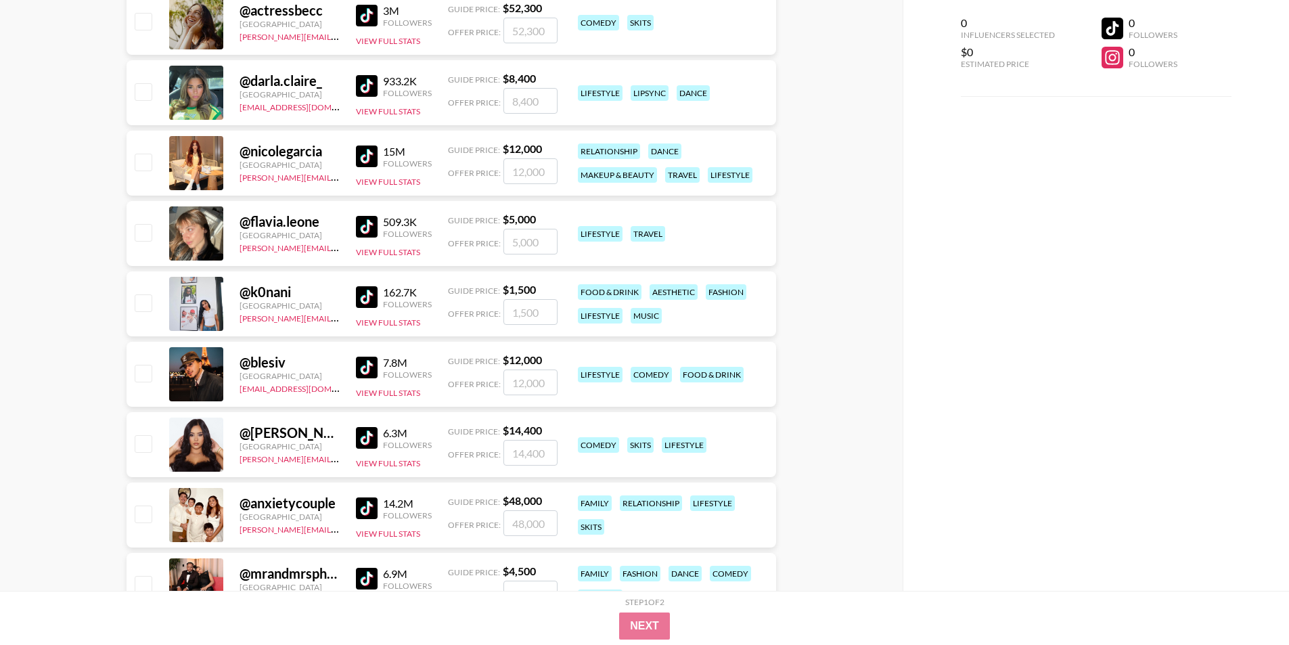
click at [366, 313] on div "162.7K Followers View Full Stats" at bounding box center [394, 304] width 76 height 48
click at [367, 317] on button "View Full Stats" at bounding box center [388, 322] width 64 height 10
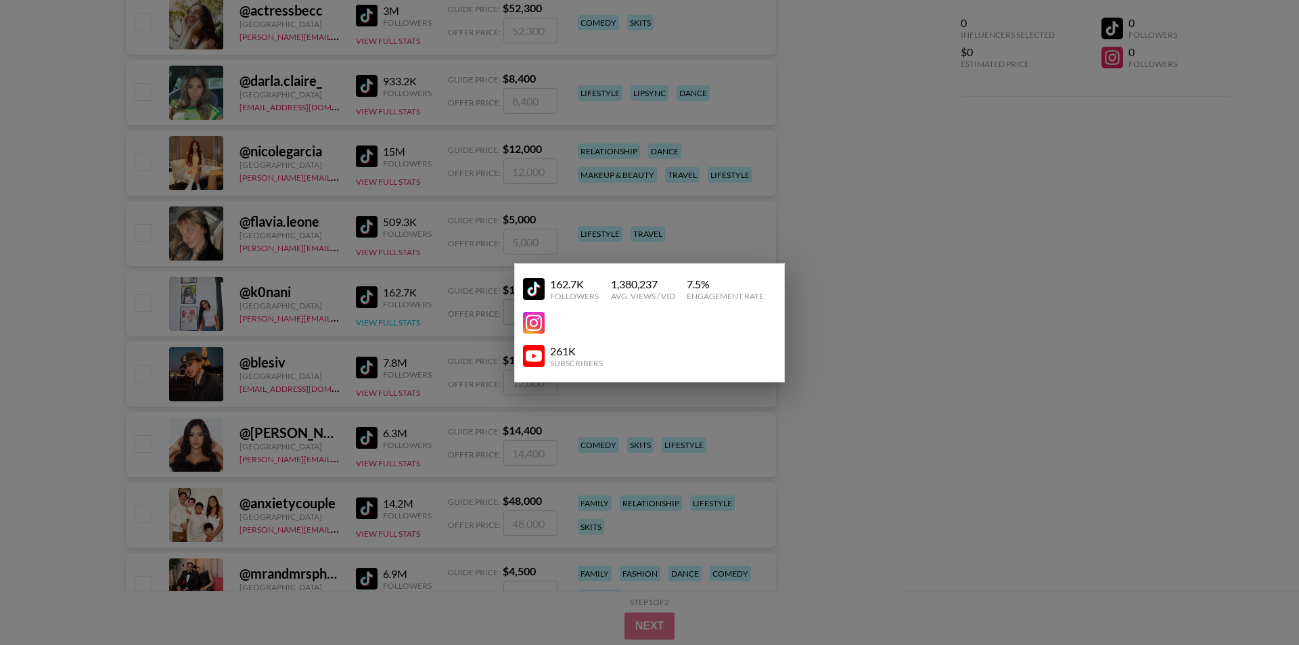
click at [367, 318] on div at bounding box center [649, 322] width 1299 height 645
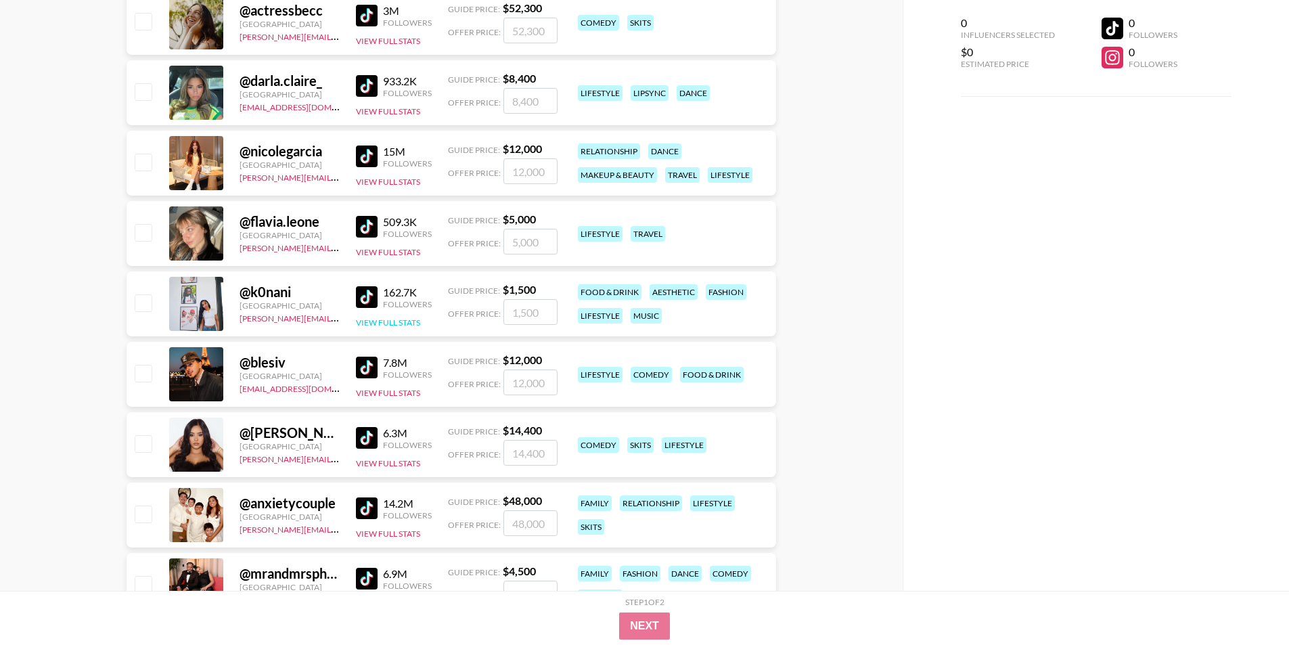
click at [369, 324] on button "View Full Stats" at bounding box center [388, 322] width 64 height 10
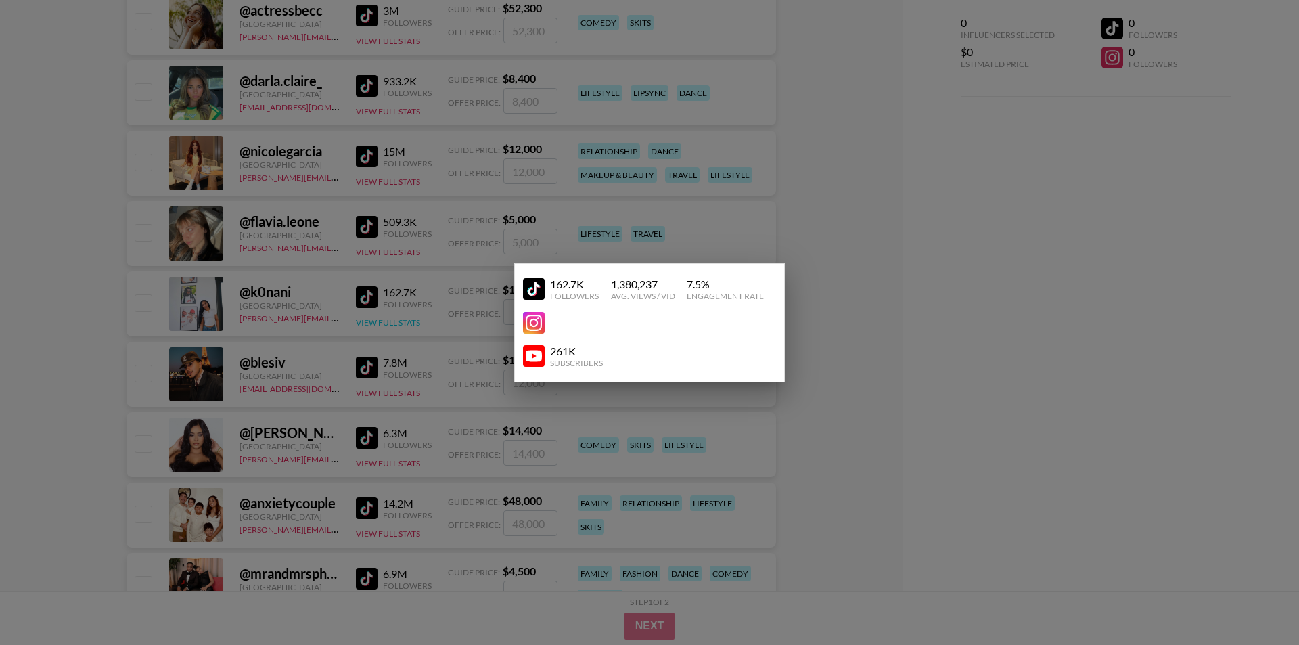
click at [369, 324] on div at bounding box center [649, 322] width 1299 height 645
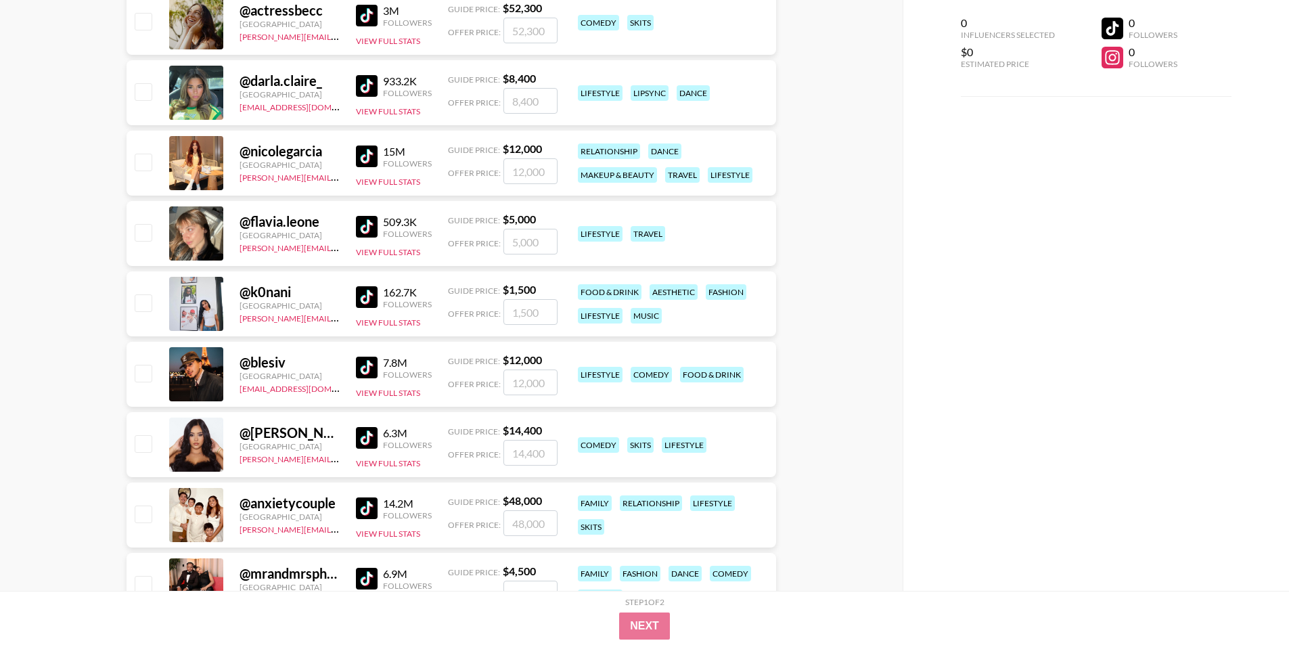
click at [212, 297] on div at bounding box center [196, 304] width 54 height 54
click at [261, 316] on link "[PERSON_NAME][EMAIL_ADDRESS][DOMAIN_NAME]" at bounding box center [339, 317] width 200 height 13
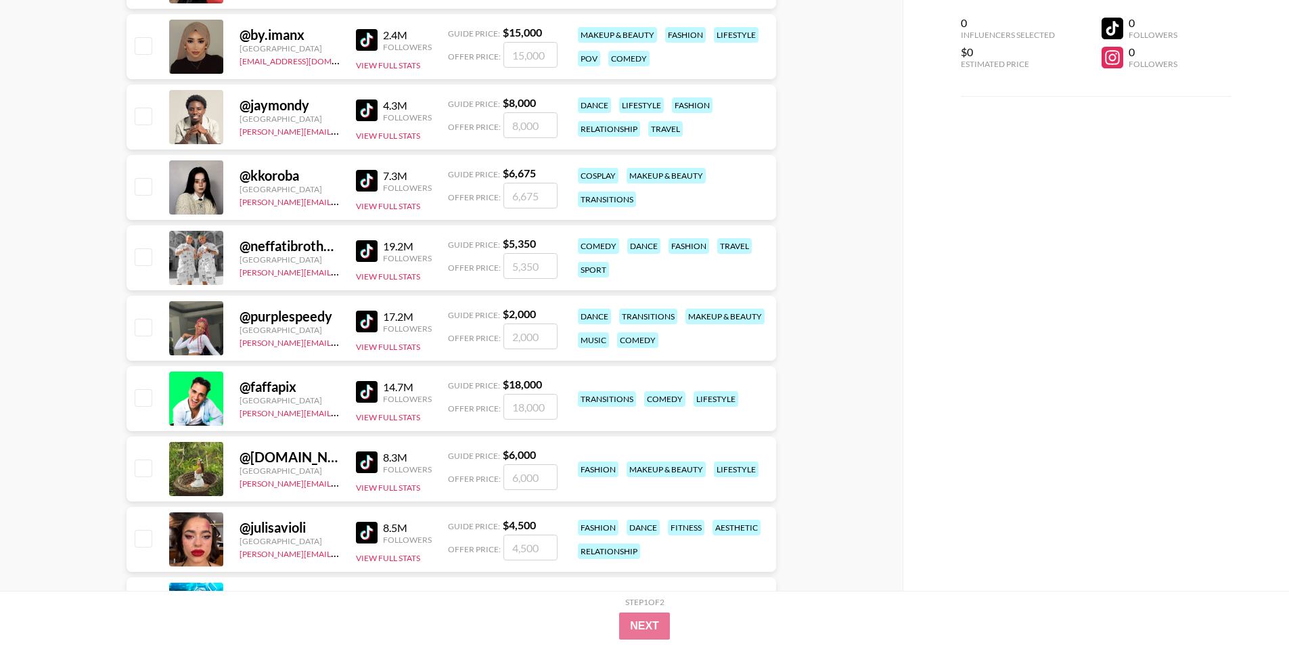
scroll to position [9809, 0]
